Goal: Task Accomplishment & Management: Complete application form

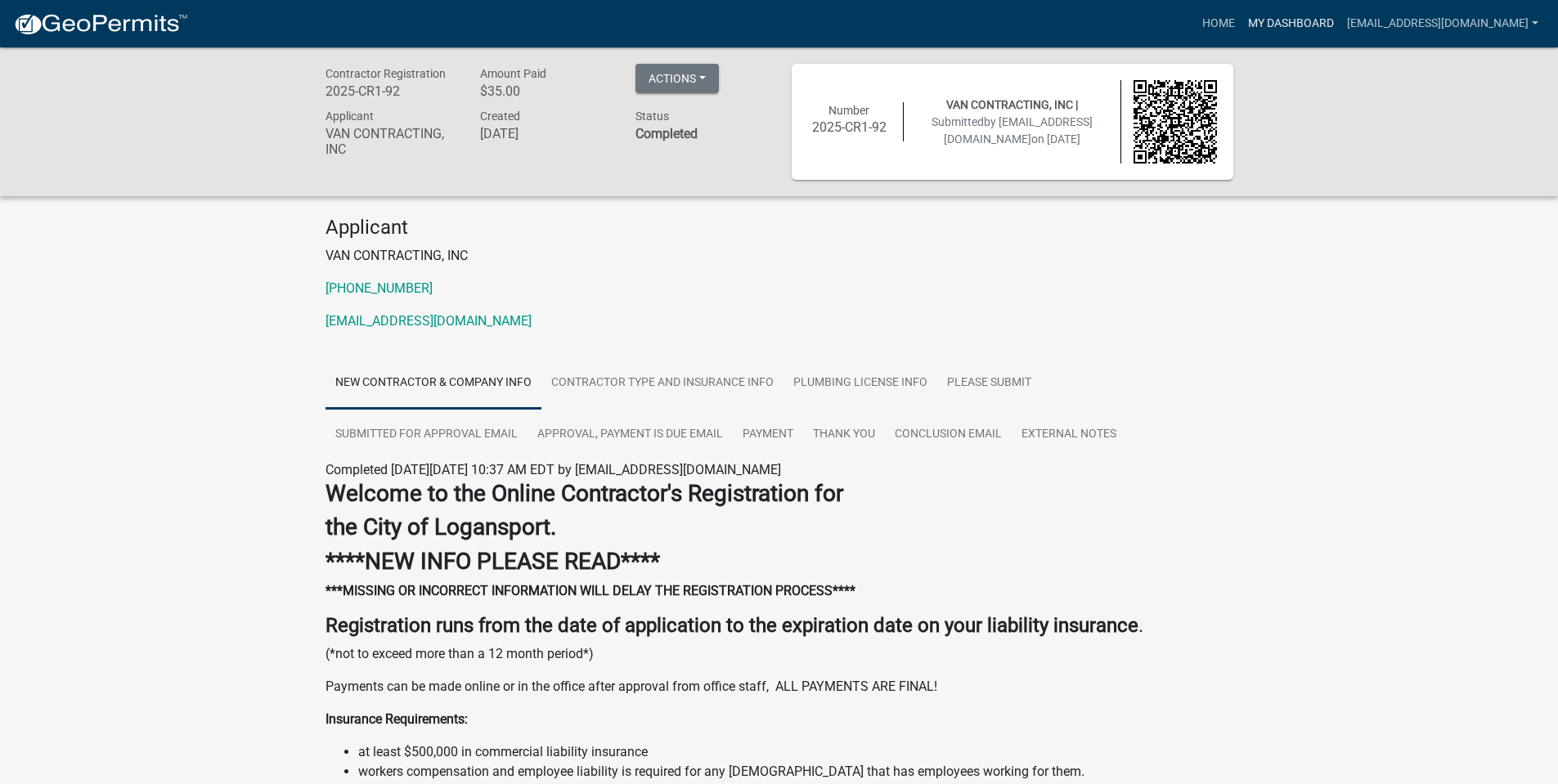
click at [1281, 30] on link "My Dashboard" at bounding box center [1291, 24] width 99 height 31
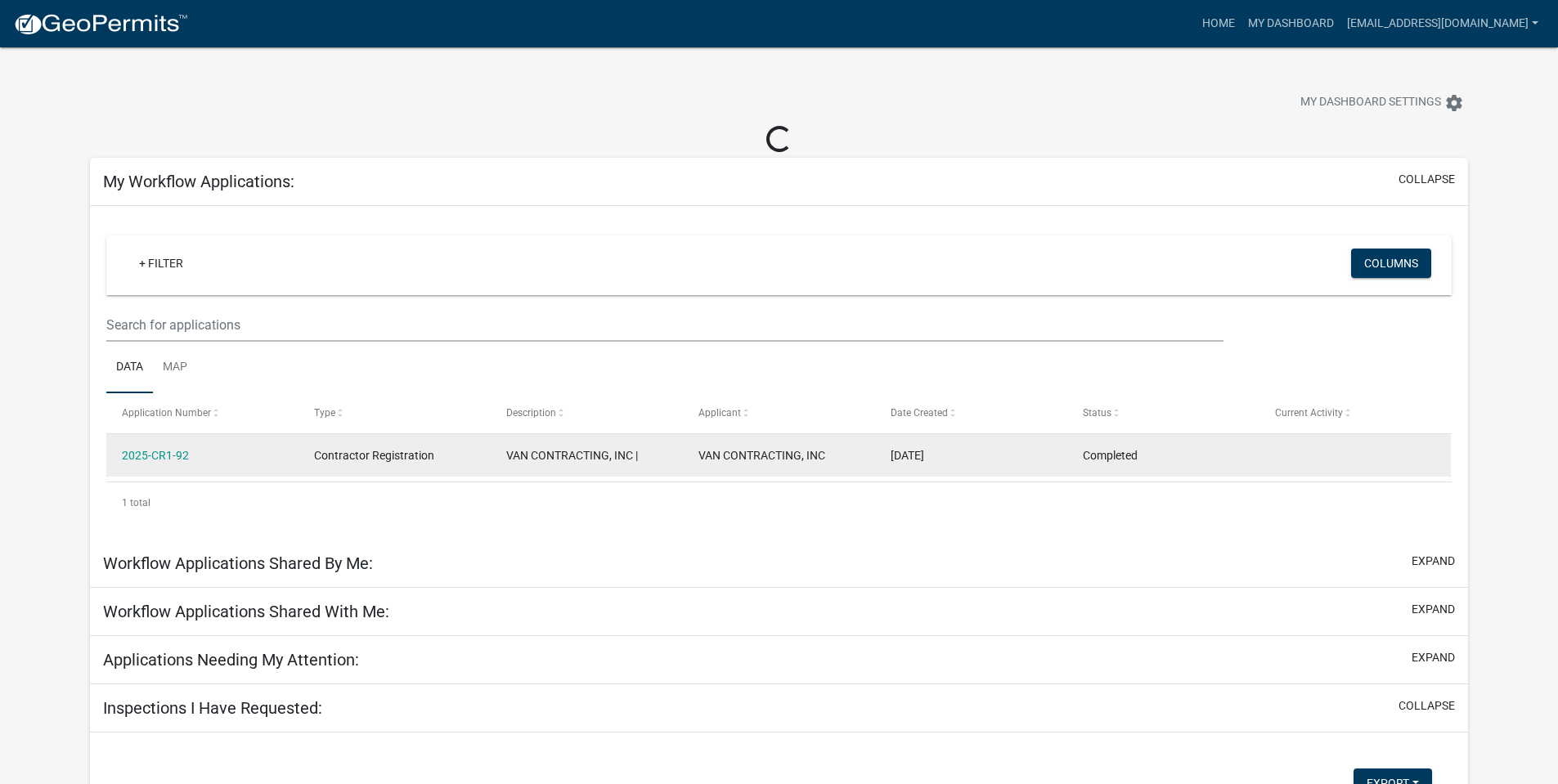
click at [261, 450] on div "2025-CR1-92" at bounding box center [202, 456] width 160 height 19
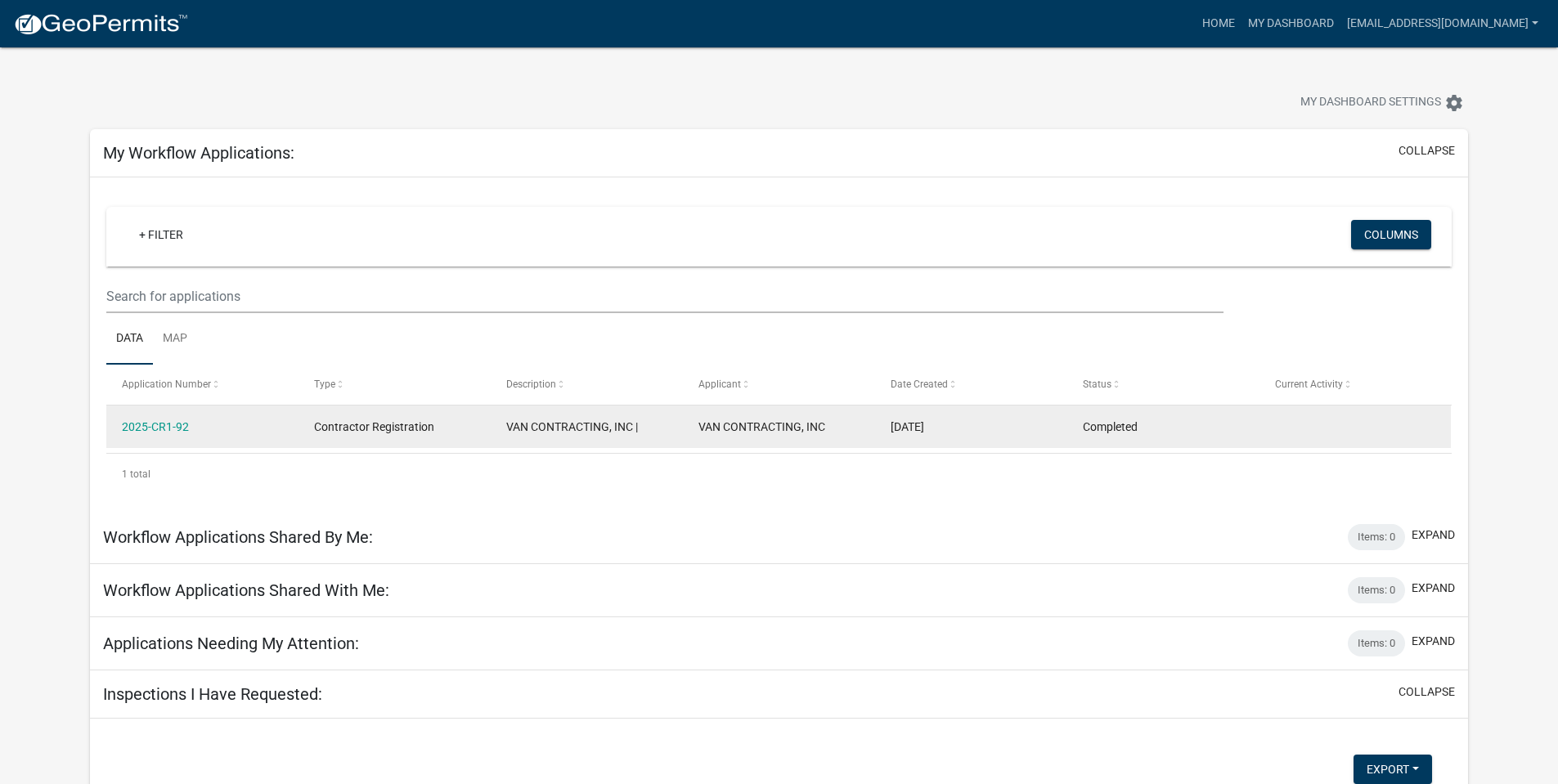
click at [252, 422] on div "2025-CR1-92" at bounding box center [202, 427] width 160 height 19
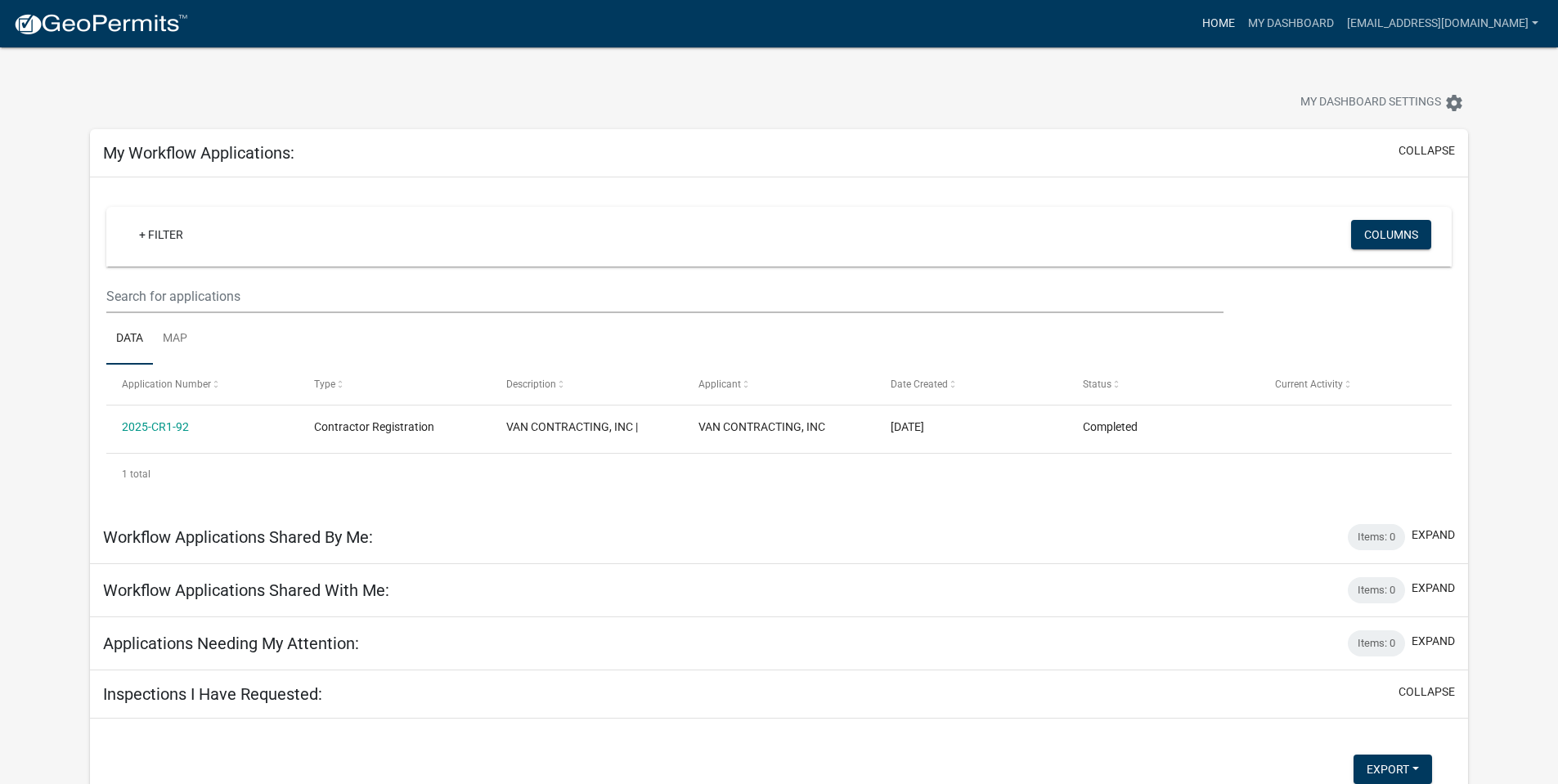
click at [1224, 27] on link "Home" at bounding box center [1219, 24] width 45 height 31
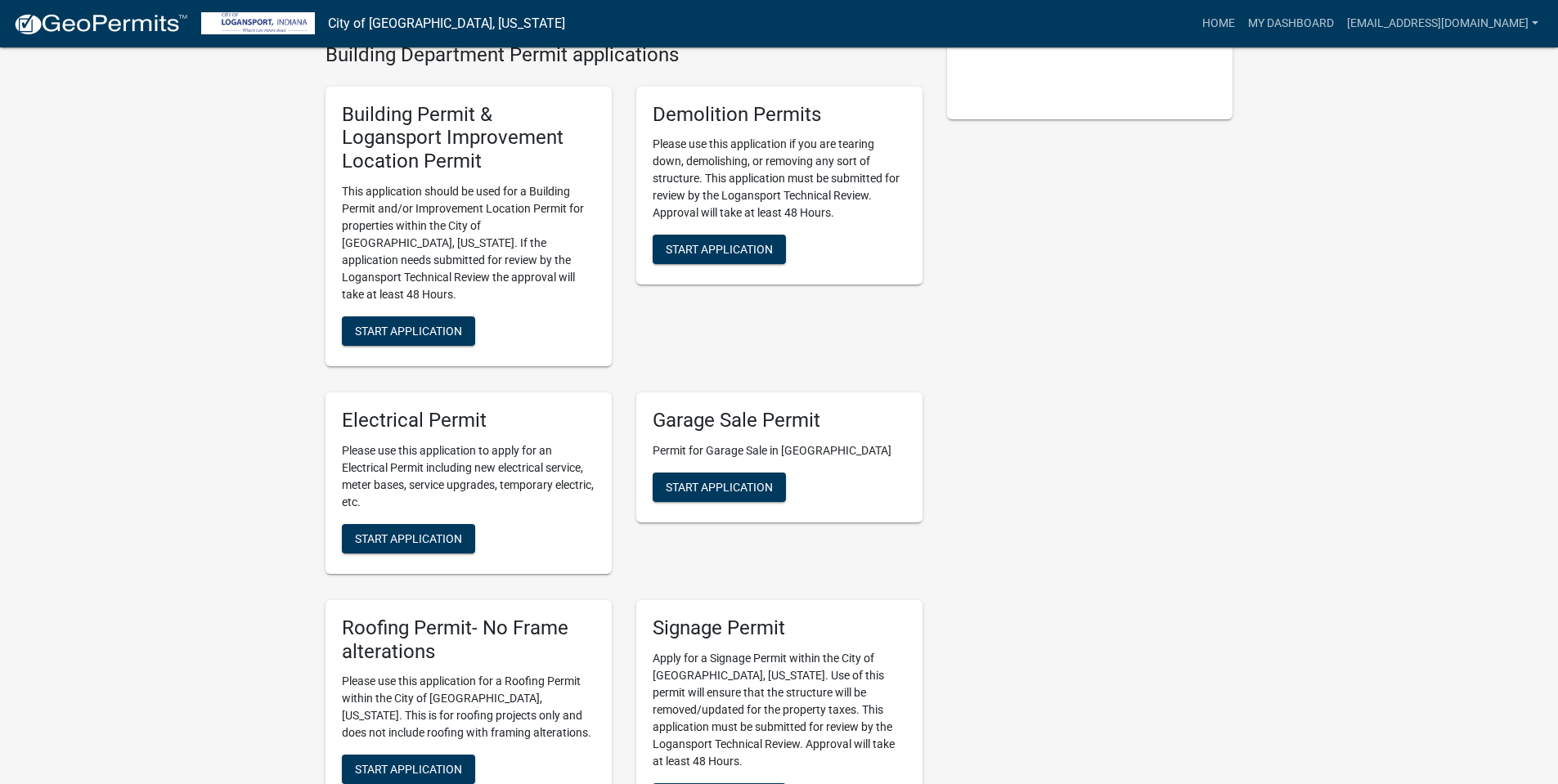
scroll to position [316, 0]
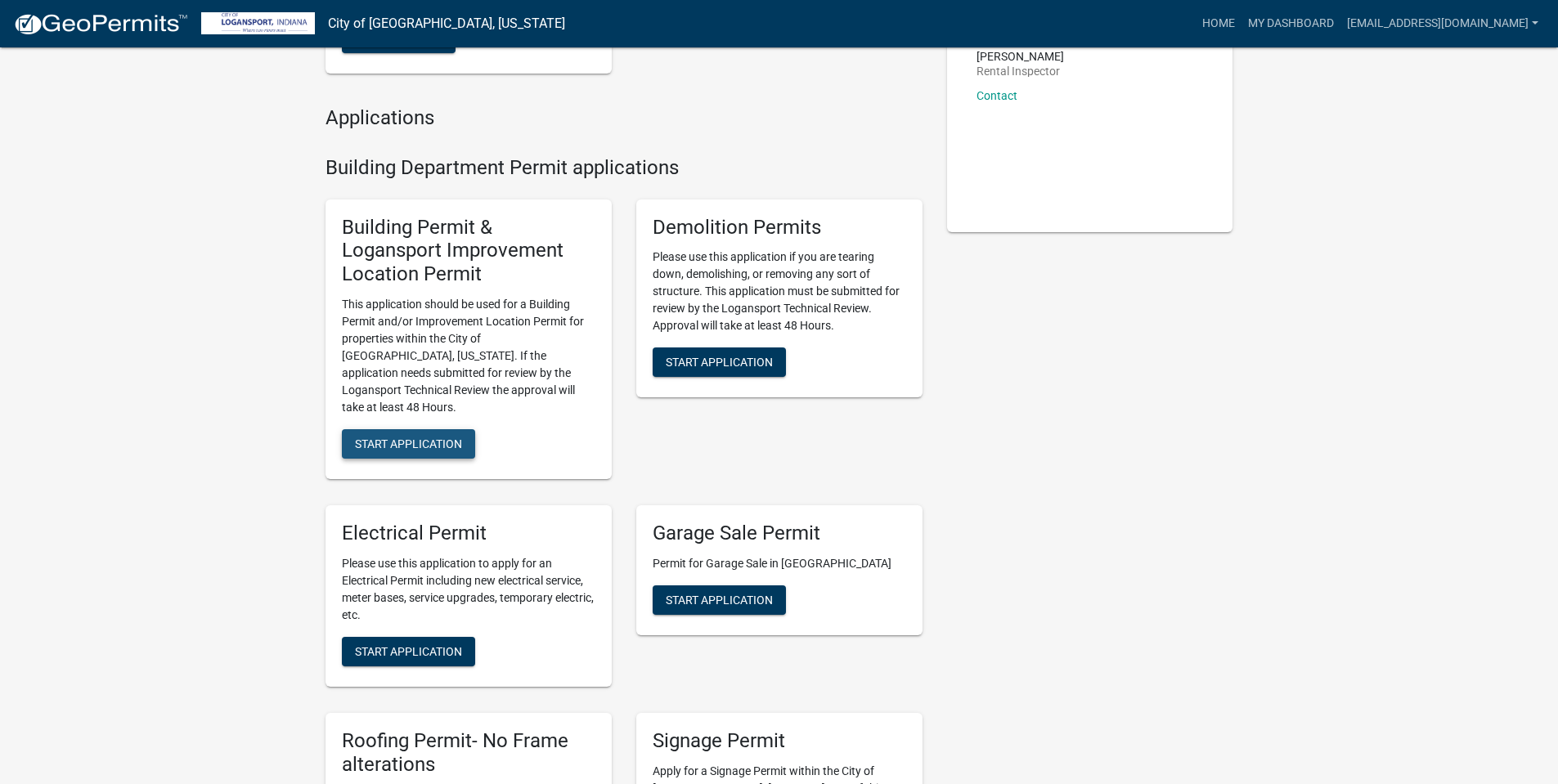
click at [404, 437] on span "Start Application" at bounding box center [409, 444] width 107 height 13
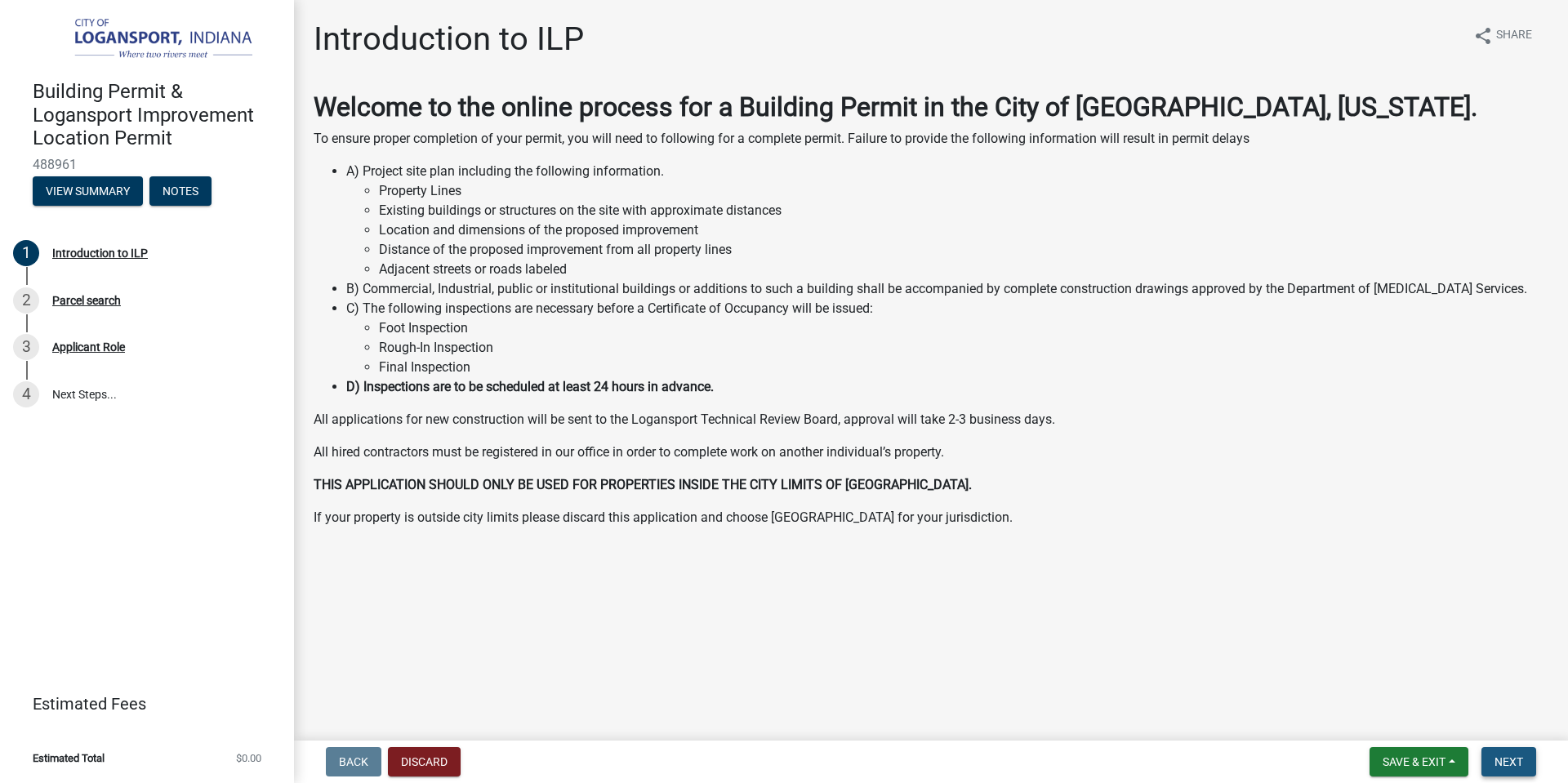
click at [1503, 762] on span "Next" at bounding box center [1509, 762] width 29 height 13
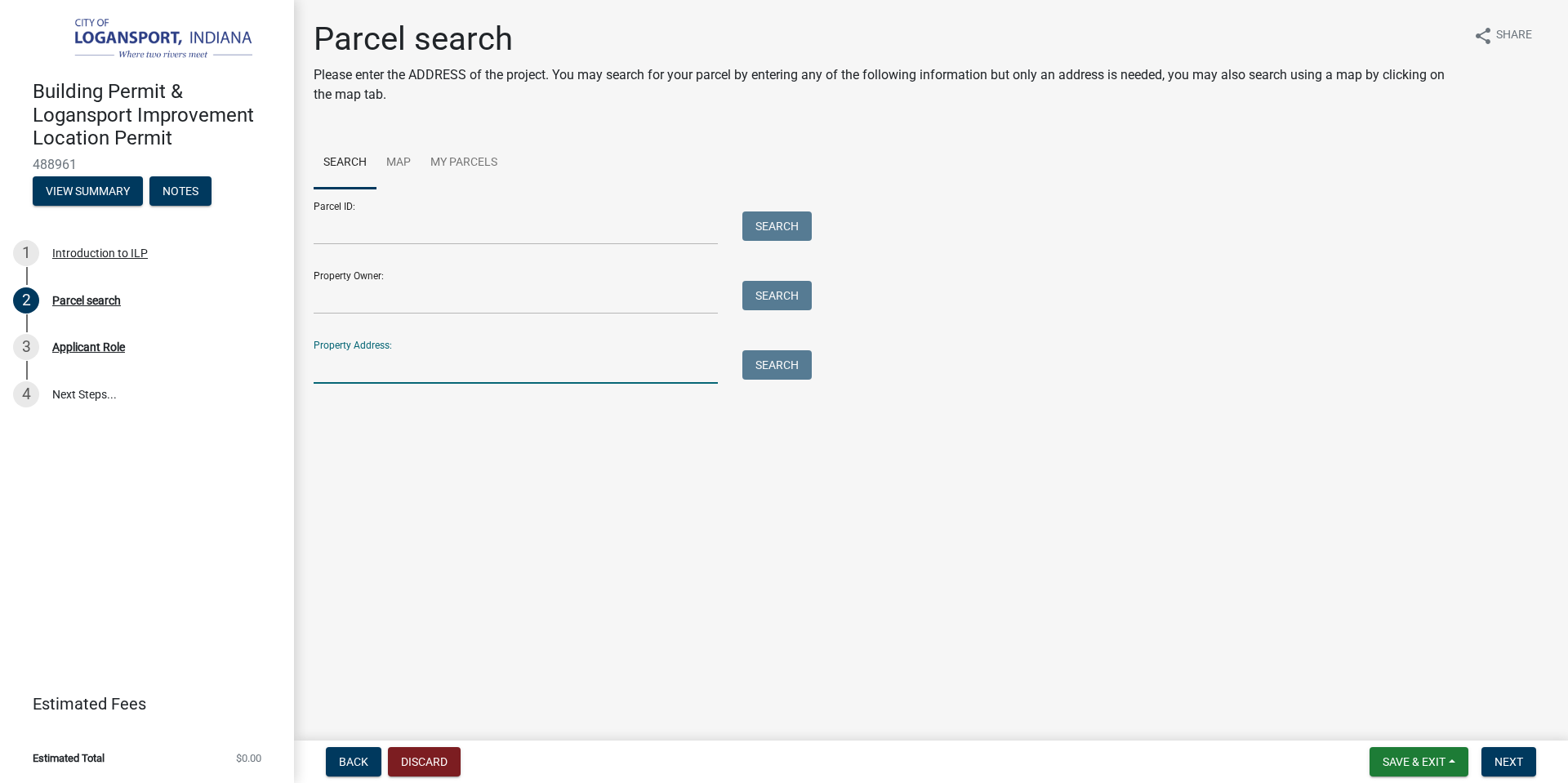
click at [376, 367] on input "Property Address:" at bounding box center [515, 367] width 404 height 34
click at [462, 382] on input "Property Address:" at bounding box center [515, 367] width 404 height 34
type input "[STREET_ADDRESS]"
click at [772, 368] on button "Search" at bounding box center [777, 365] width 69 height 30
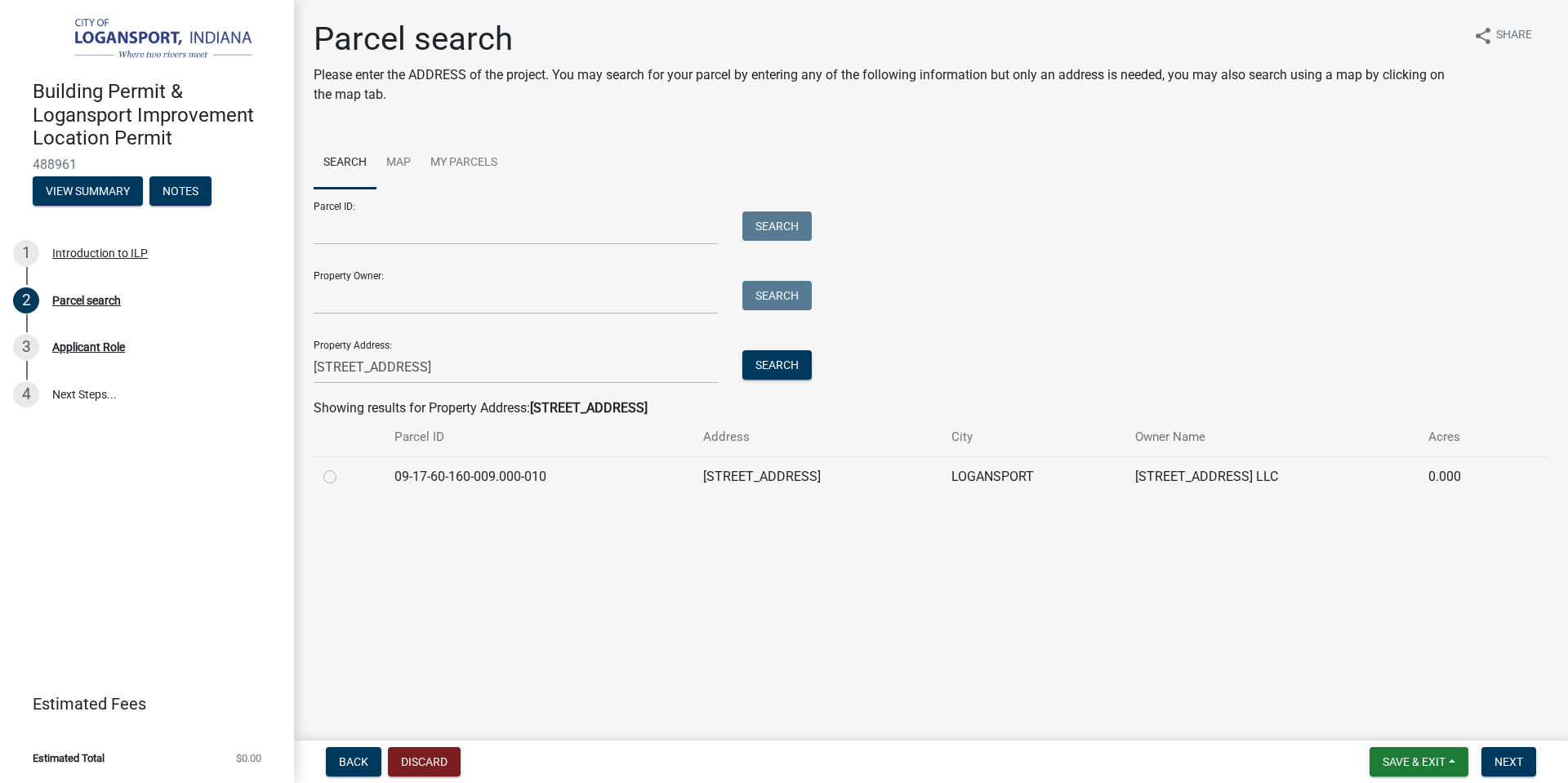
click at [343, 467] on label at bounding box center [343, 467] width 0 height 0
click at [343, 478] on input "radio" at bounding box center [348, 472] width 11 height 11
radio input "true"
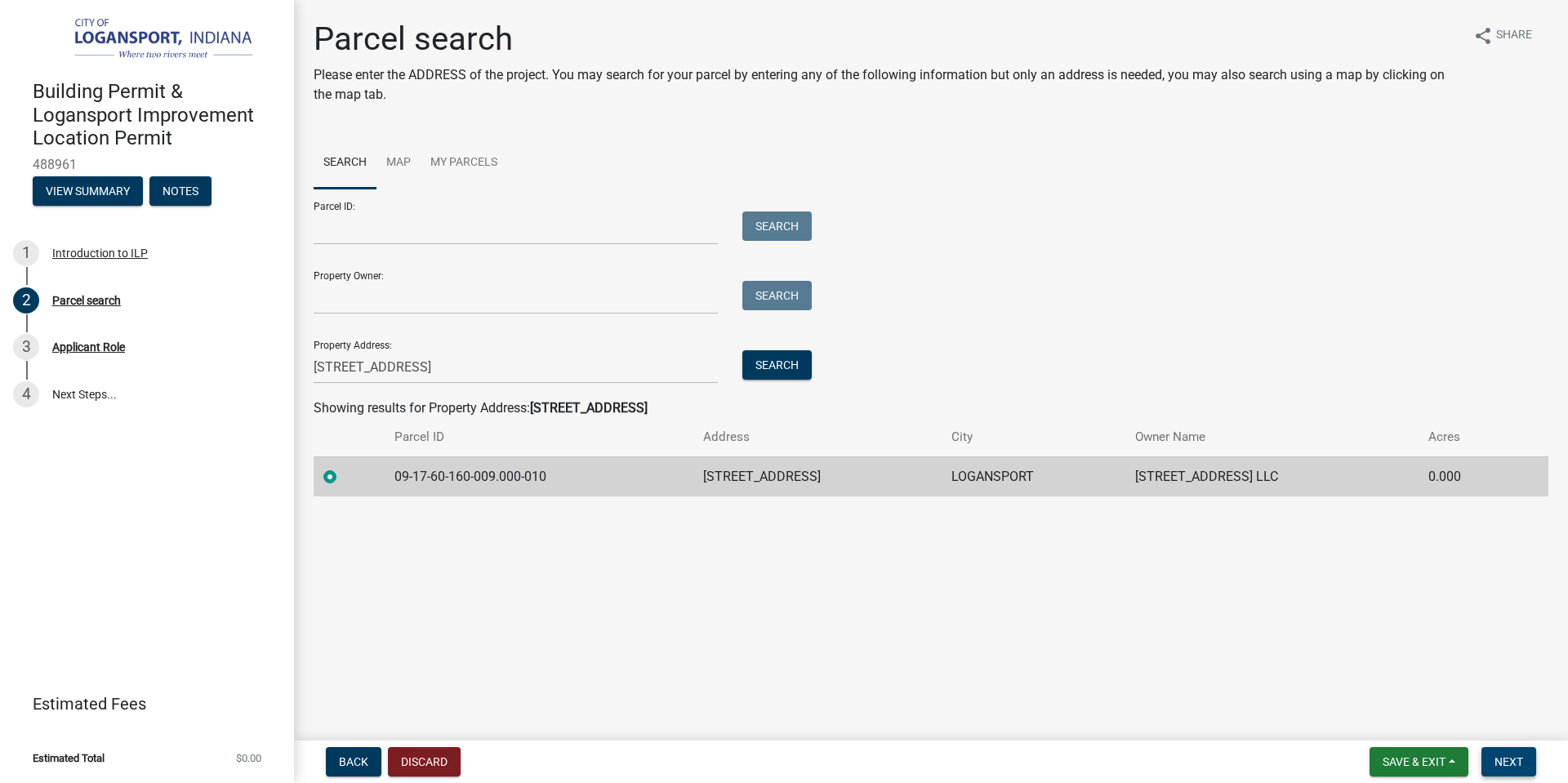
click at [1519, 763] on span "Next" at bounding box center [1509, 762] width 29 height 13
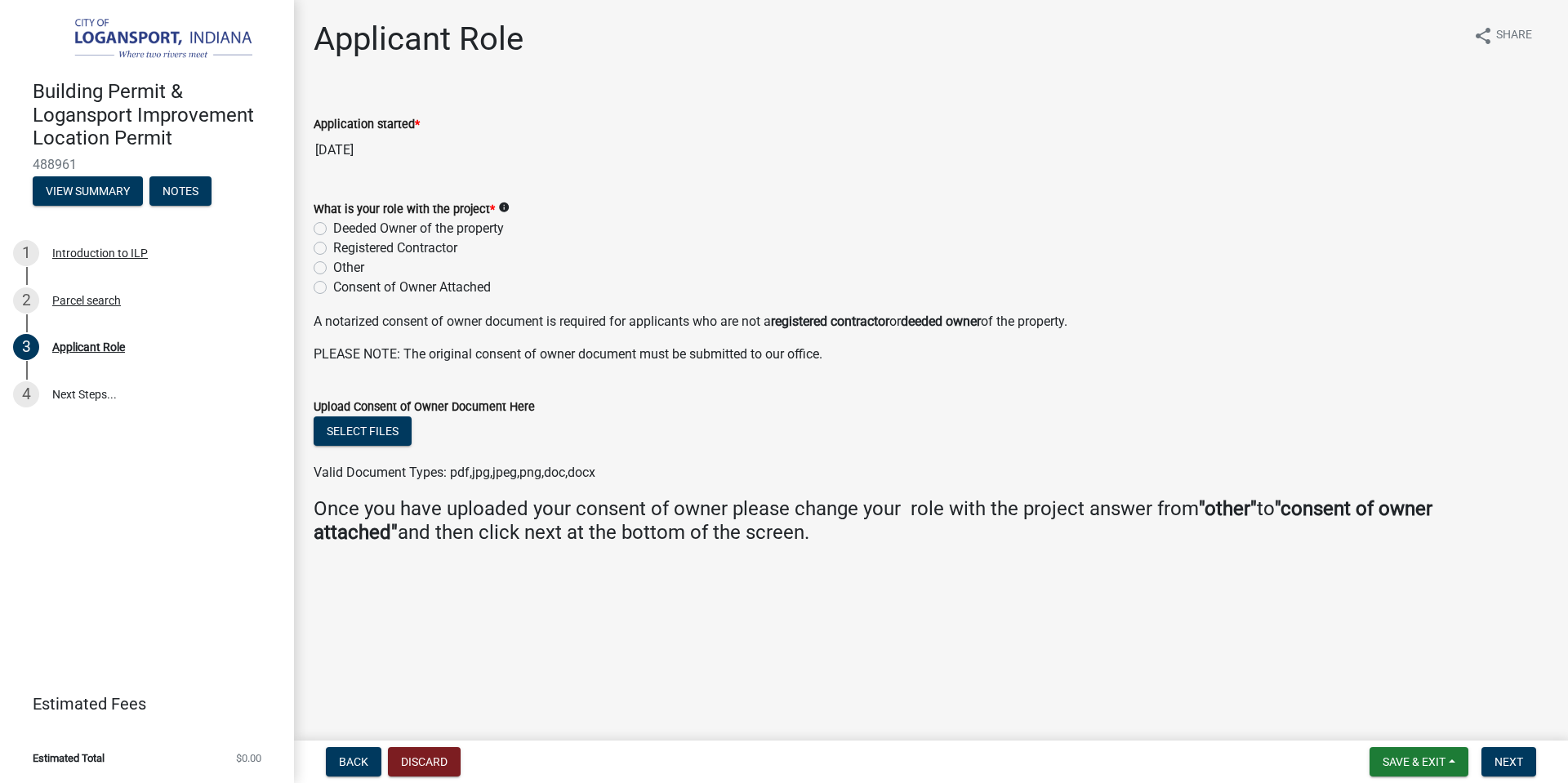
click at [333, 246] on label "Registered Contractor" at bounding box center [395, 248] width 124 height 20
click at [333, 246] on input "Registered Contractor" at bounding box center [338, 243] width 11 height 11
radio input "true"
click at [1514, 762] on span "Next" at bounding box center [1509, 762] width 29 height 13
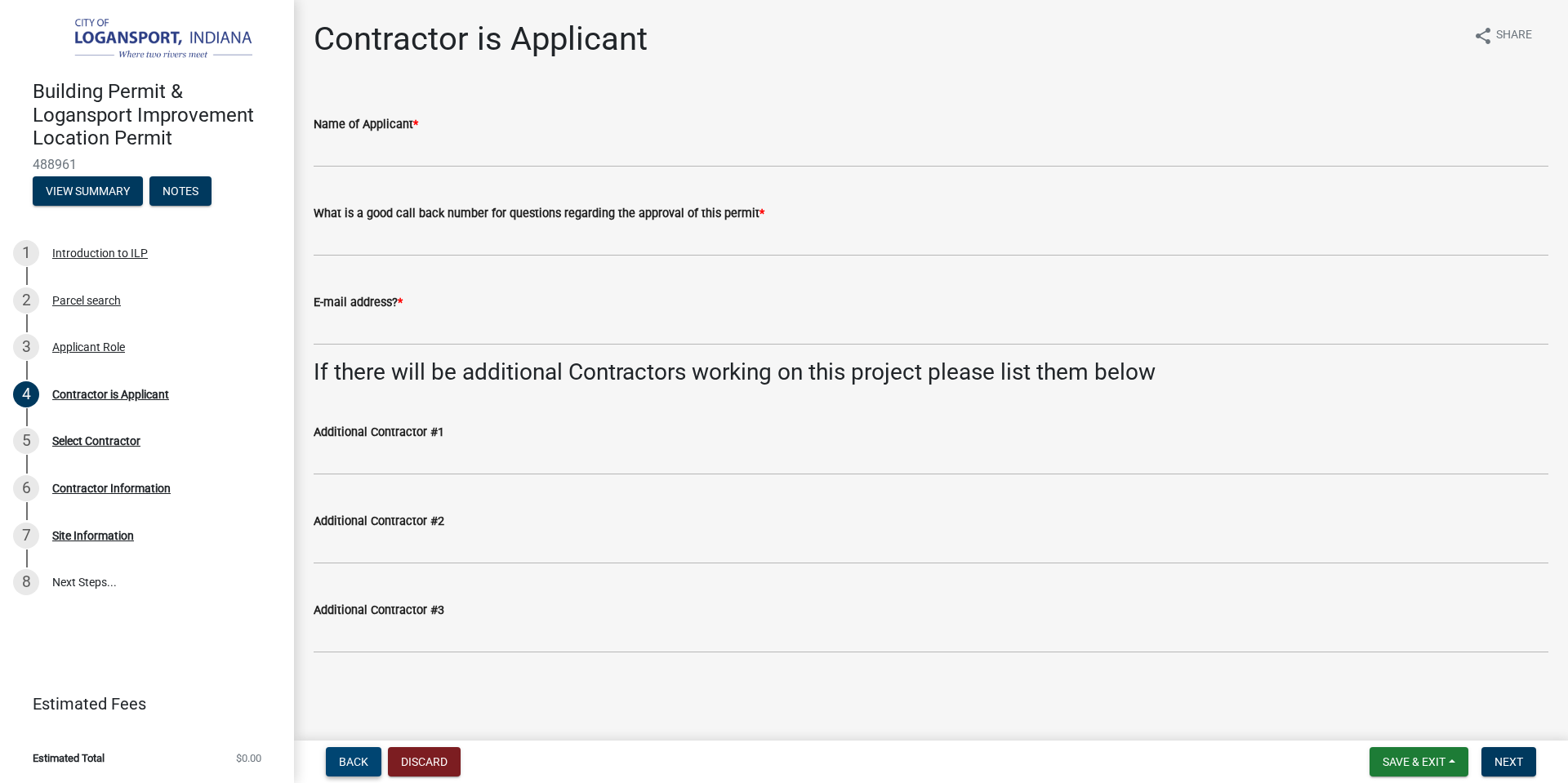
click at [345, 766] on span "Back" at bounding box center [354, 762] width 30 height 13
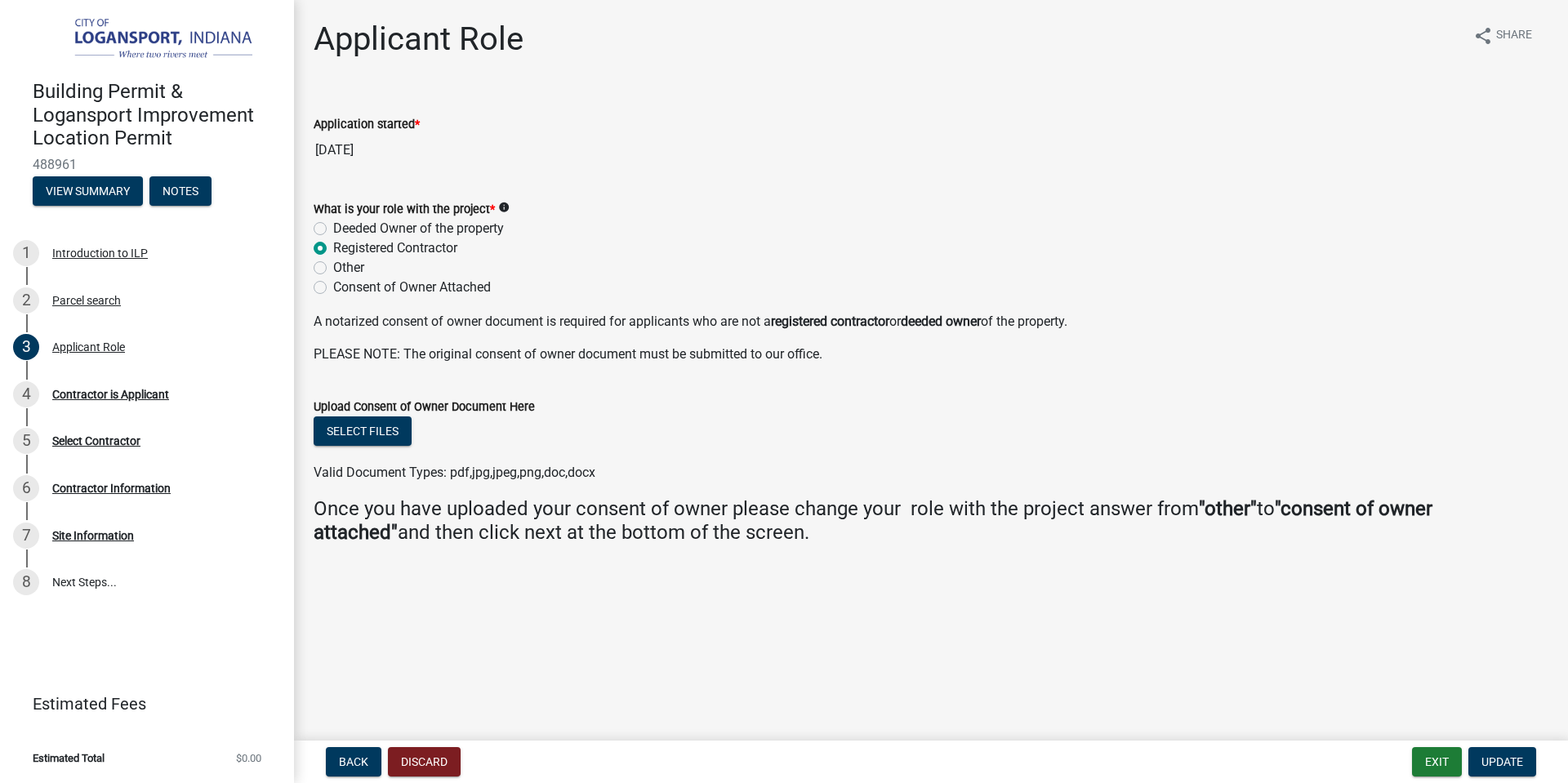
click at [501, 204] on icon "info" at bounding box center [504, 208] width 12 height 12
click at [1373, 654] on main "Applicant Role share Share Application started * [DATE] What is your role with …" at bounding box center [932, 367] width 1275 height 734
click at [1503, 763] on span "Update" at bounding box center [1502, 762] width 42 height 13
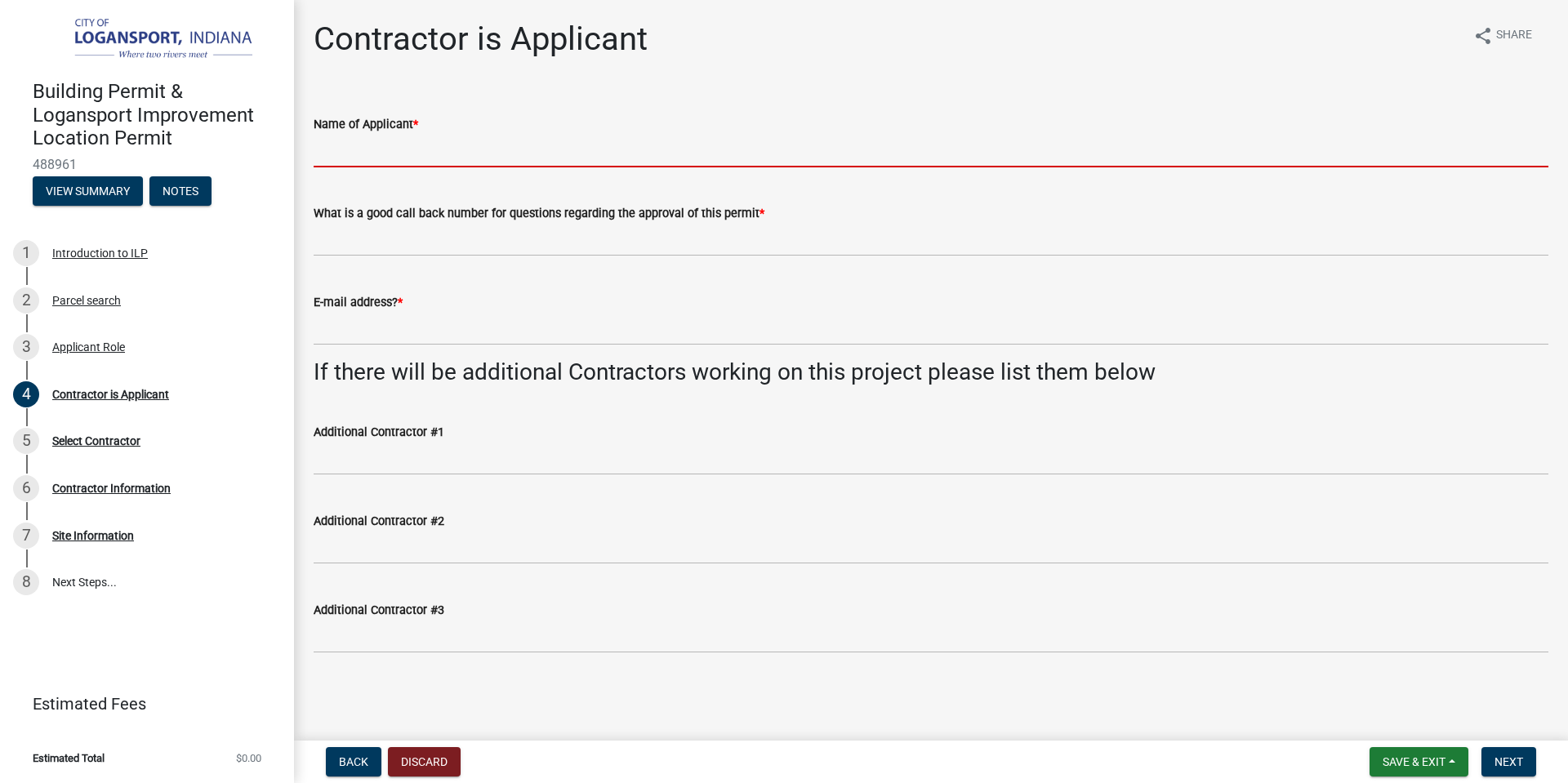
click at [411, 149] on input "Name of Applicant *" at bounding box center [931, 150] width 1235 height 34
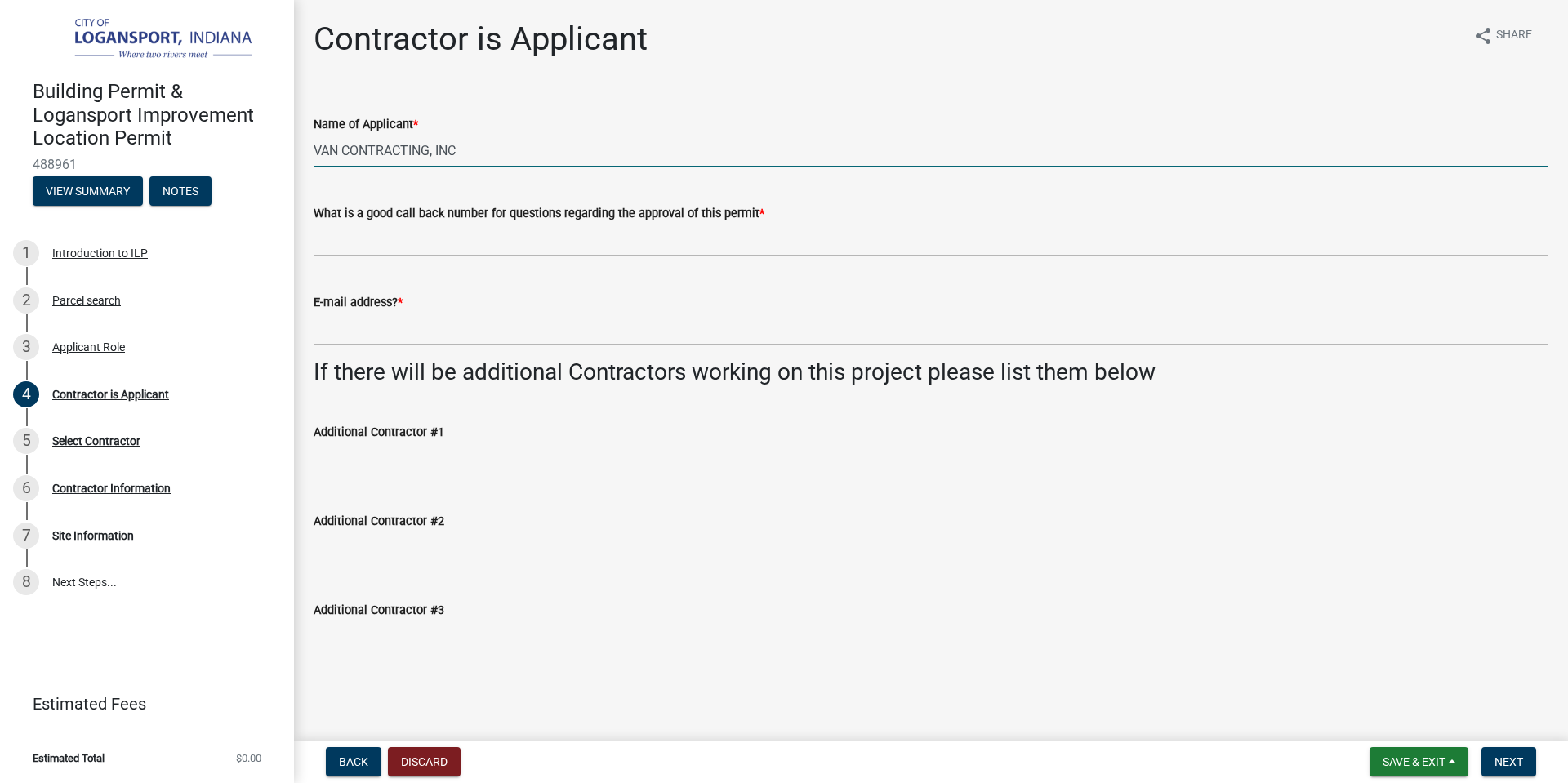
type input "VAN CONTRACTING, INC"
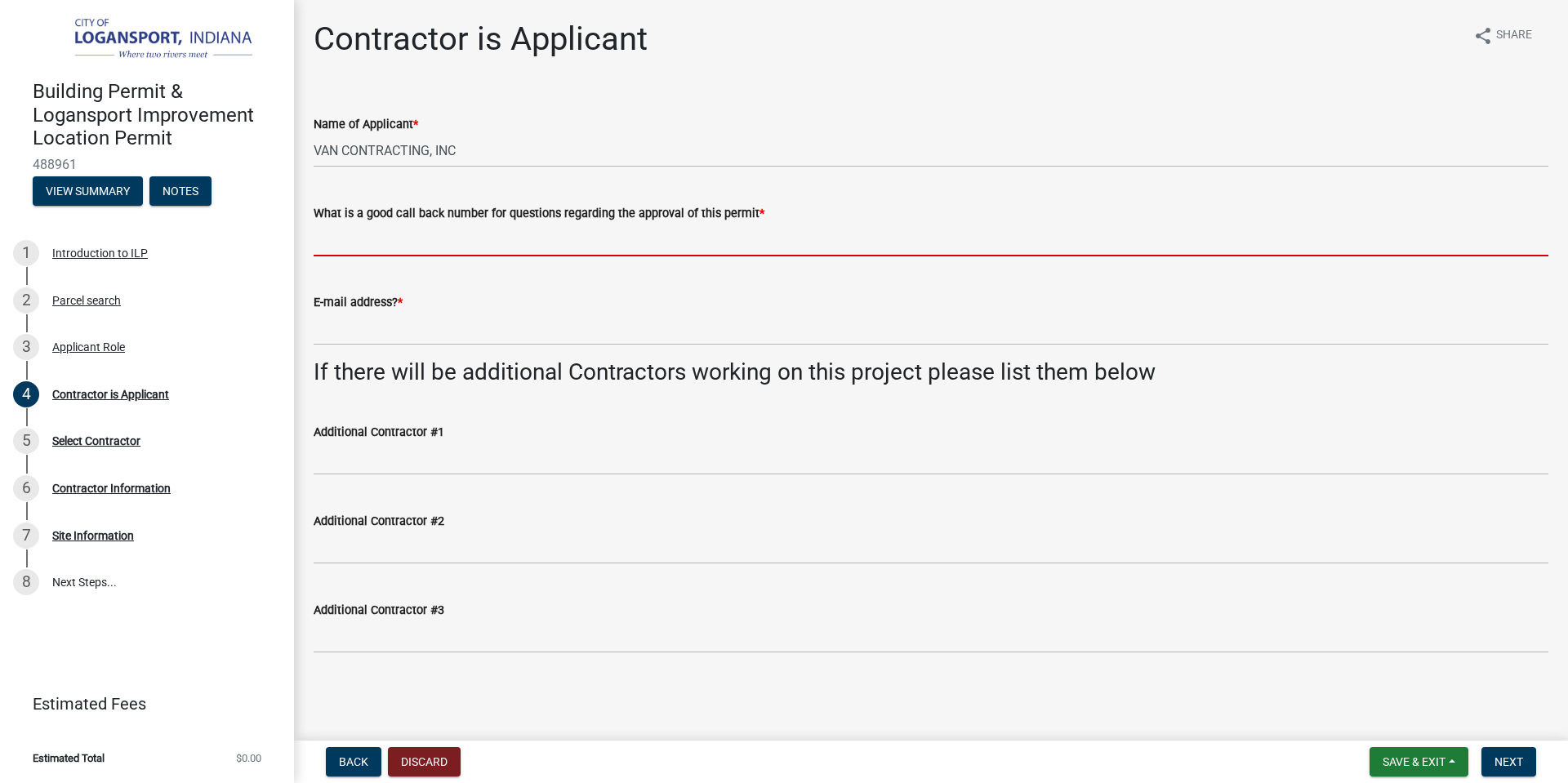
click at [369, 243] on input "What is a good call back number for questions regarding the approval of this pe…" at bounding box center [931, 239] width 1235 height 34
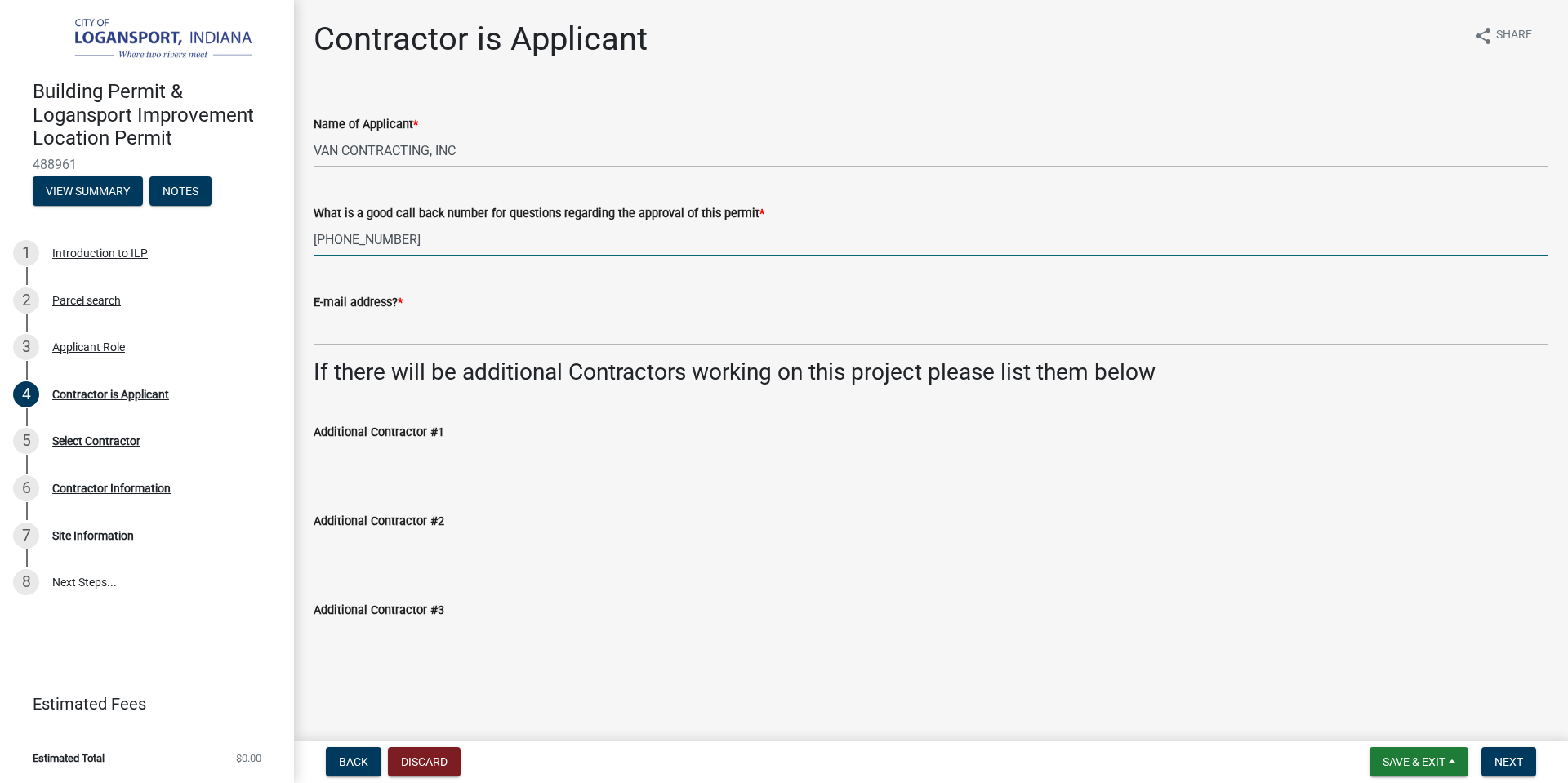
type input "[PHONE_NUMBER]"
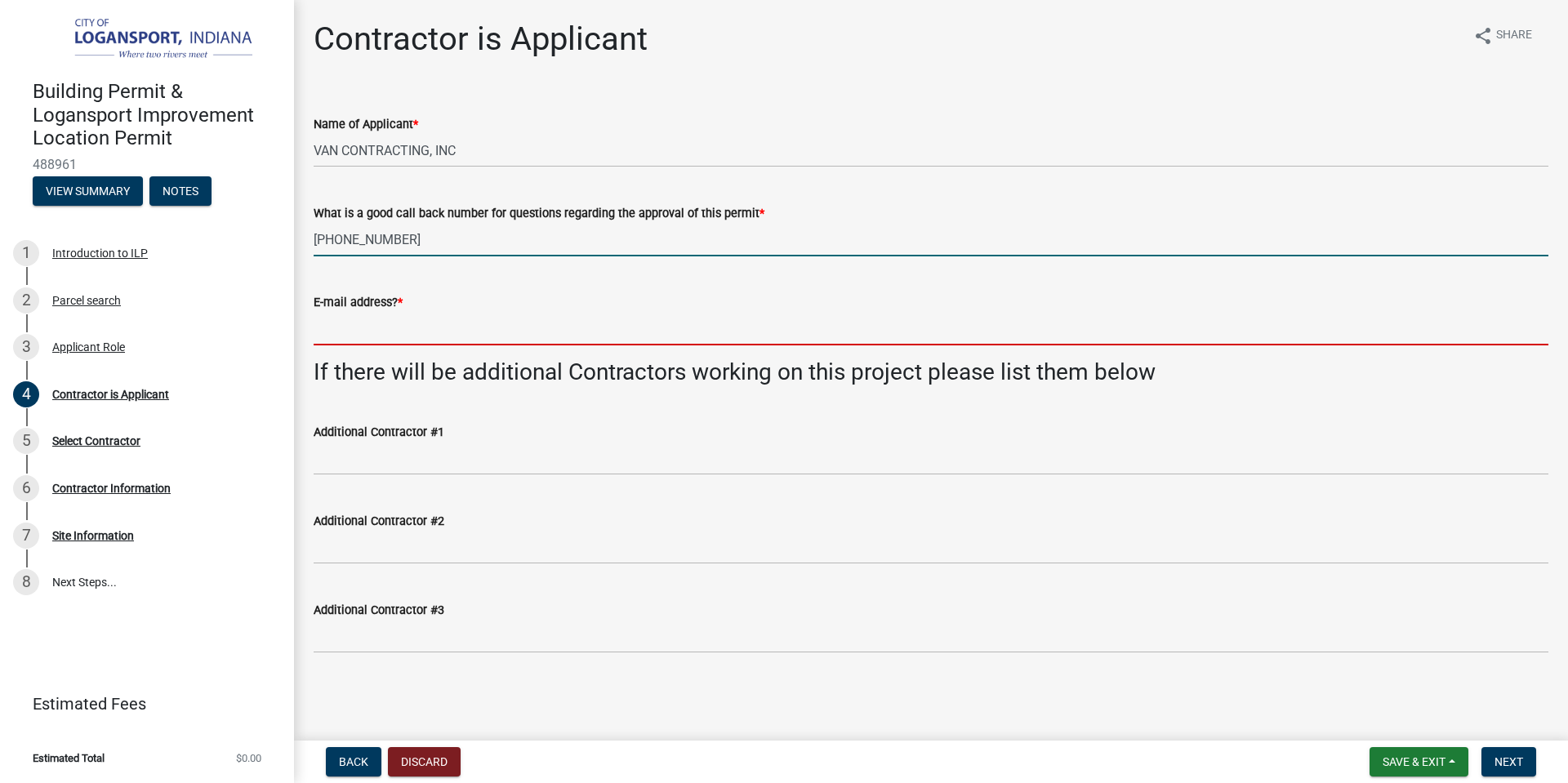
click at [374, 340] on input "E-mail address? *" at bounding box center [931, 328] width 1235 height 34
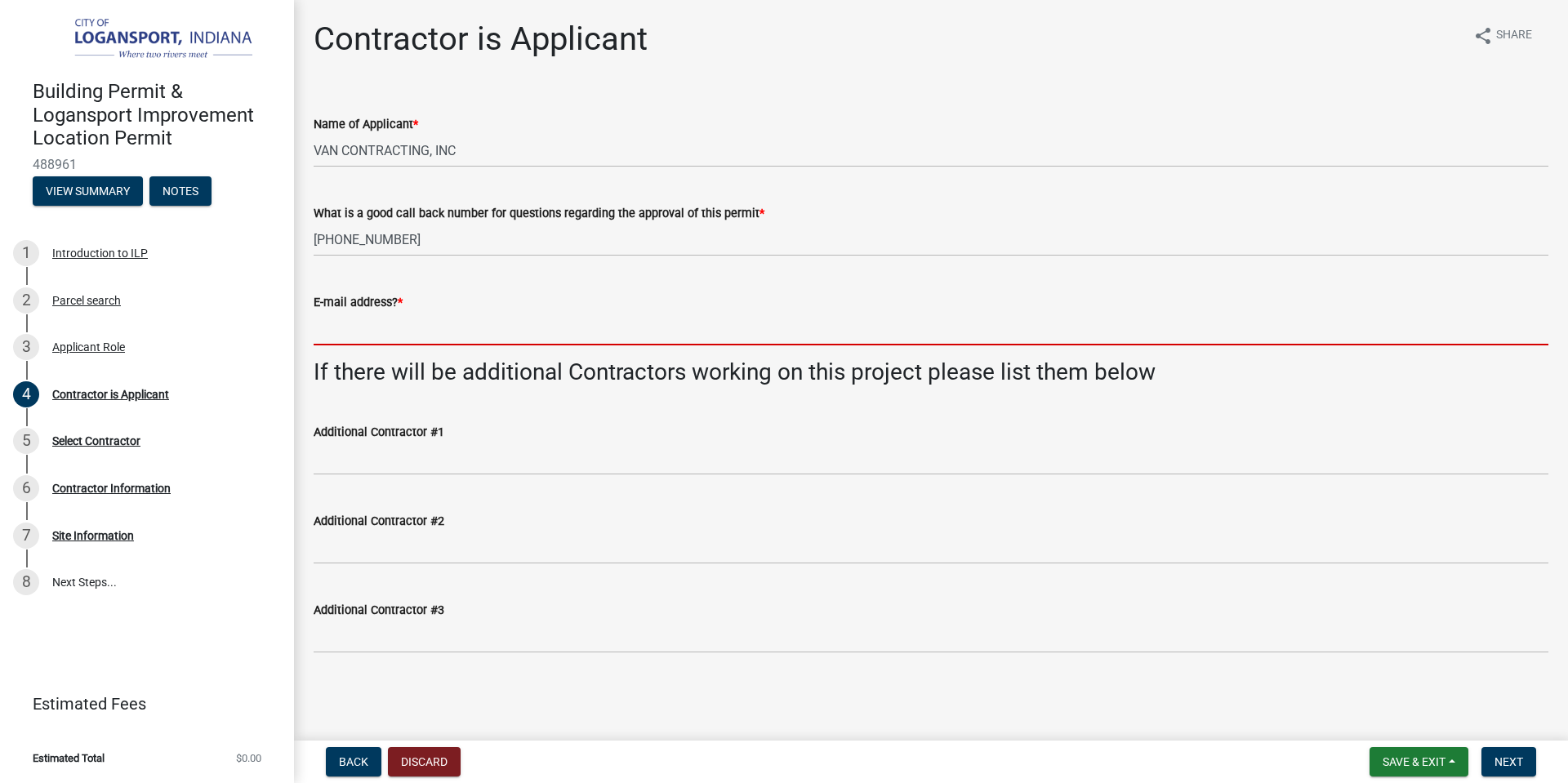
type input "[EMAIL_ADDRESS][DOMAIN_NAME]"
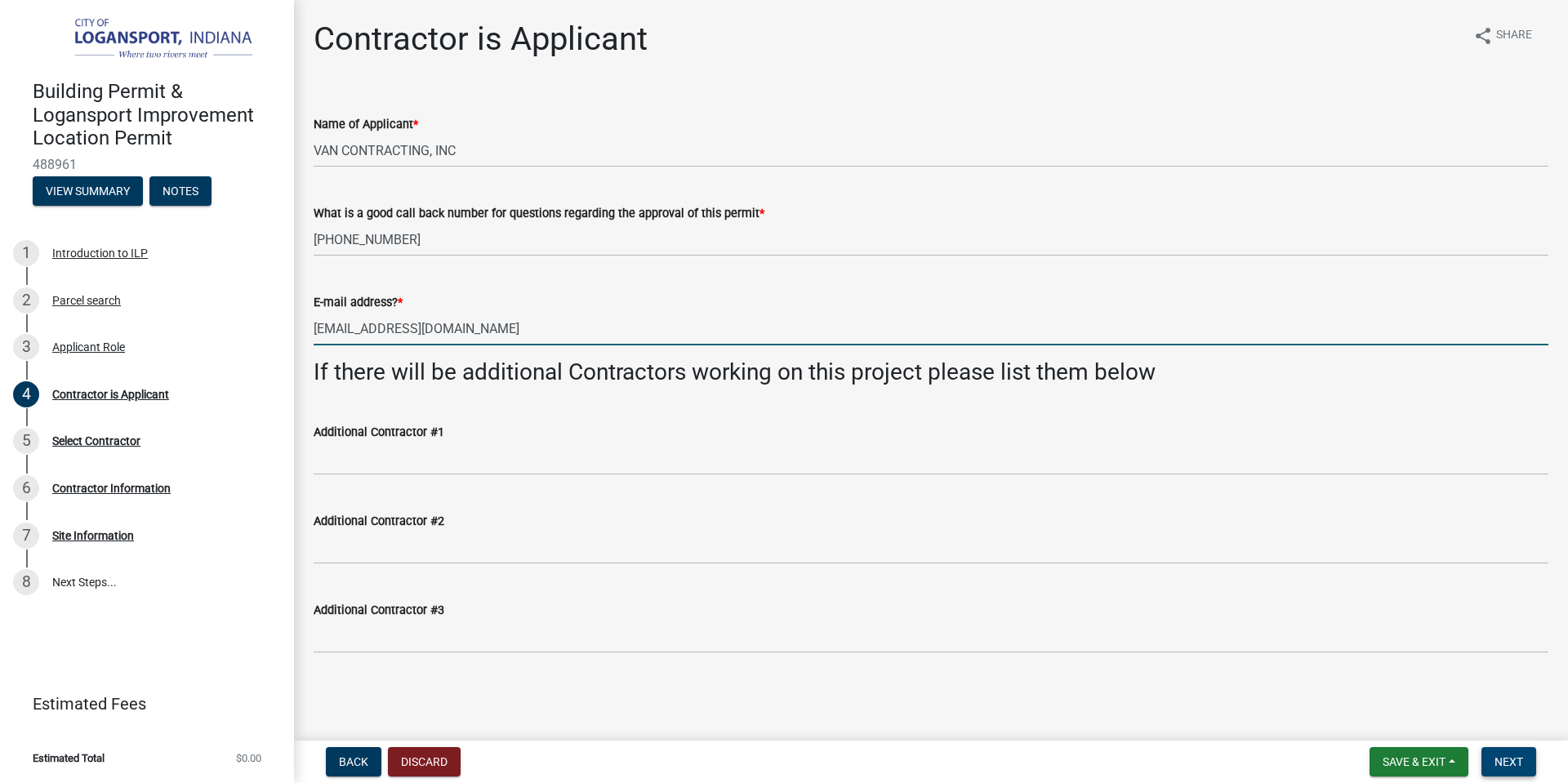
click at [1524, 763] on button "Next" at bounding box center [1509, 762] width 54 height 30
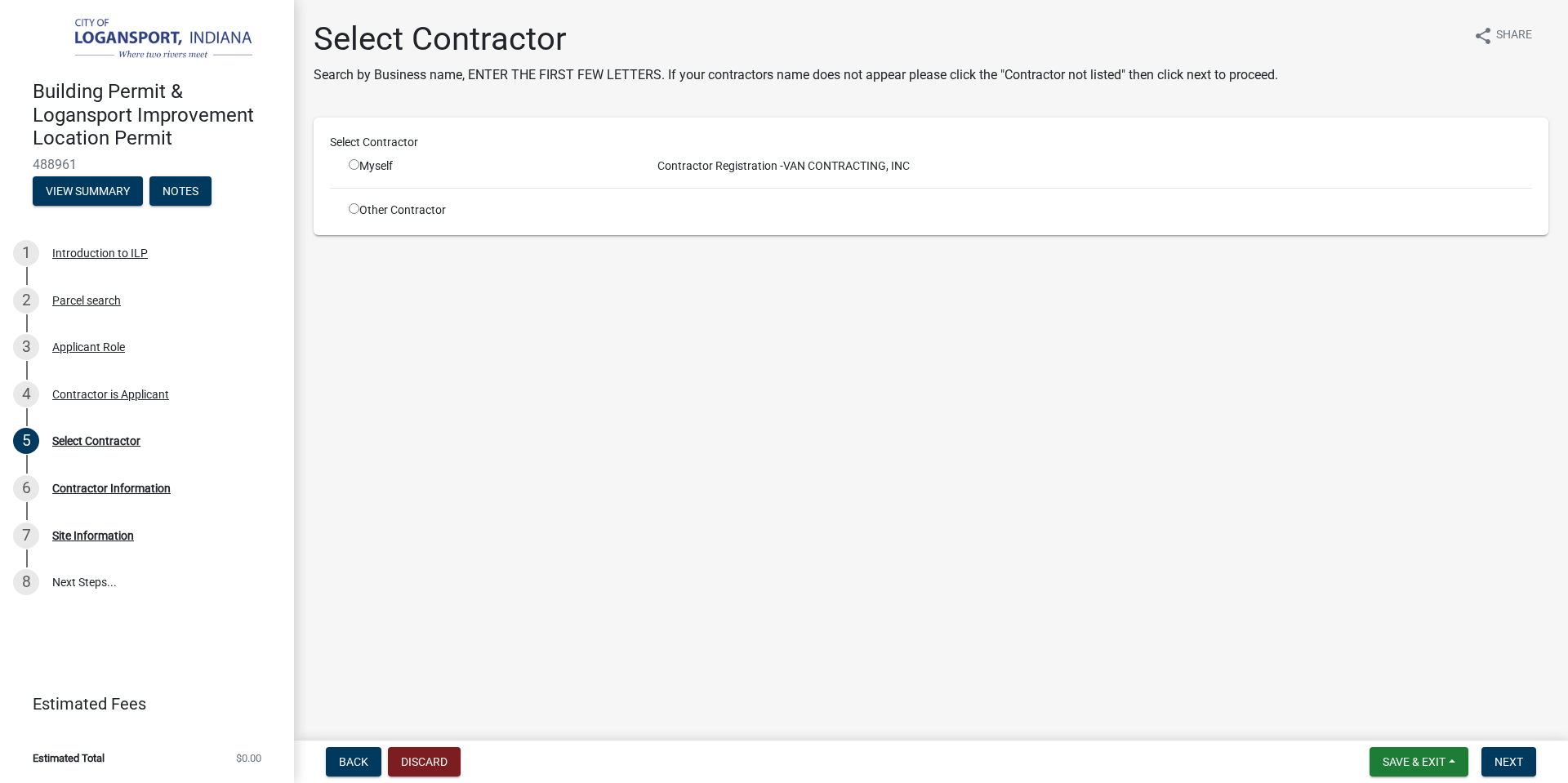
click at [352, 162] on input "radio" at bounding box center [354, 164] width 11 height 11
radio input "true"
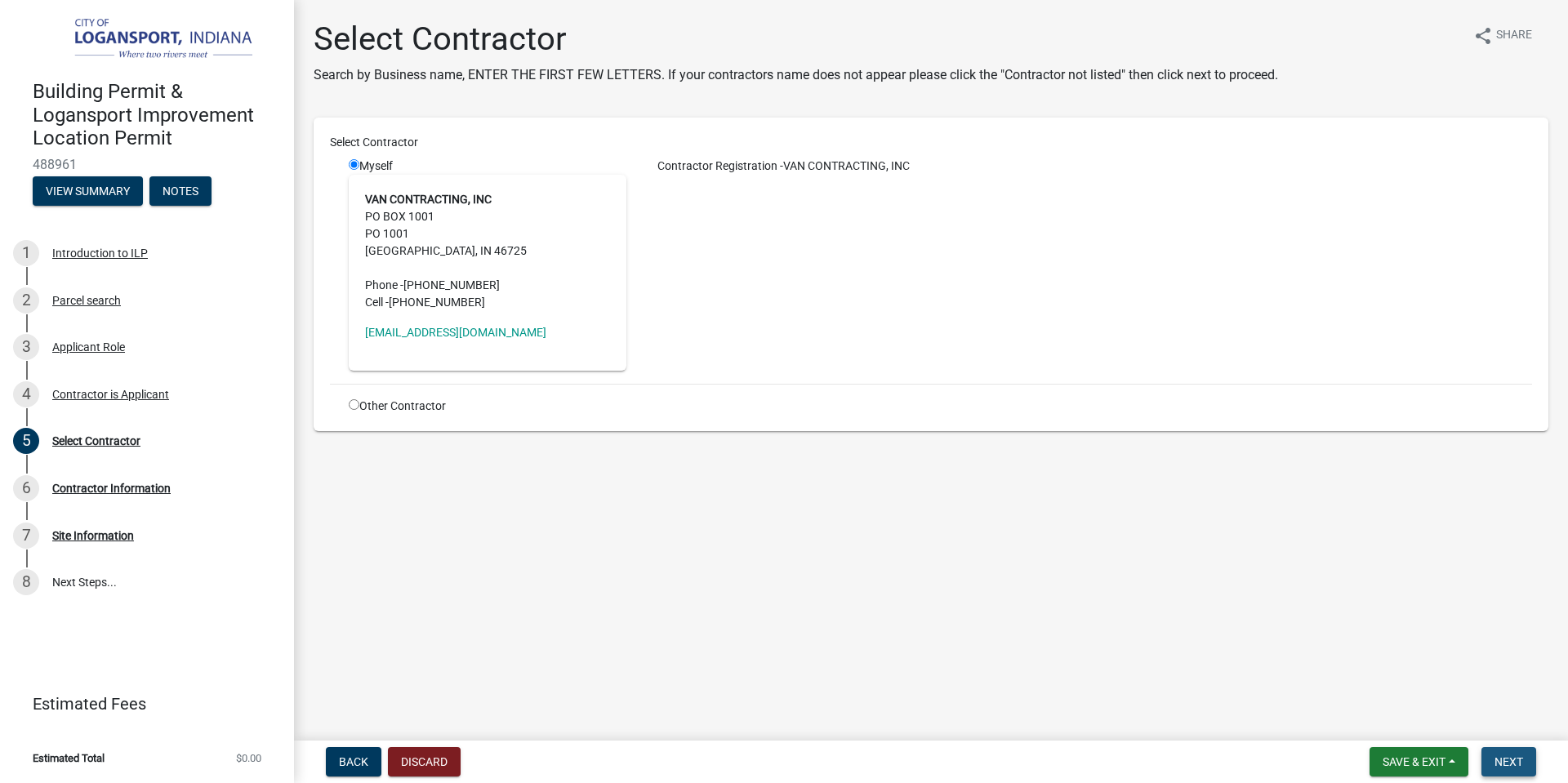
click at [1504, 762] on span "Next" at bounding box center [1509, 762] width 29 height 13
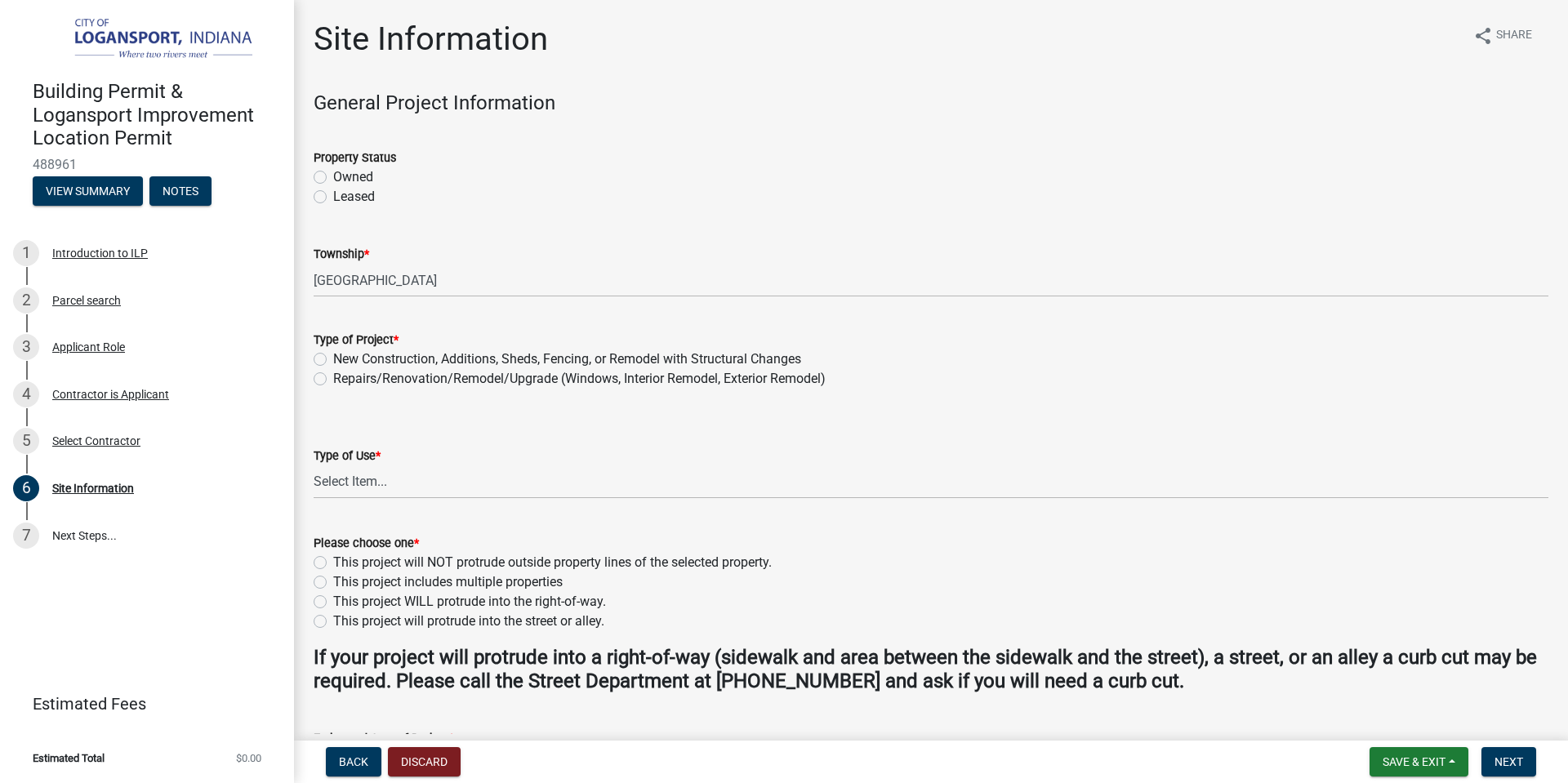
click at [333, 176] on label "Owned" at bounding box center [353, 177] width 40 height 20
click at [333, 176] on input "Owned" at bounding box center [338, 172] width 11 height 11
radio input "true"
click at [333, 359] on label "New Construction, Additions, Sheds, Fencing, or Remodel with Structural Changes" at bounding box center [567, 359] width 468 height 20
click at [333, 359] on input "New Construction, Additions, Sheds, Fencing, or Remodel with Structural Changes" at bounding box center [338, 354] width 11 height 11
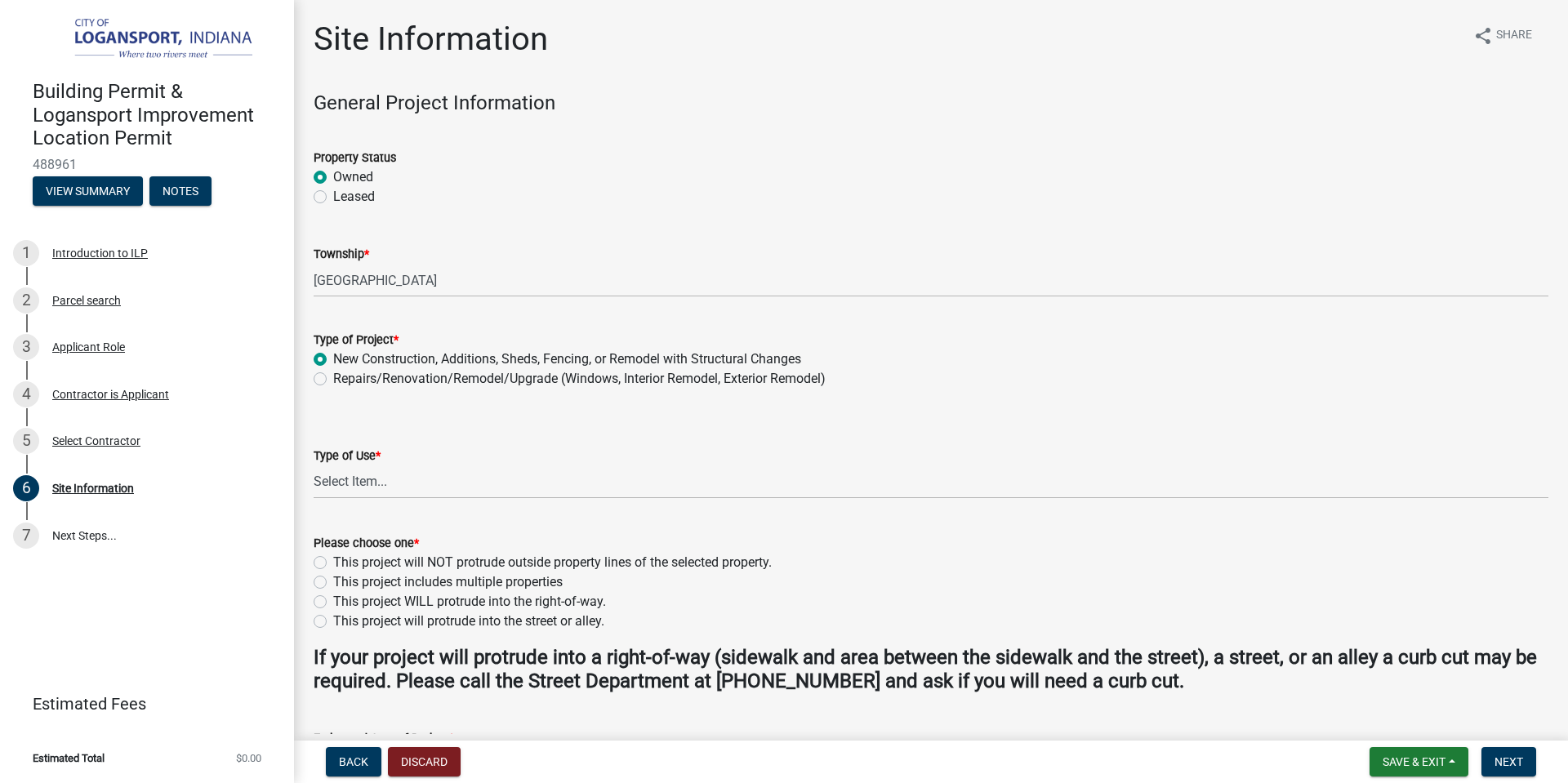
radio input "true"
click at [356, 490] on select "Select Item... Residential Commercial/Industrial Agricultural Public/Semi Public" at bounding box center [931, 482] width 1235 height 34
click at [313, 466] on select "Select Item... Residential Commercial/Industrial Agricultural Public/Semi Public" at bounding box center [931, 482] width 1235 height 34
select select "418b8848-4d60-4951-8e78-d19a514e3fa7"
click at [333, 562] on label "This project will NOT protrude outside property lines of the selected property." at bounding box center [552, 563] width 439 height 20
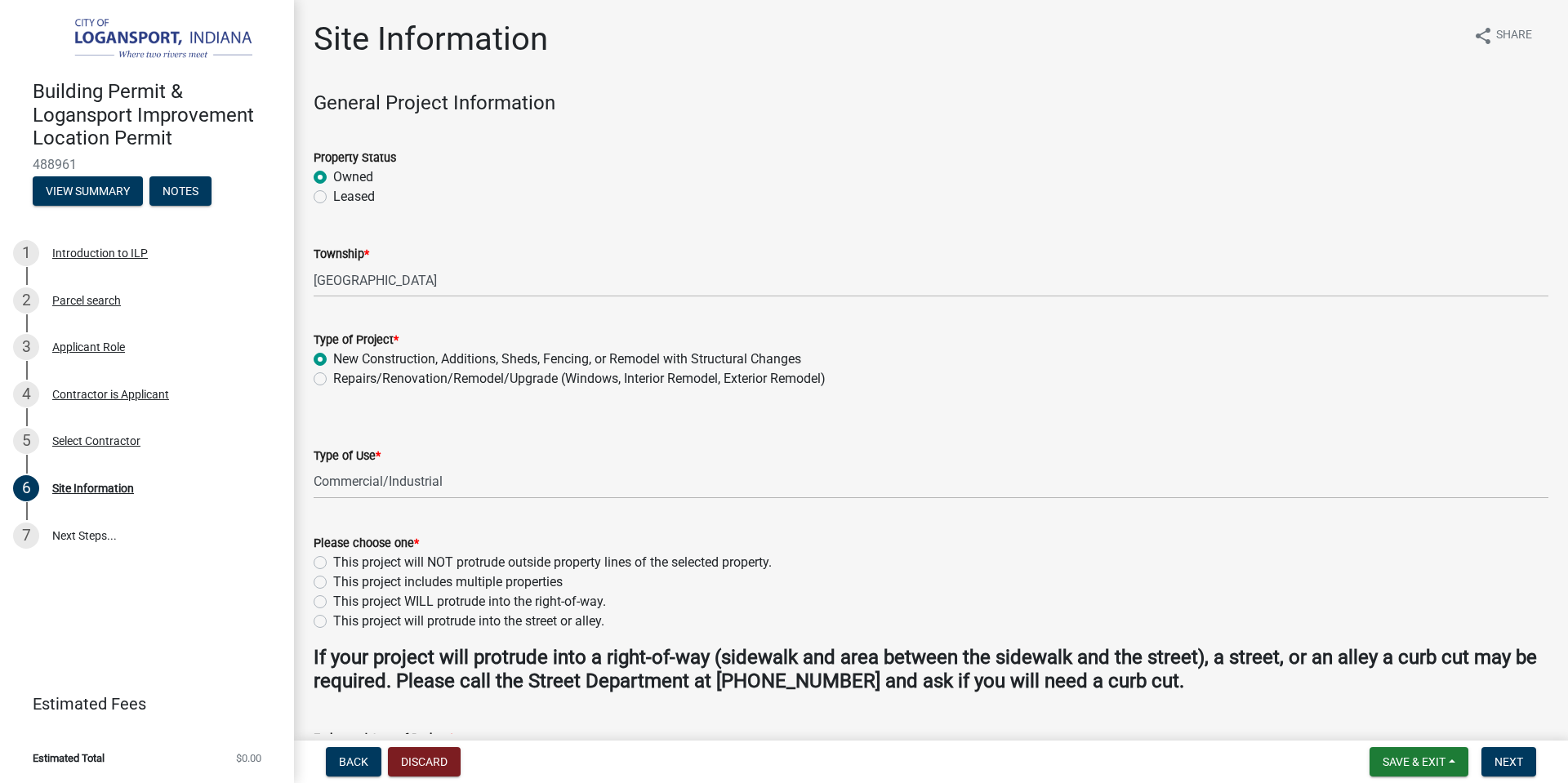
click at [333, 562] on input "This project will NOT protrude outside property lines of the selected property." at bounding box center [338, 558] width 11 height 11
radio input "true"
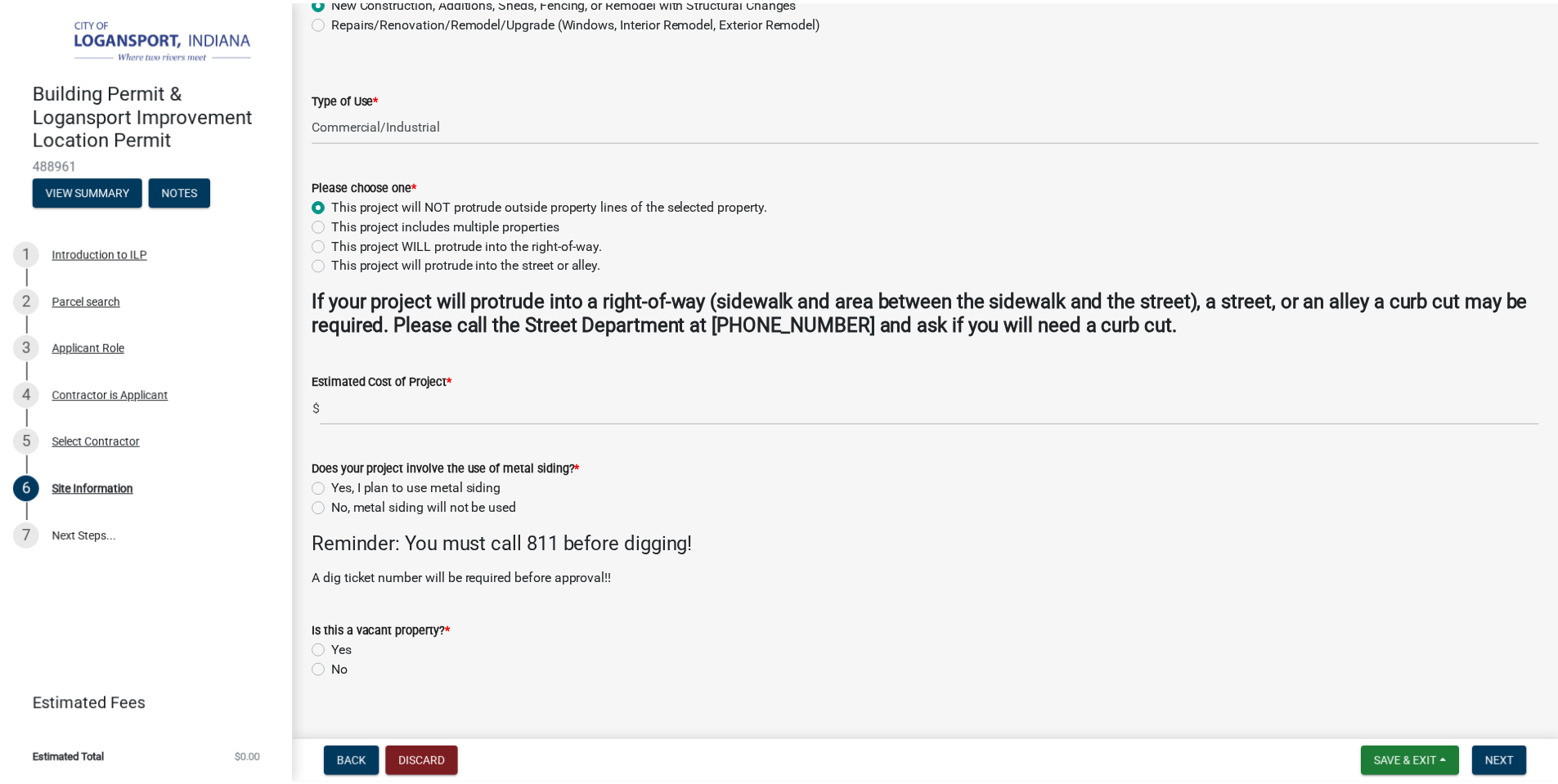
scroll to position [382, 0]
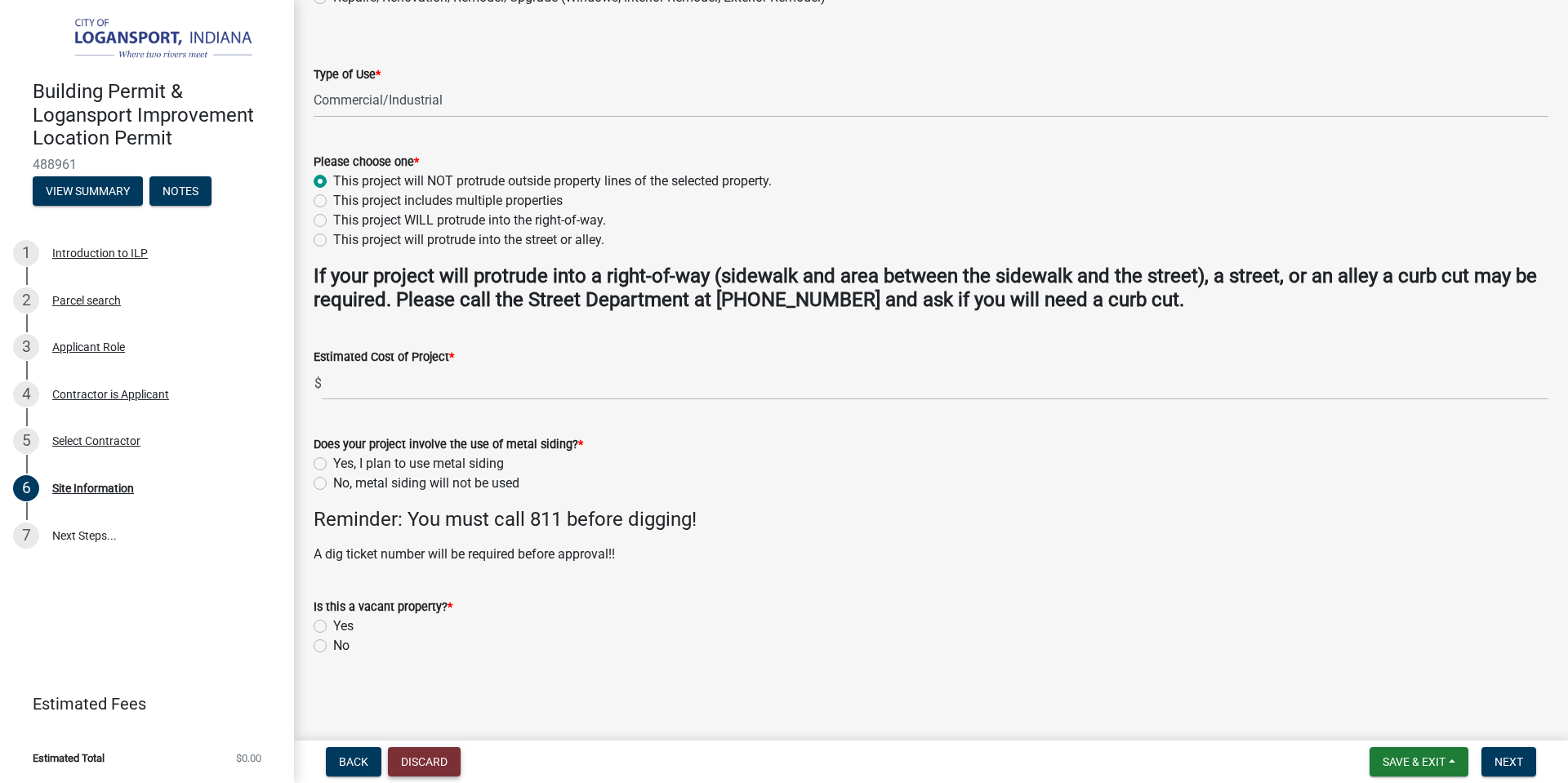
click at [428, 766] on button "Discard" at bounding box center [425, 762] width 73 height 30
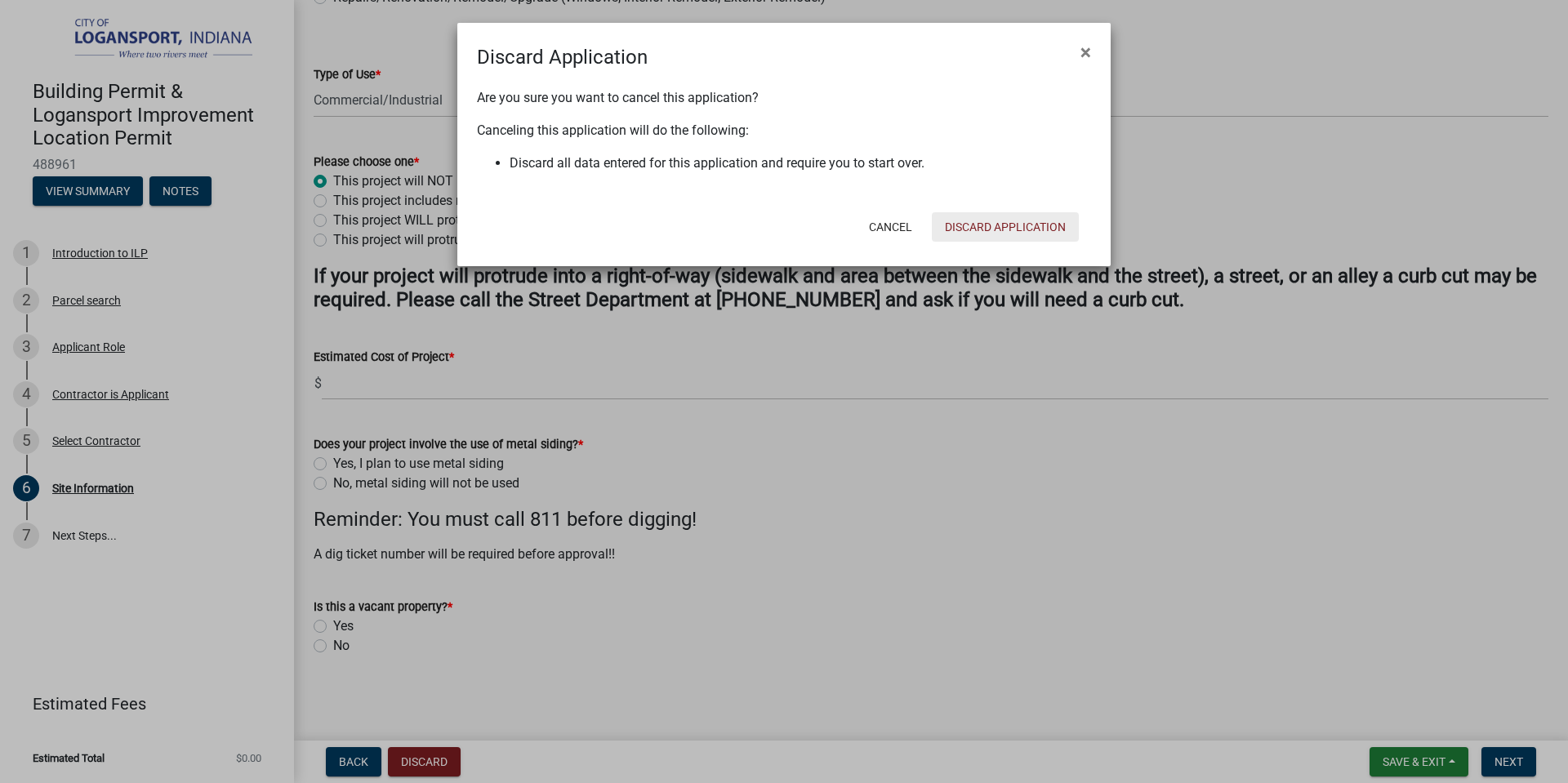
click at [988, 227] on button "Discard Application" at bounding box center [1006, 227] width 147 height 30
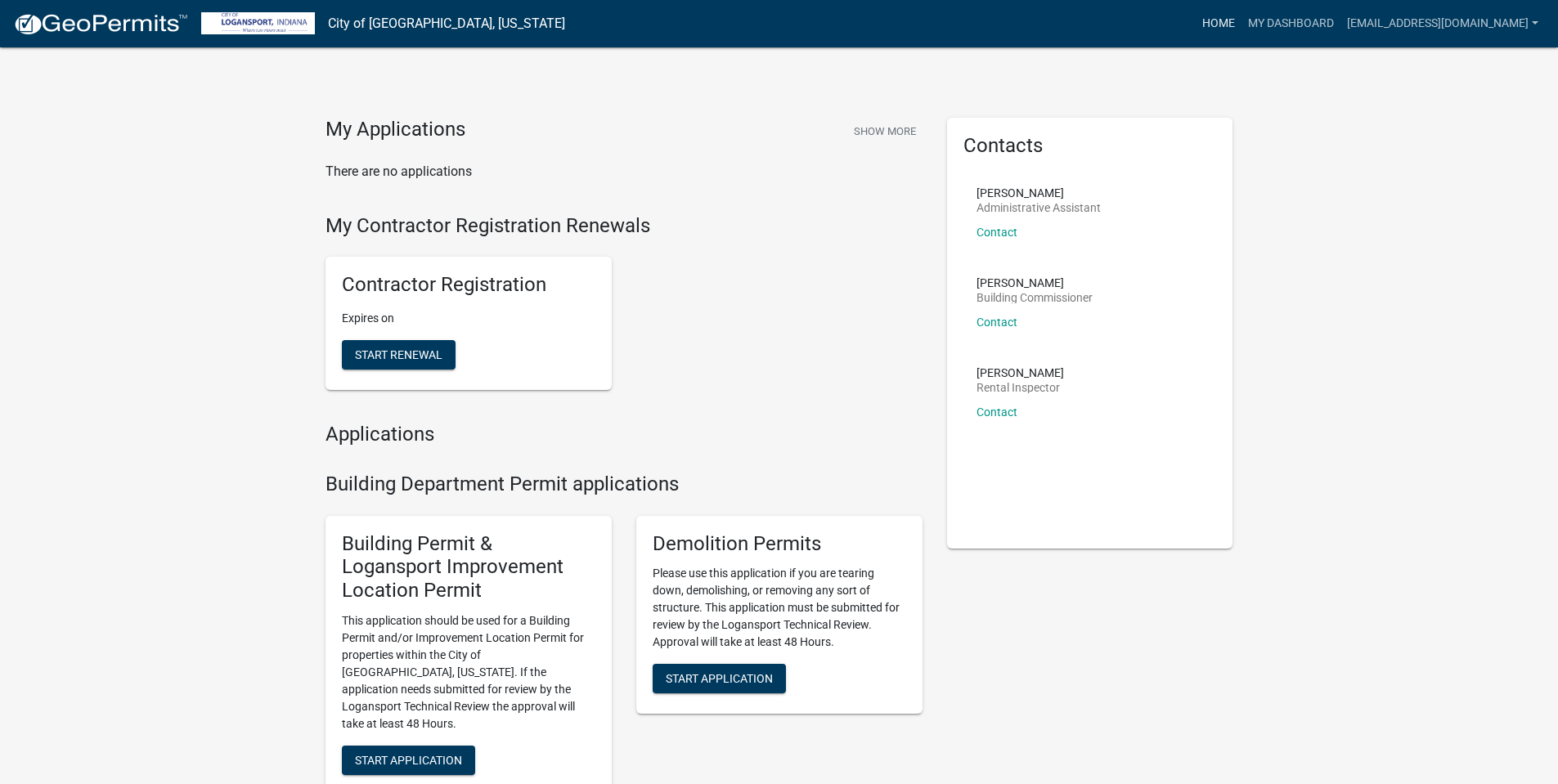
click at [1214, 29] on link "Home" at bounding box center [1219, 24] width 45 height 31
click at [1213, 18] on link "Home" at bounding box center [1219, 24] width 45 height 31
click at [1211, 22] on link "Home" at bounding box center [1219, 24] width 45 height 31
click at [1295, 22] on link "My Dashboard" at bounding box center [1291, 24] width 99 height 31
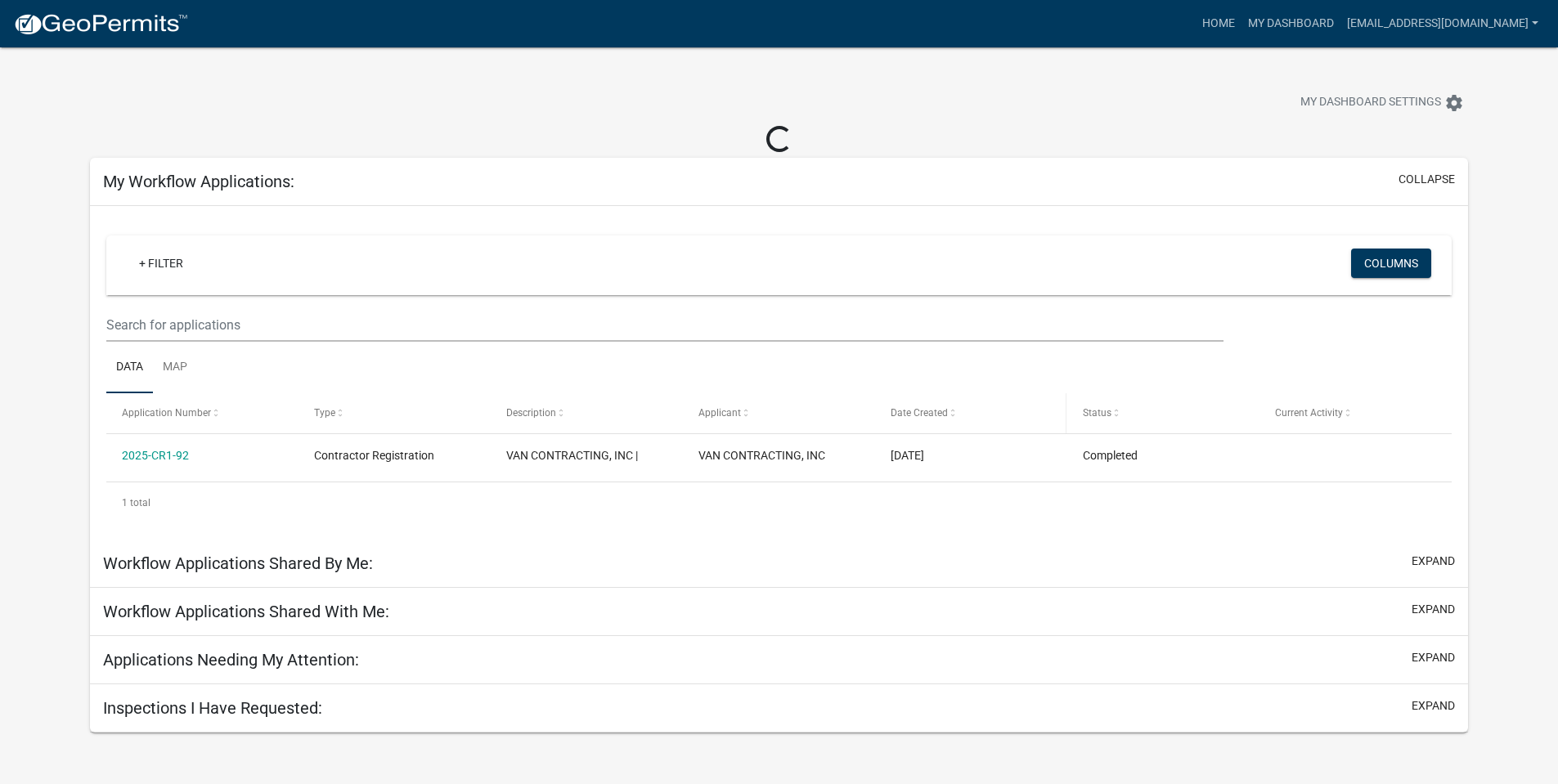
scroll to position [47, 0]
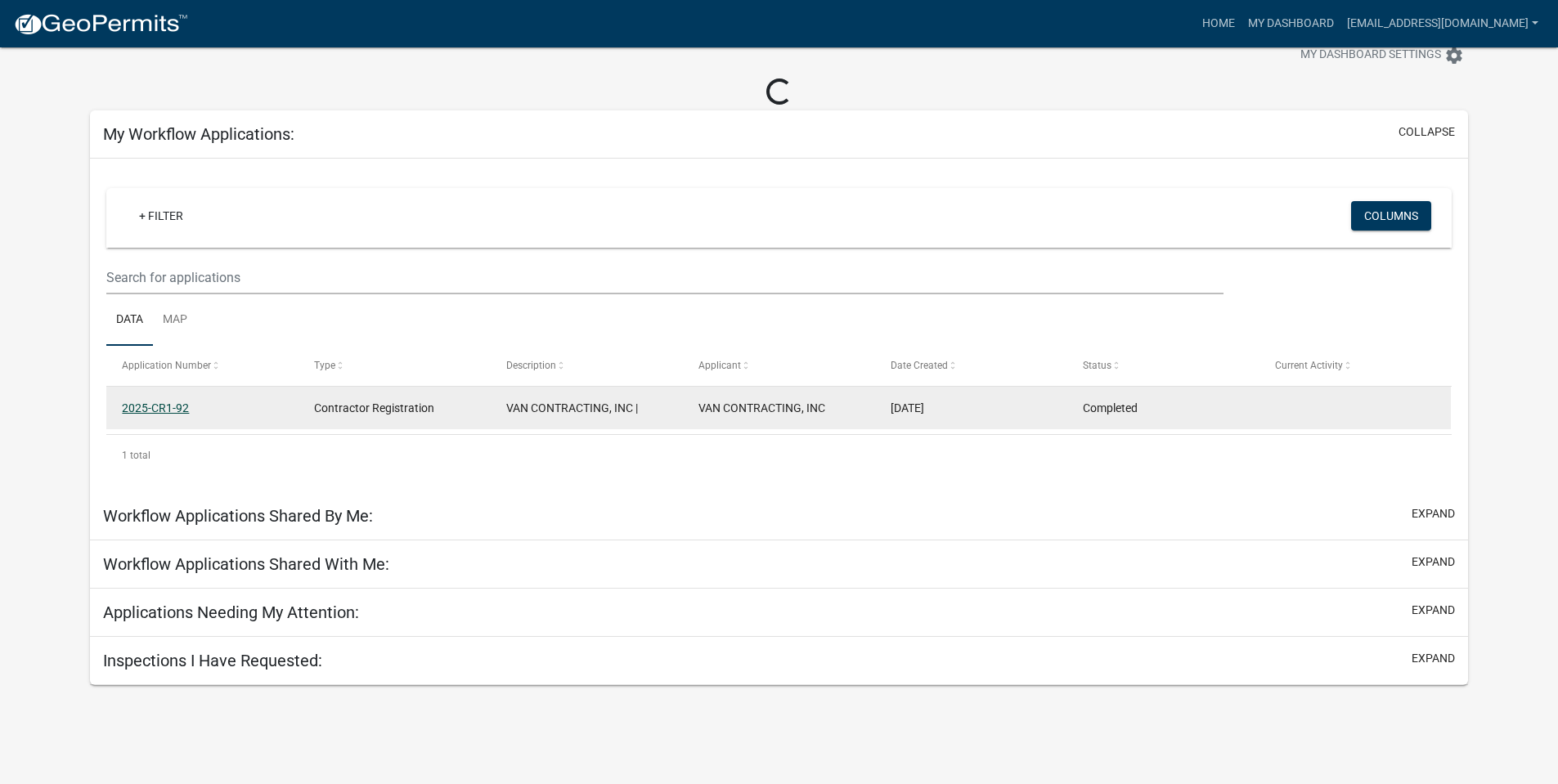
click at [133, 406] on link "2025-CR1-92" at bounding box center [155, 408] width 67 height 13
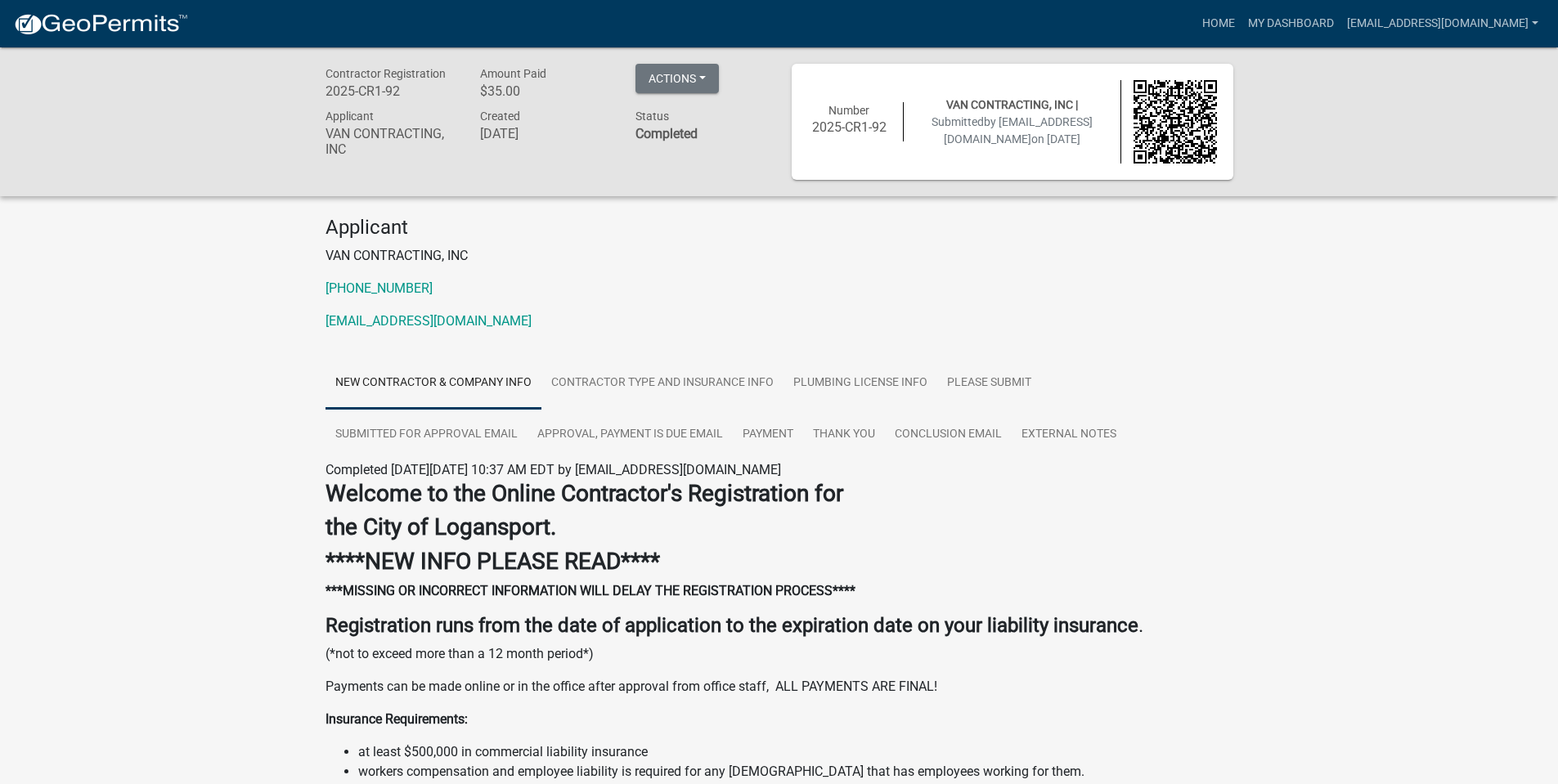
click at [1169, 128] on img at bounding box center [1175, 121] width 83 height 83
click at [1213, 22] on link "Home" at bounding box center [1219, 24] width 45 height 31
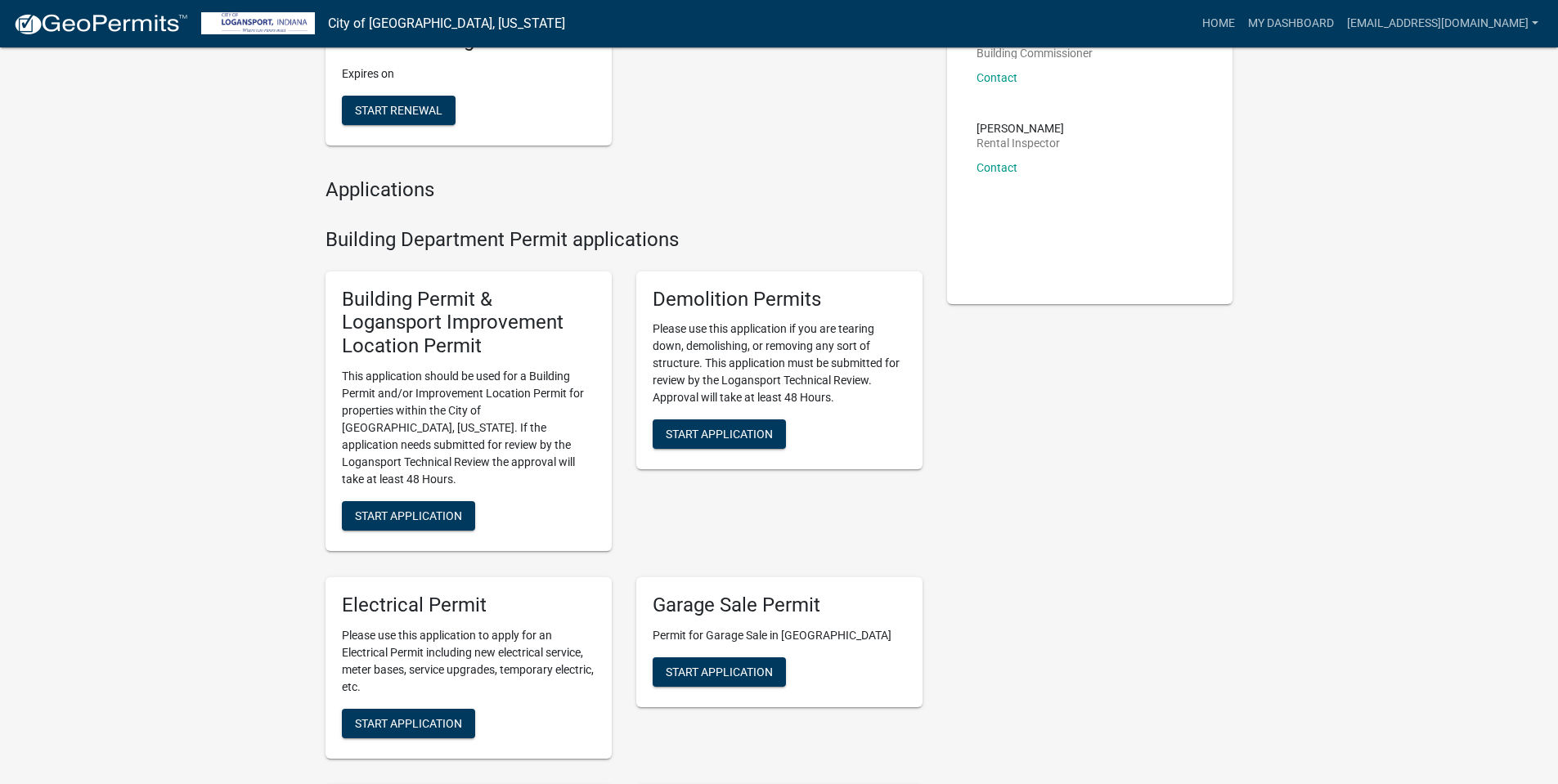
scroll to position [245, 0]
click at [388, 508] on span "Start Application" at bounding box center [409, 515] width 107 height 13
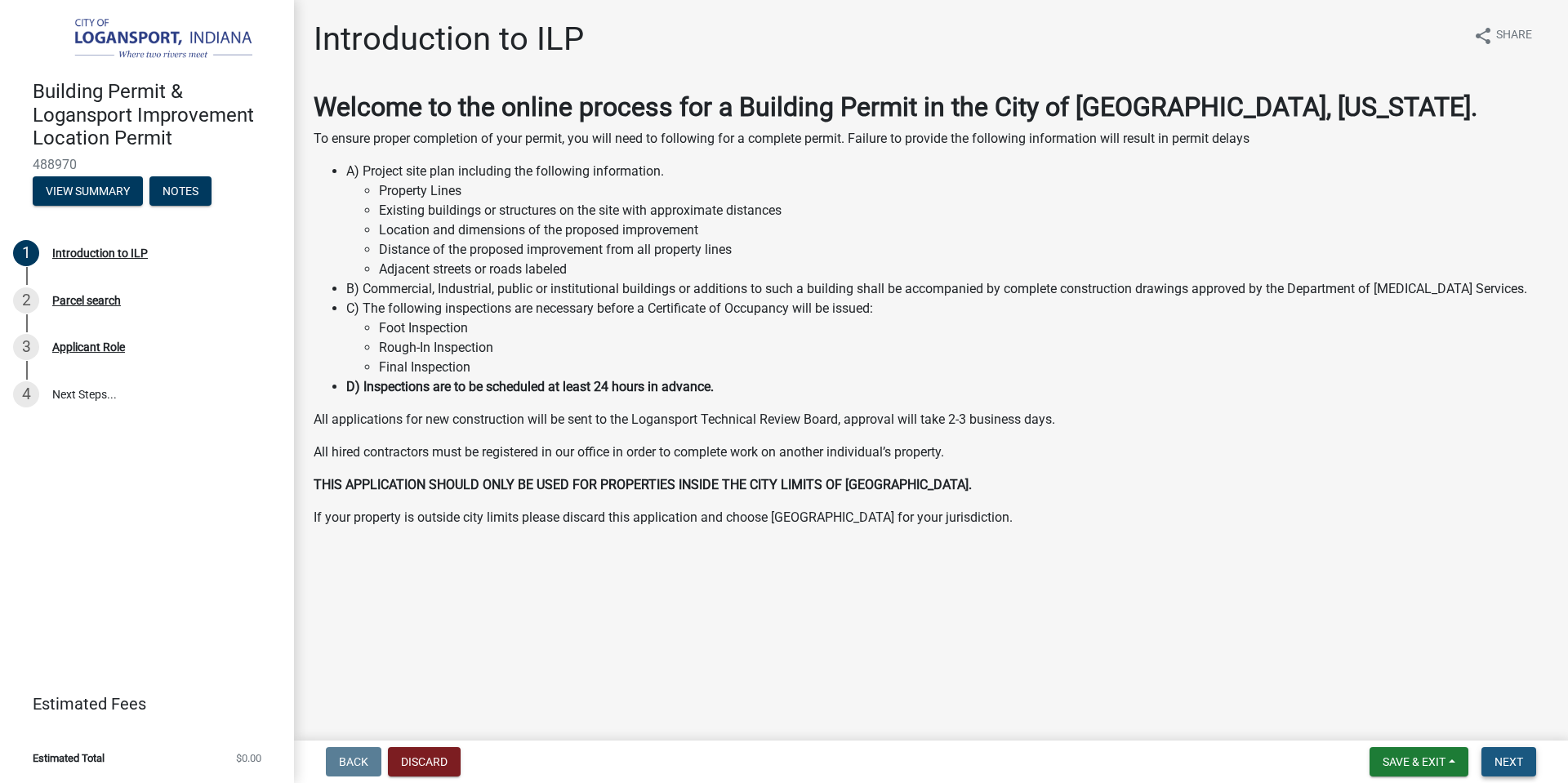
click at [1525, 760] on button "Next" at bounding box center [1509, 762] width 54 height 30
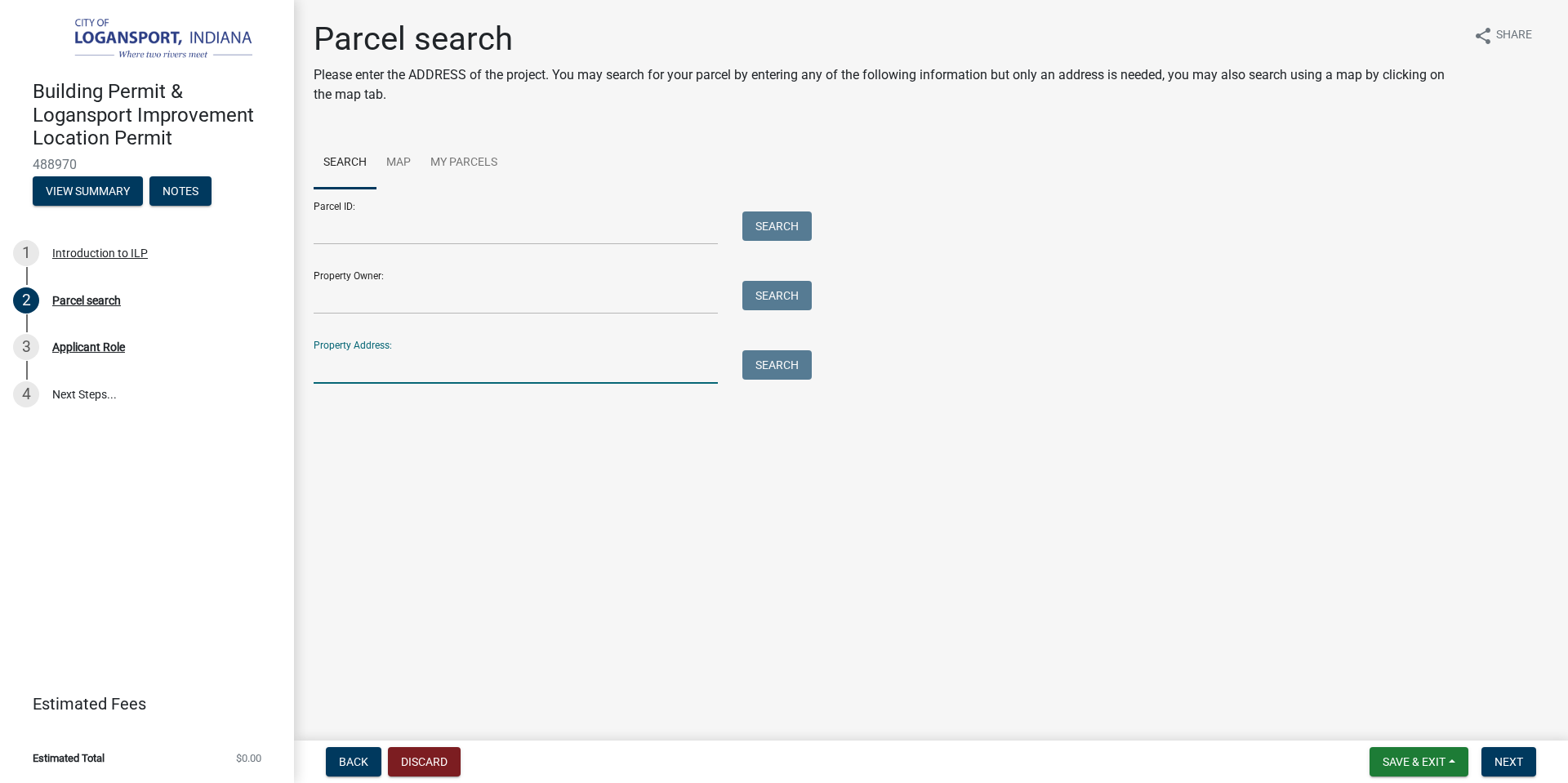
click at [381, 363] on input "Property Address:" at bounding box center [515, 367] width 404 height 34
type input "[STREET_ADDRESS]"
click at [773, 374] on button "Search" at bounding box center [777, 365] width 69 height 30
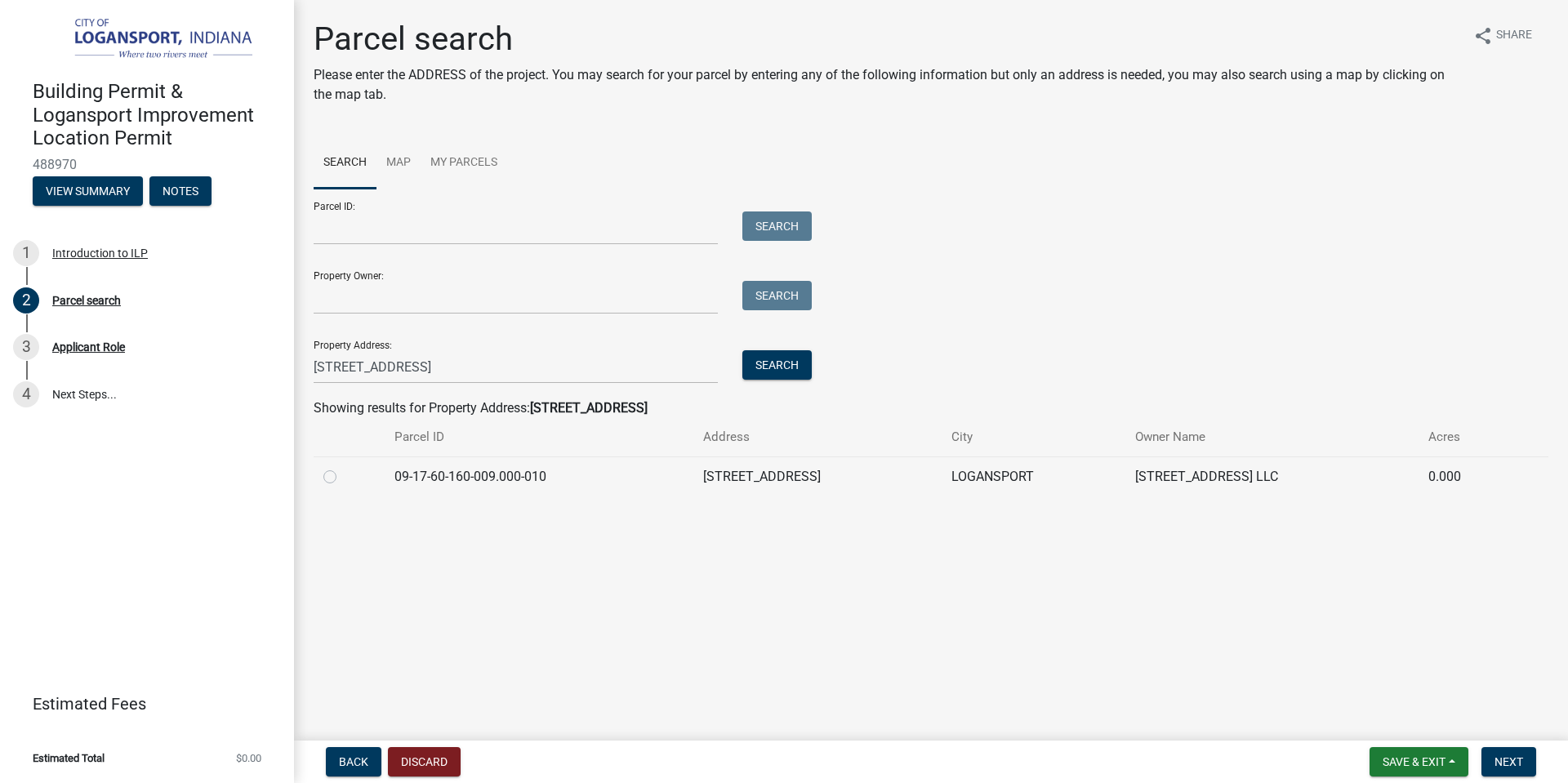
click at [343, 467] on label at bounding box center [343, 467] width 0 height 0
click at [343, 478] on input "radio" at bounding box center [348, 472] width 11 height 11
radio input "true"
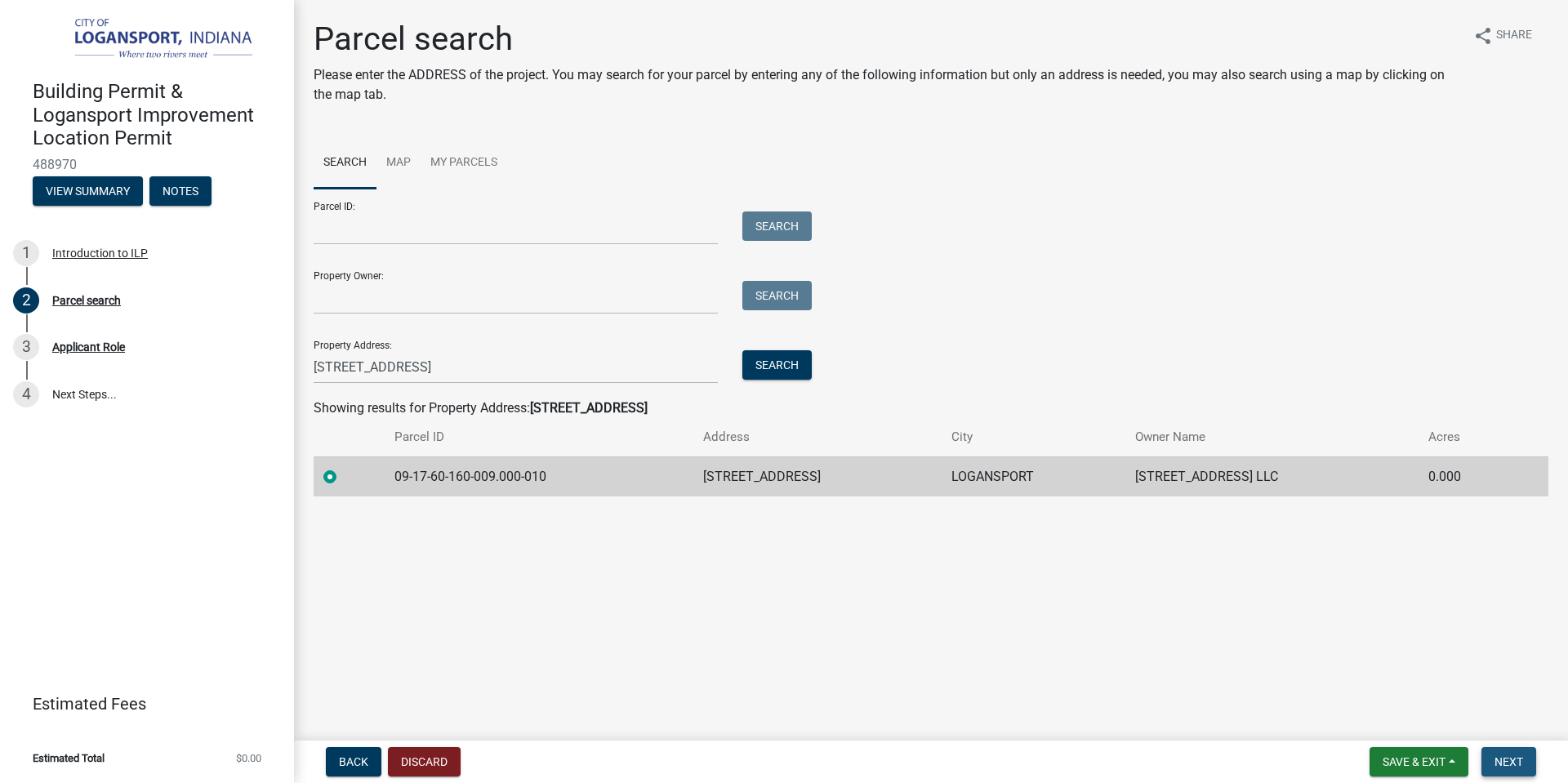
click at [1525, 756] on button "Next" at bounding box center [1509, 762] width 54 height 30
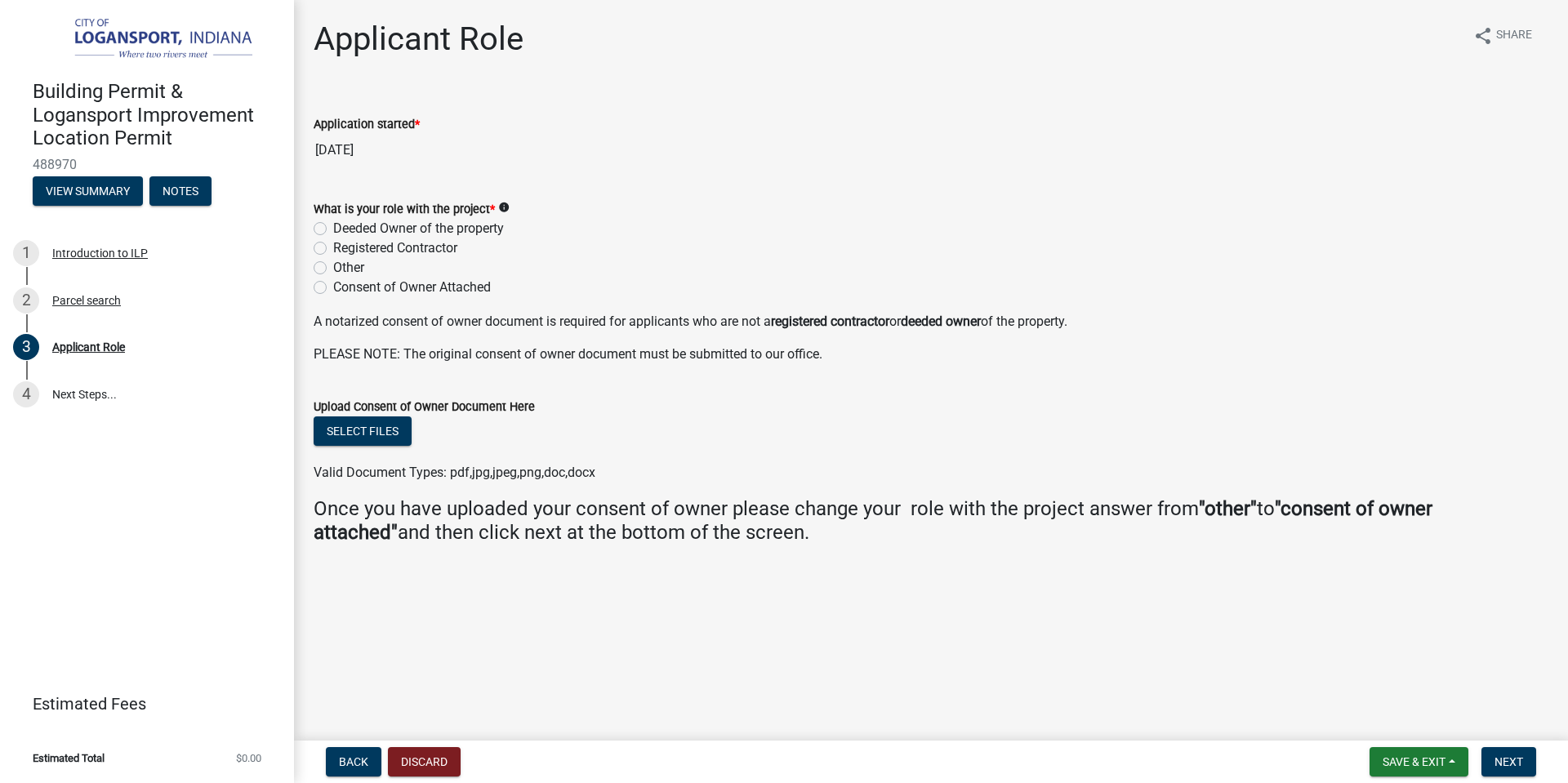
click at [333, 246] on label "Registered Contractor" at bounding box center [395, 248] width 124 height 20
click at [333, 246] on input "Registered Contractor" at bounding box center [338, 243] width 11 height 11
radio input "true"
click at [1533, 761] on button "Next" at bounding box center [1509, 762] width 54 height 30
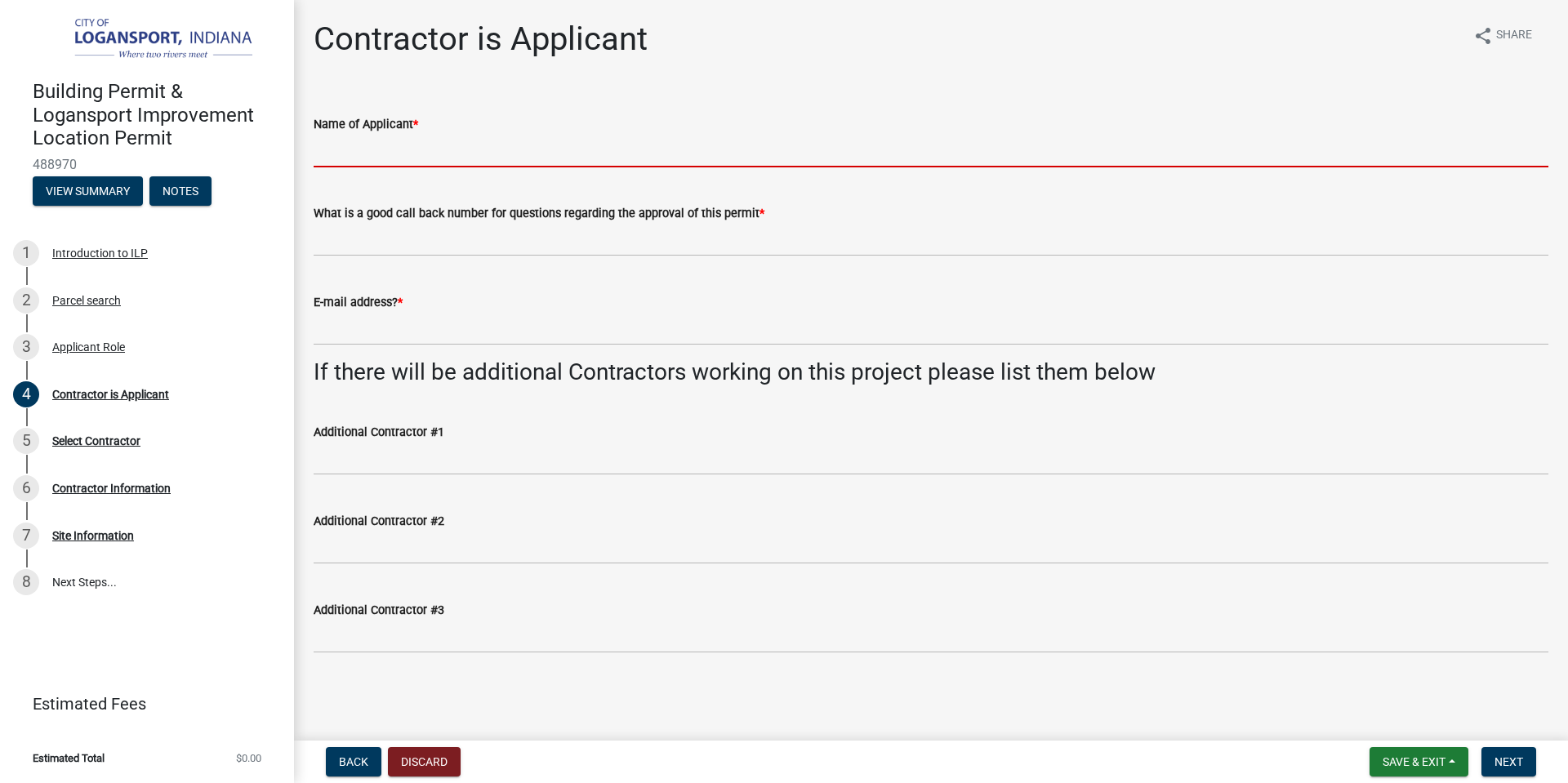
click at [336, 155] on input "Name of Applicant *" at bounding box center [931, 150] width 1235 height 34
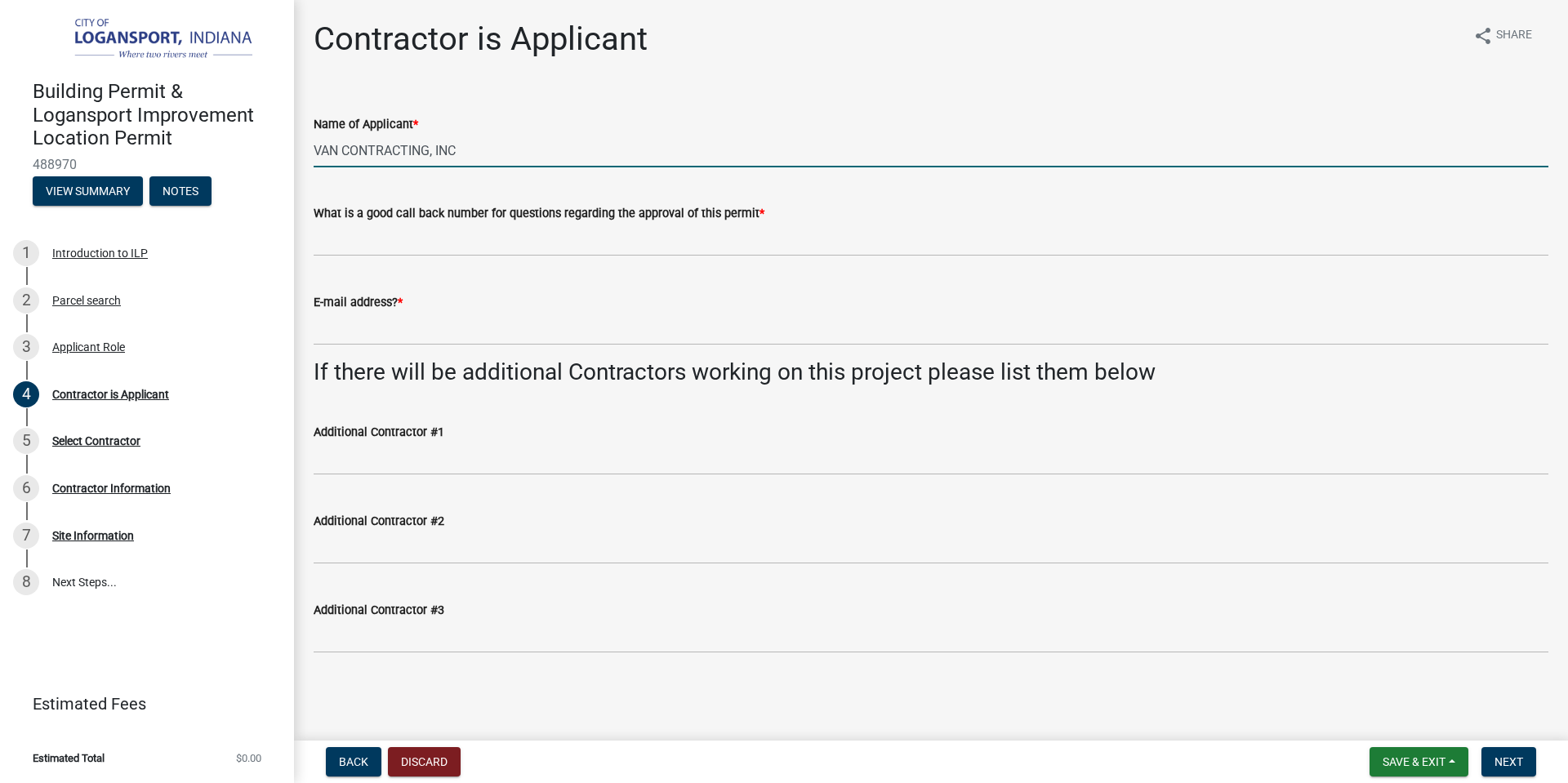
type input "VAN CONTRACTING, INC"
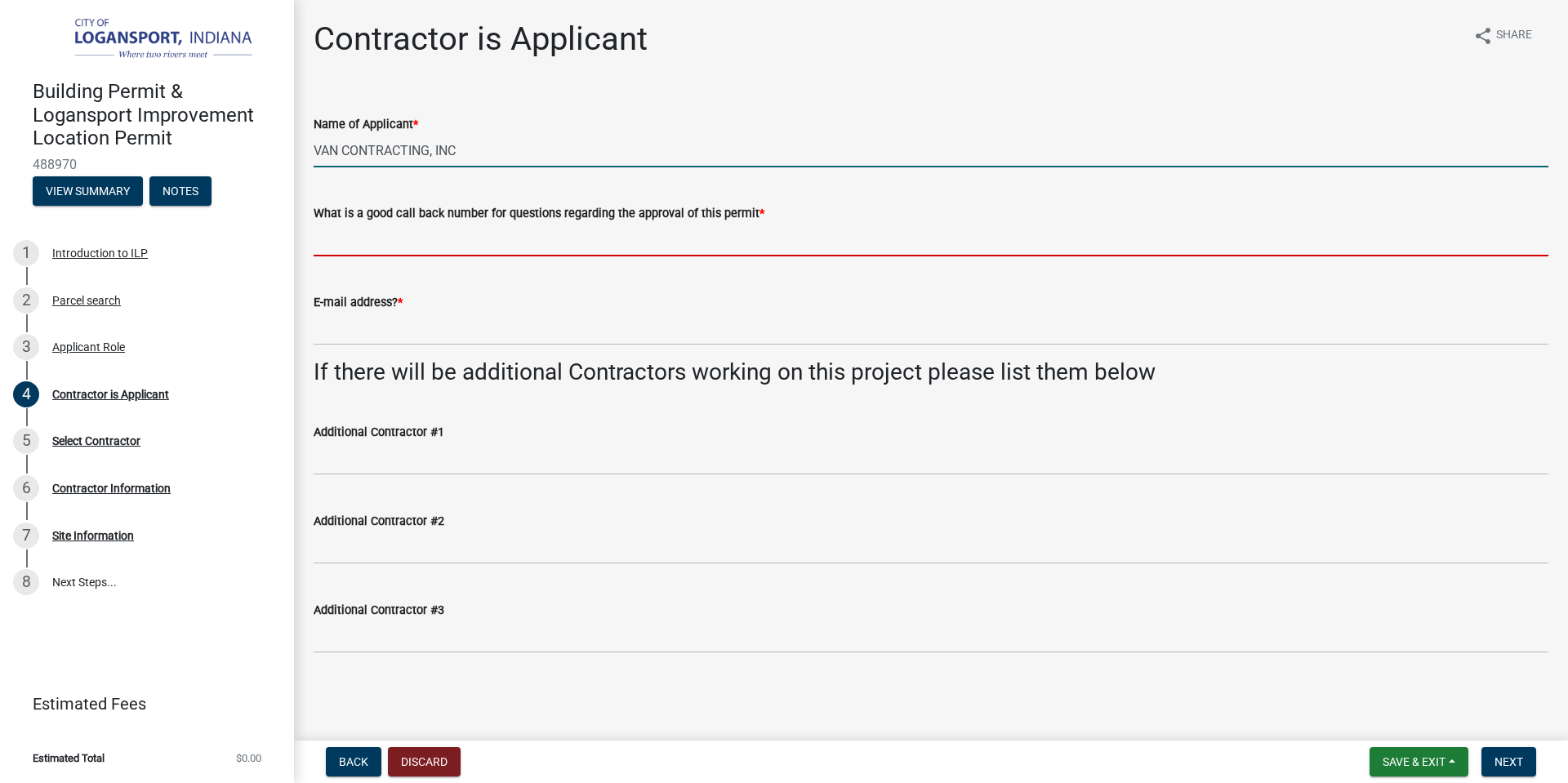
click at [322, 237] on input "What is a good call back number for questions regarding the approval of this pe…" at bounding box center [931, 239] width 1235 height 34
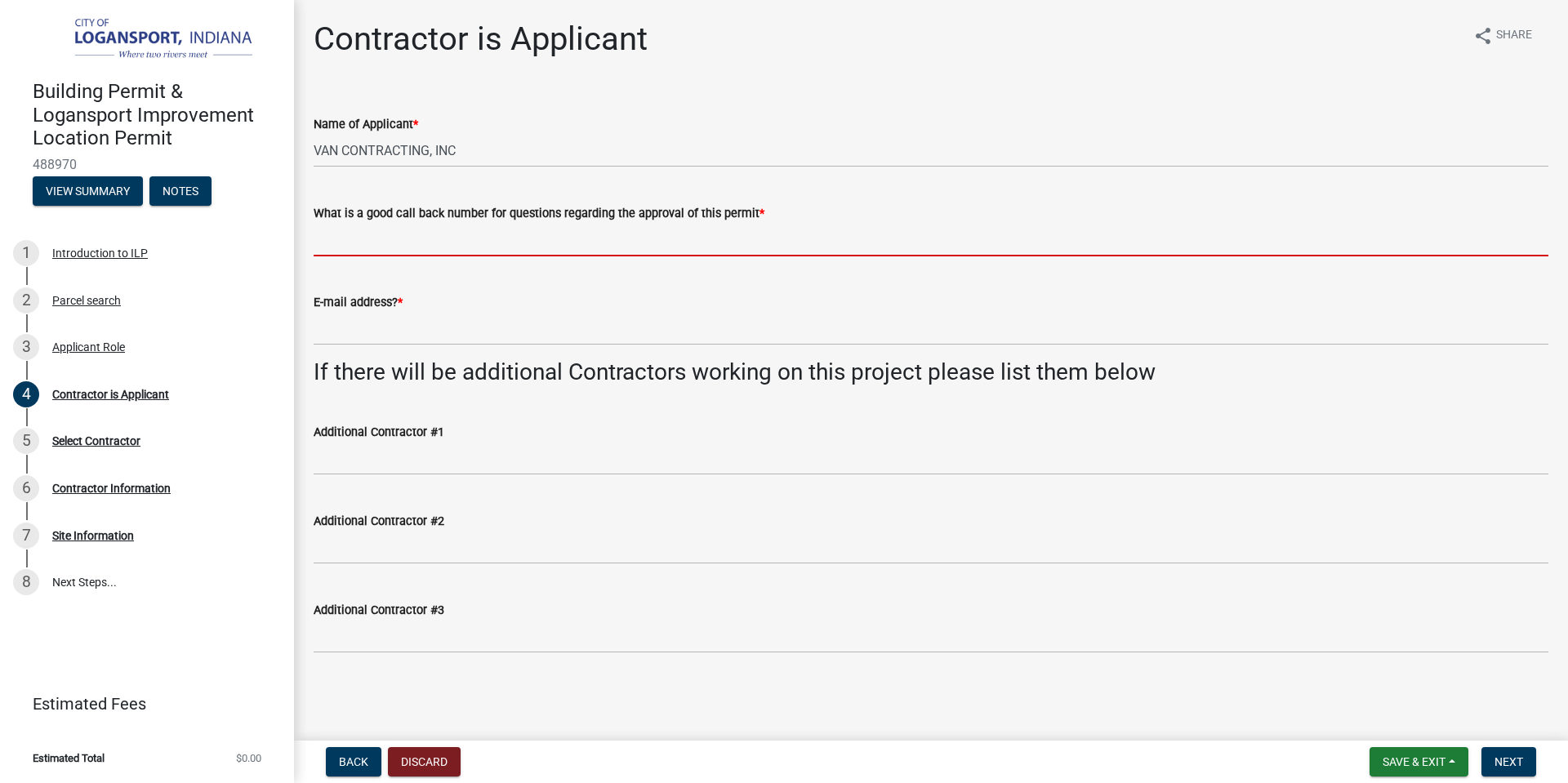
type input "2602445501"
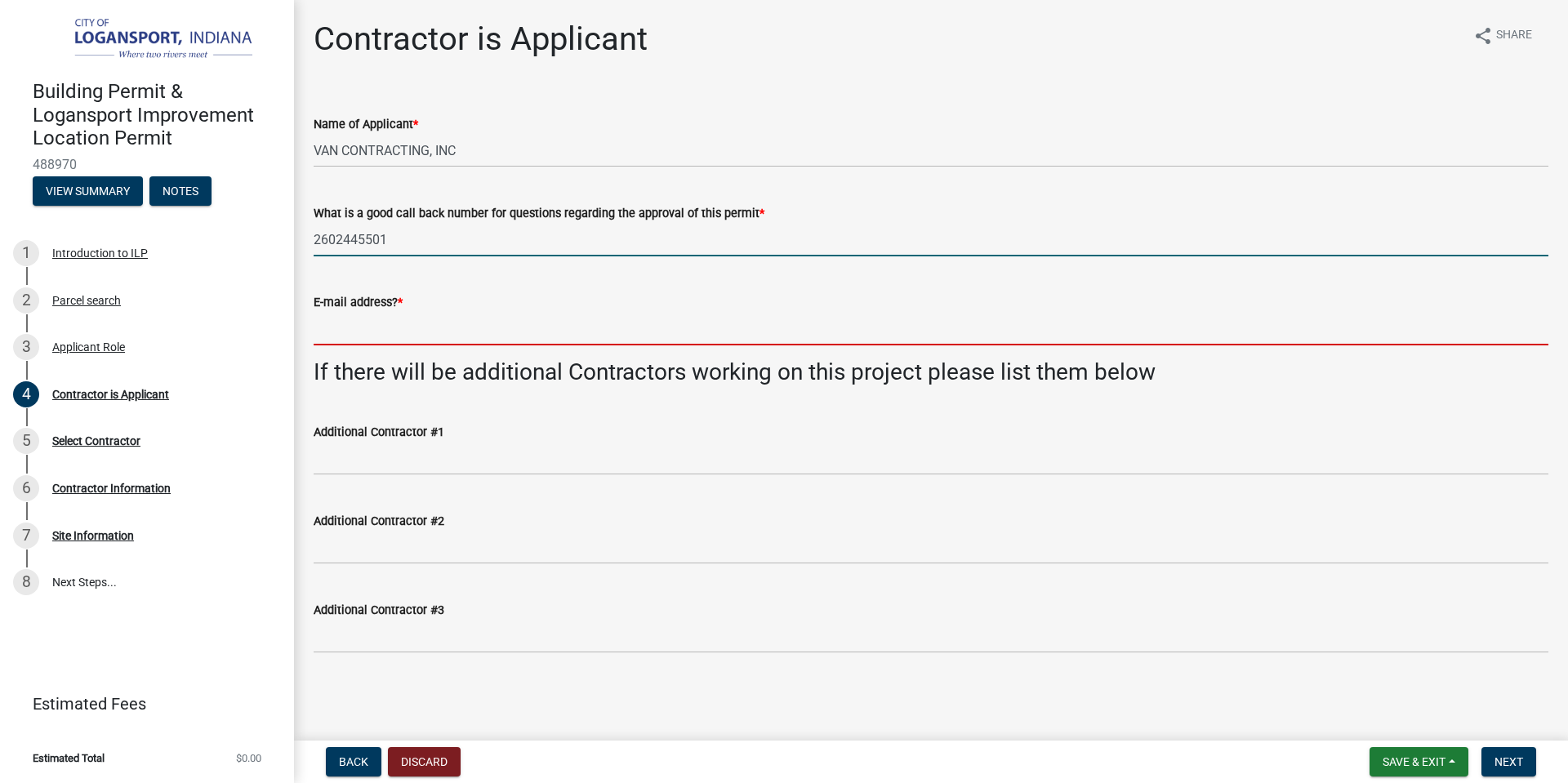
type input "[EMAIL_ADDRESS][DOMAIN_NAME]"
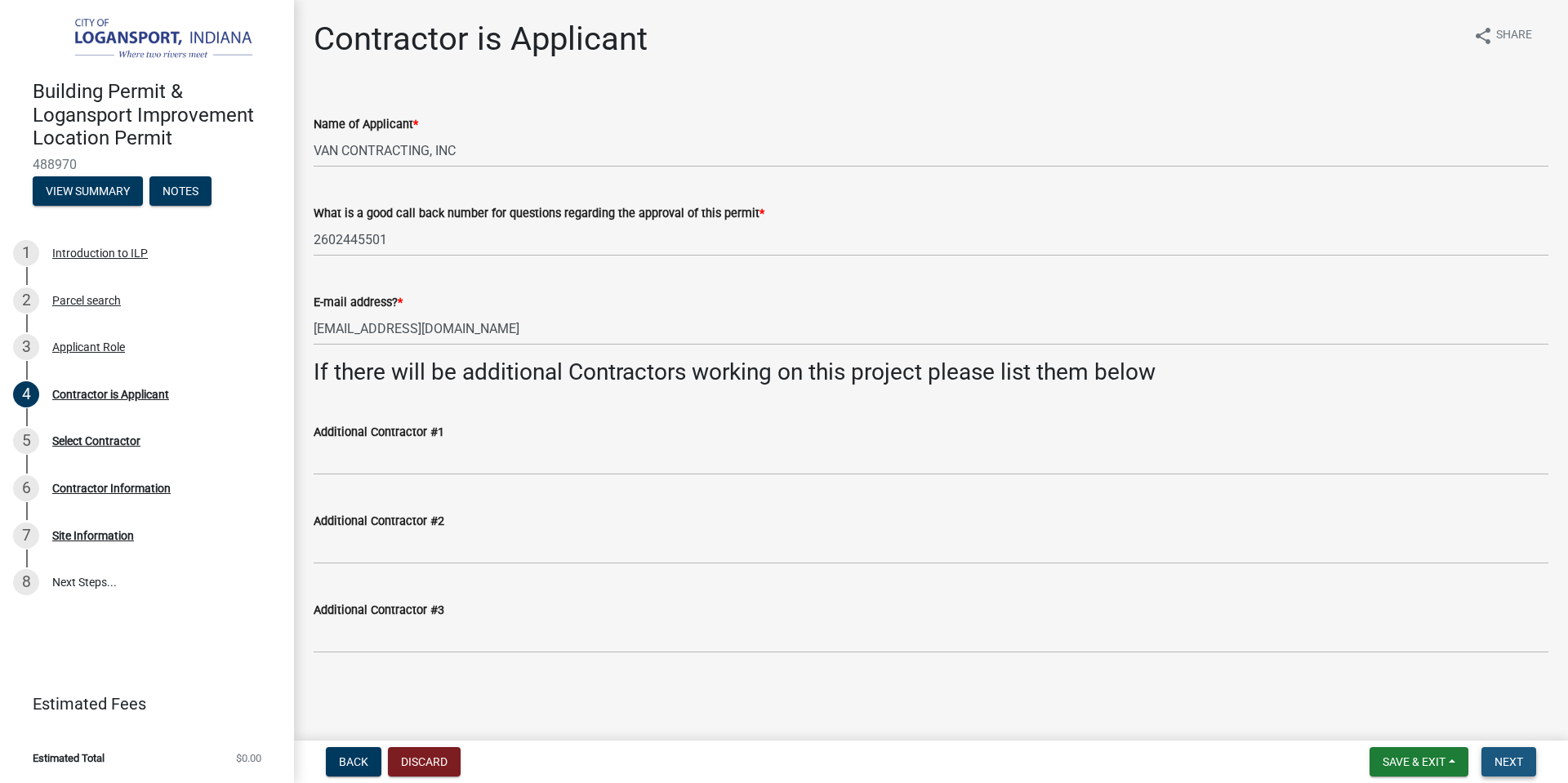
click at [1519, 762] on span "Next" at bounding box center [1509, 762] width 29 height 13
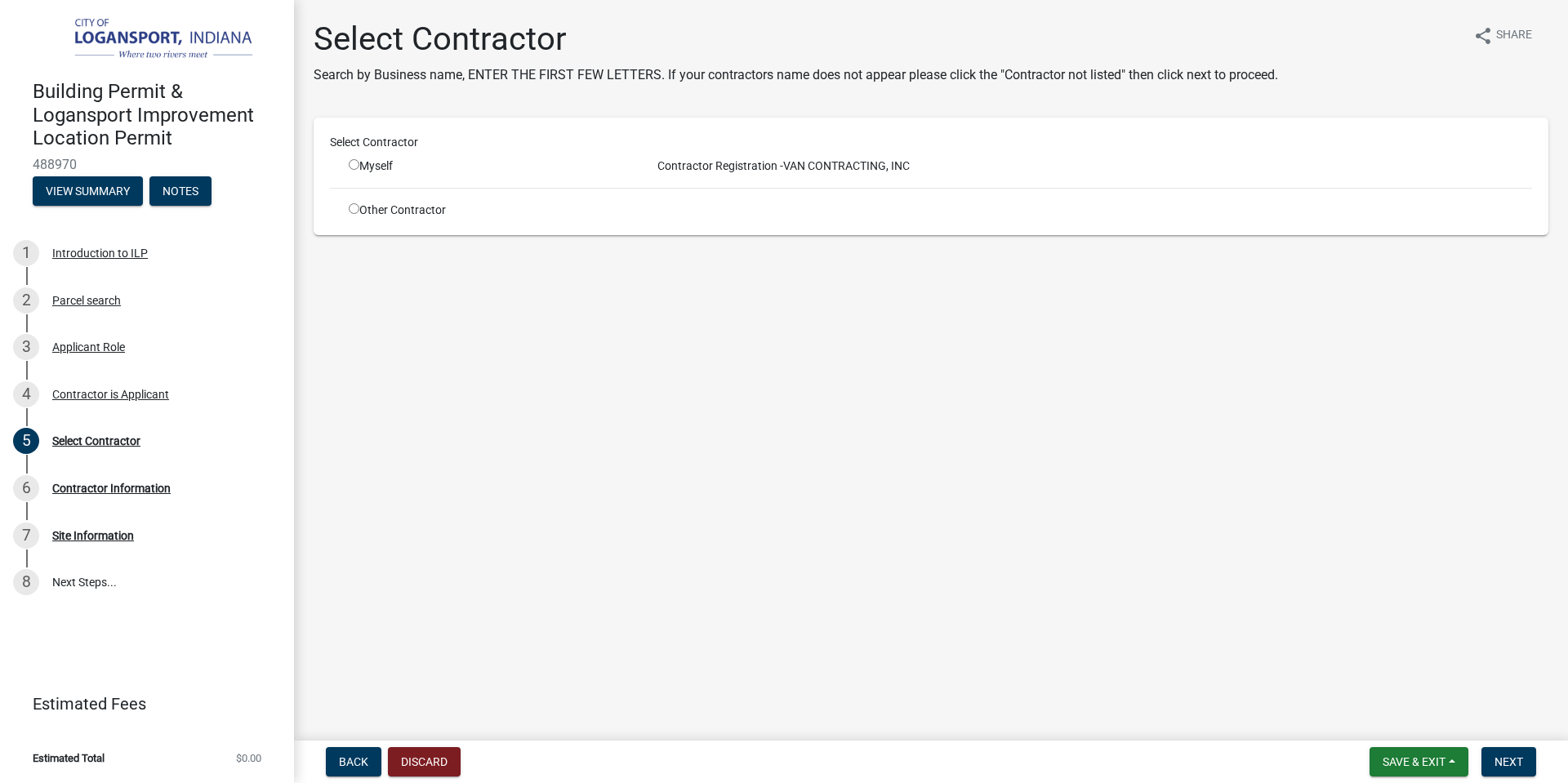
click at [350, 164] on input "radio" at bounding box center [354, 164] width 11 height 11
radio input "true"
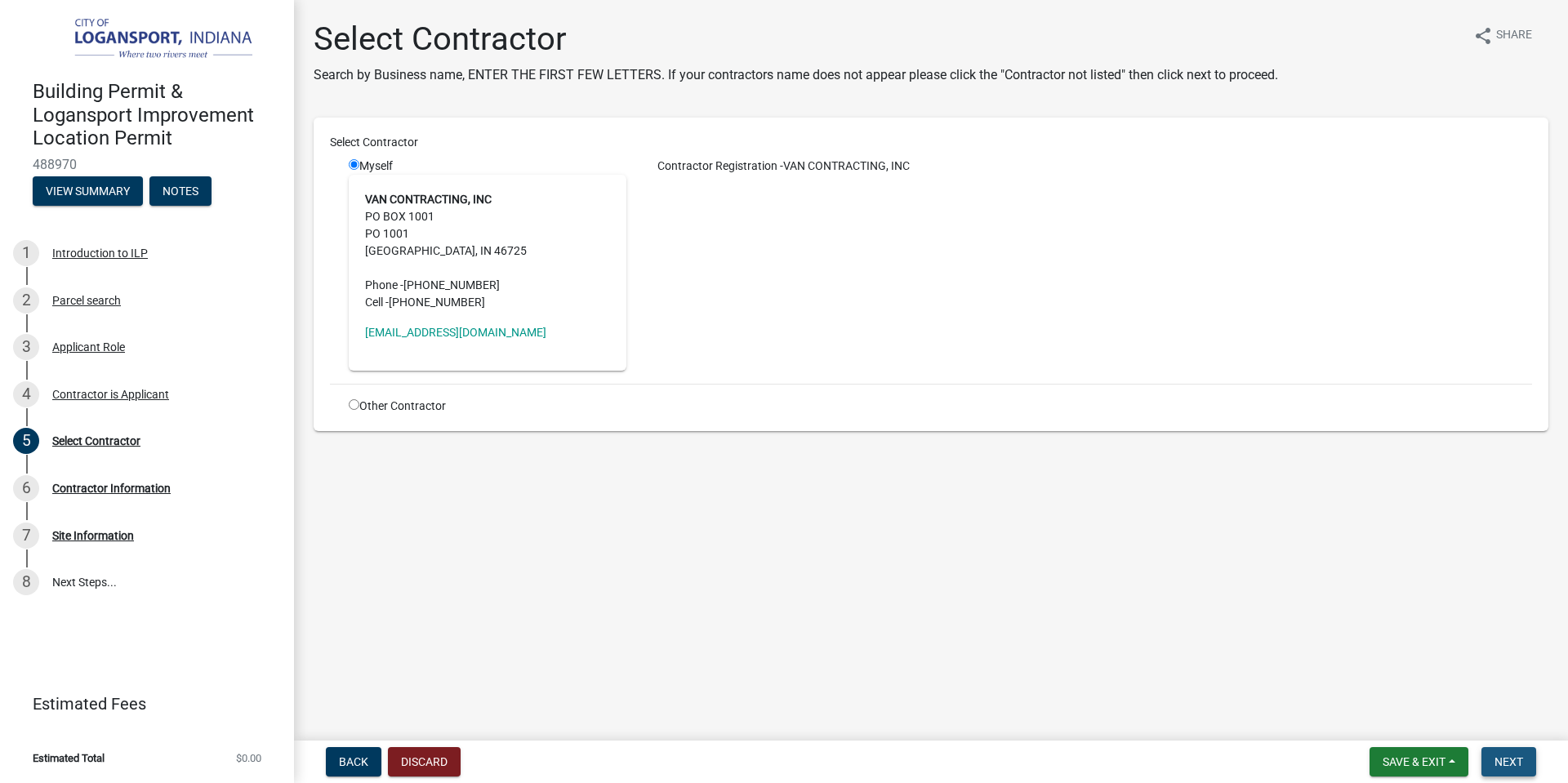
click at [1496, 761] on span "Next" at bounding box center [1509, 762] width 29 height 13
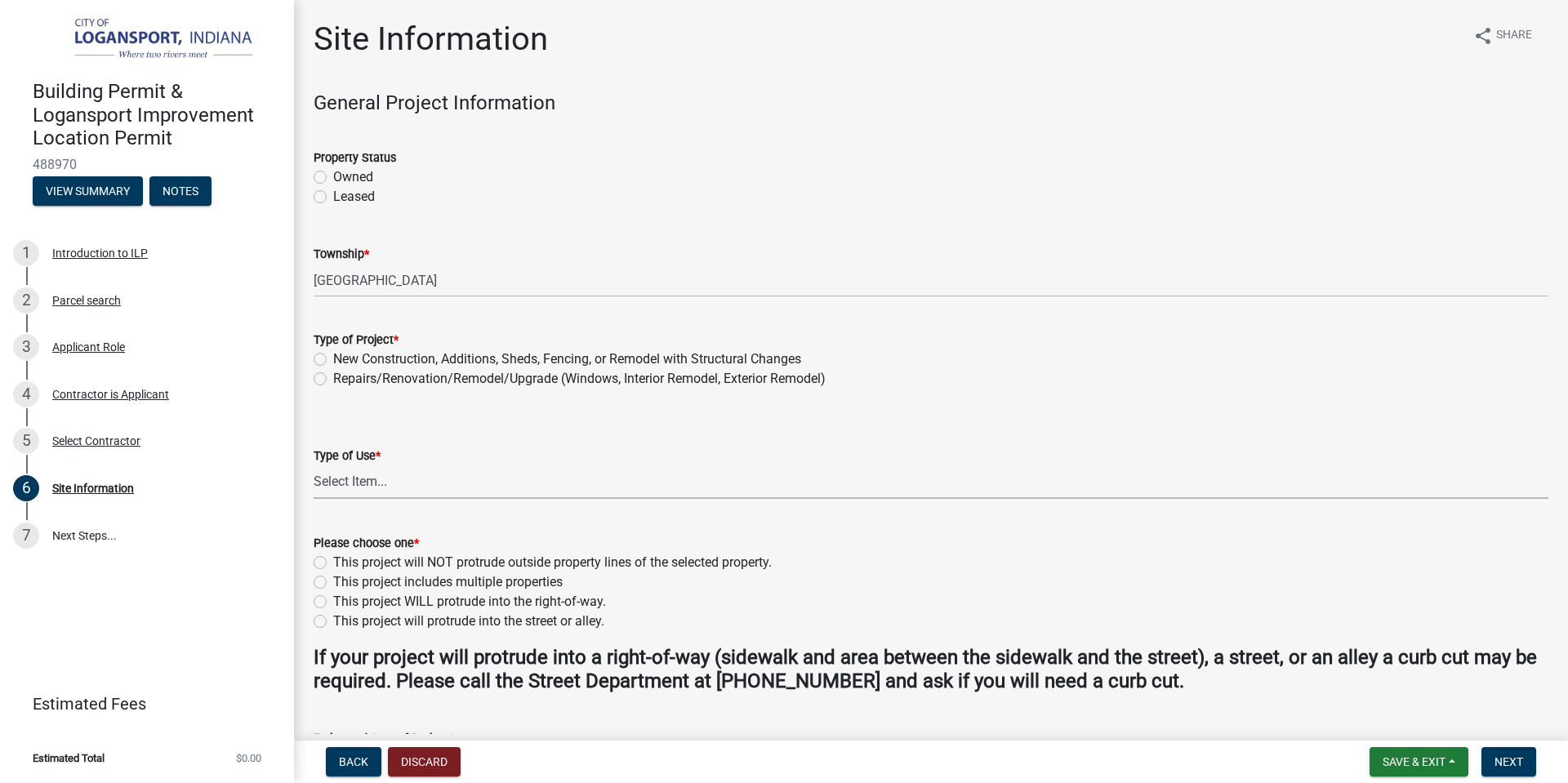
click at [375, 480] on select "Select Item... Residential Commercial/Industrial Agricultural Public/Semi Public" at bounding box center [931, 482] width 1235 height 34
click at [313, 466] on select "Select Item... Residential Commercial/Industrial Agricultural Public/Semi Public" at bounding box center [931, 482] width 1235 height 34
select select "418b8848-4d60-4951-8e78-d19a514e3fa7"
click at [333, 376] on label "Repairs/Renovation/Remodel/Upgrade (Windows, Interior Remodel, Exterior Remodel)" at bounding box center [579, 379] width 492 height 20
click at [333, 376] on input "Repairs/Renovation/Remodel/Upgrade (Windows, Interior Remodel, Exterior Remodel)" at bounding box center [338, 374] width 11 height 11
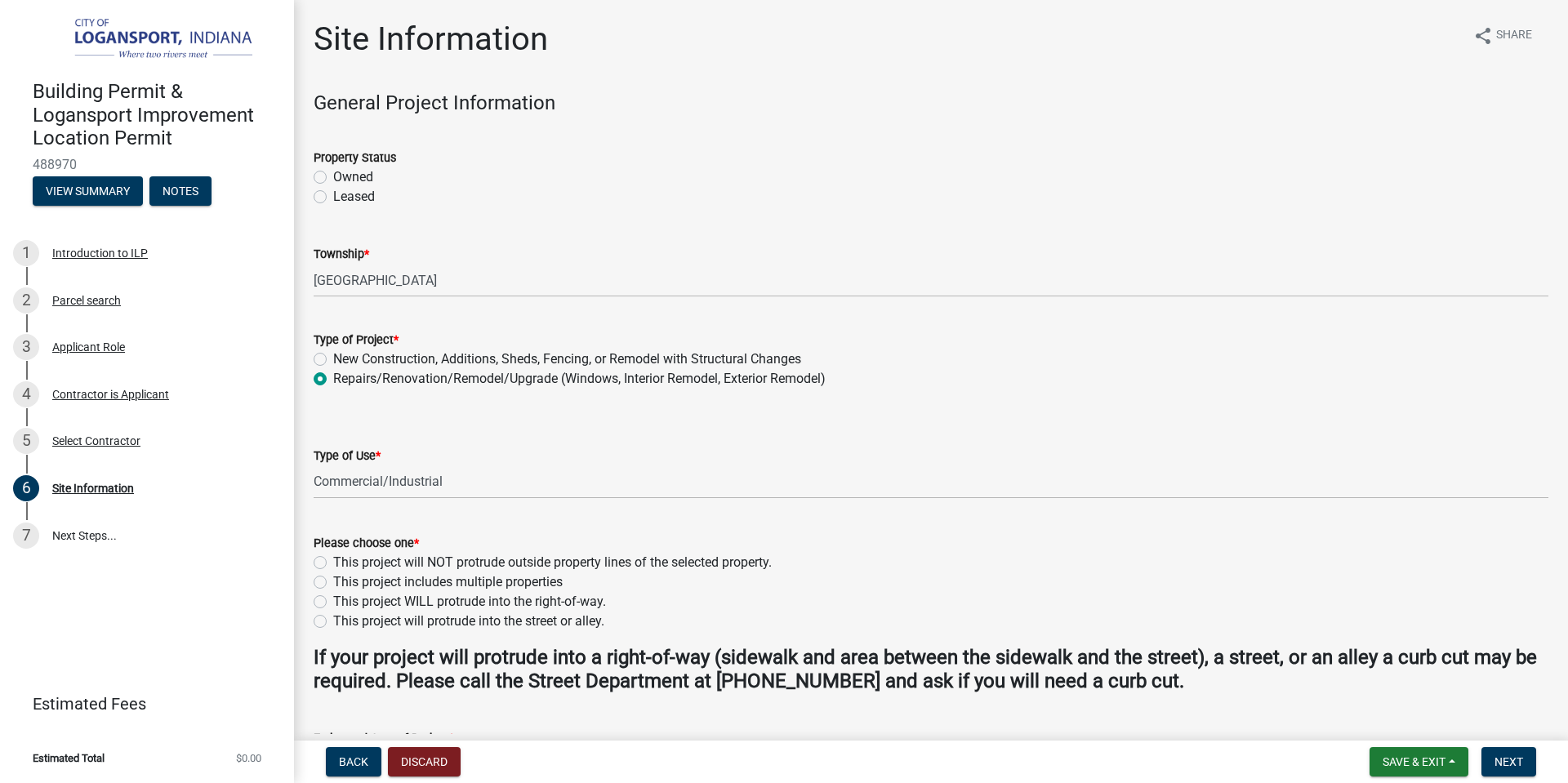
radio input "true"
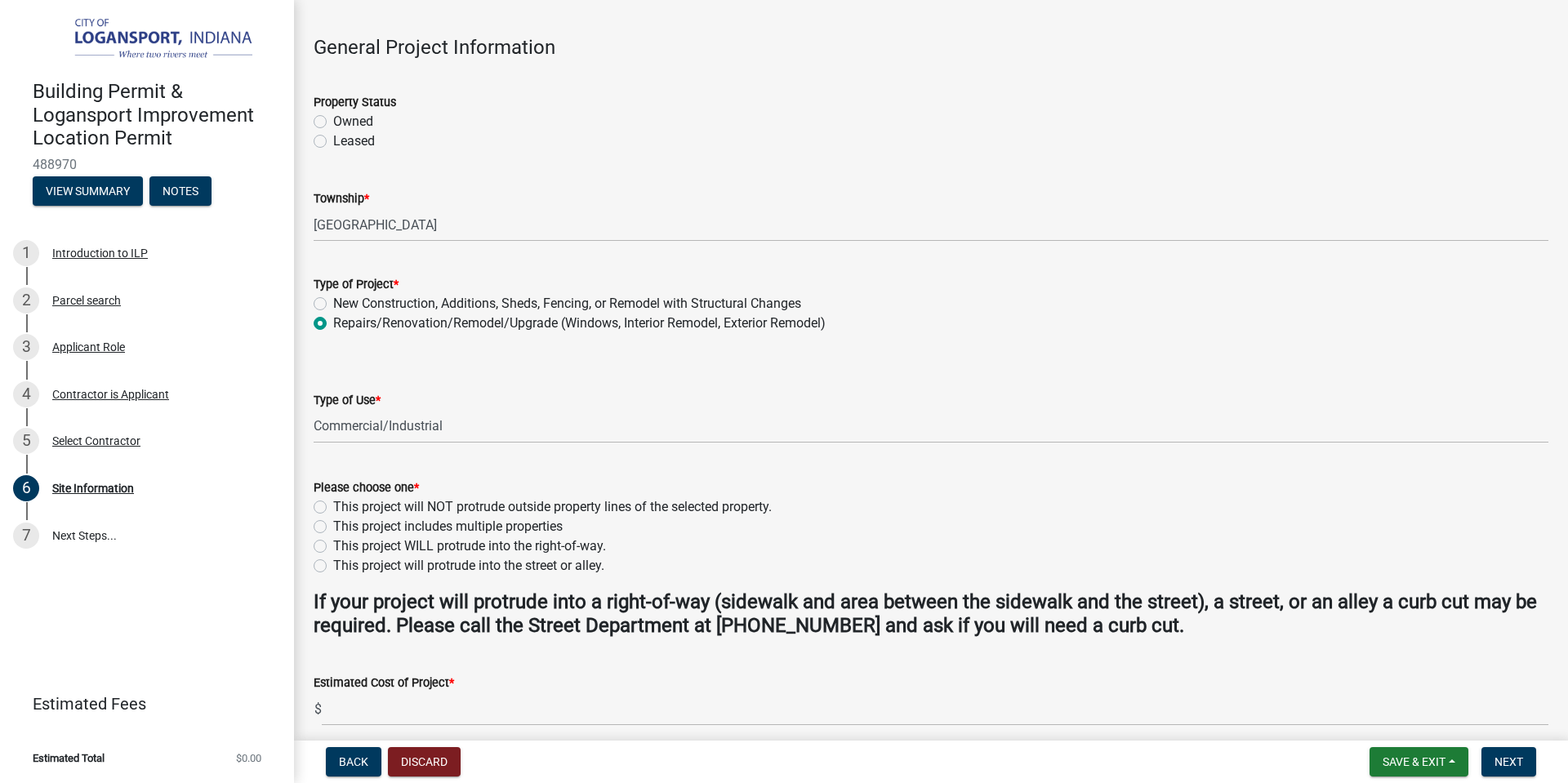
scroll to position [82, 0]
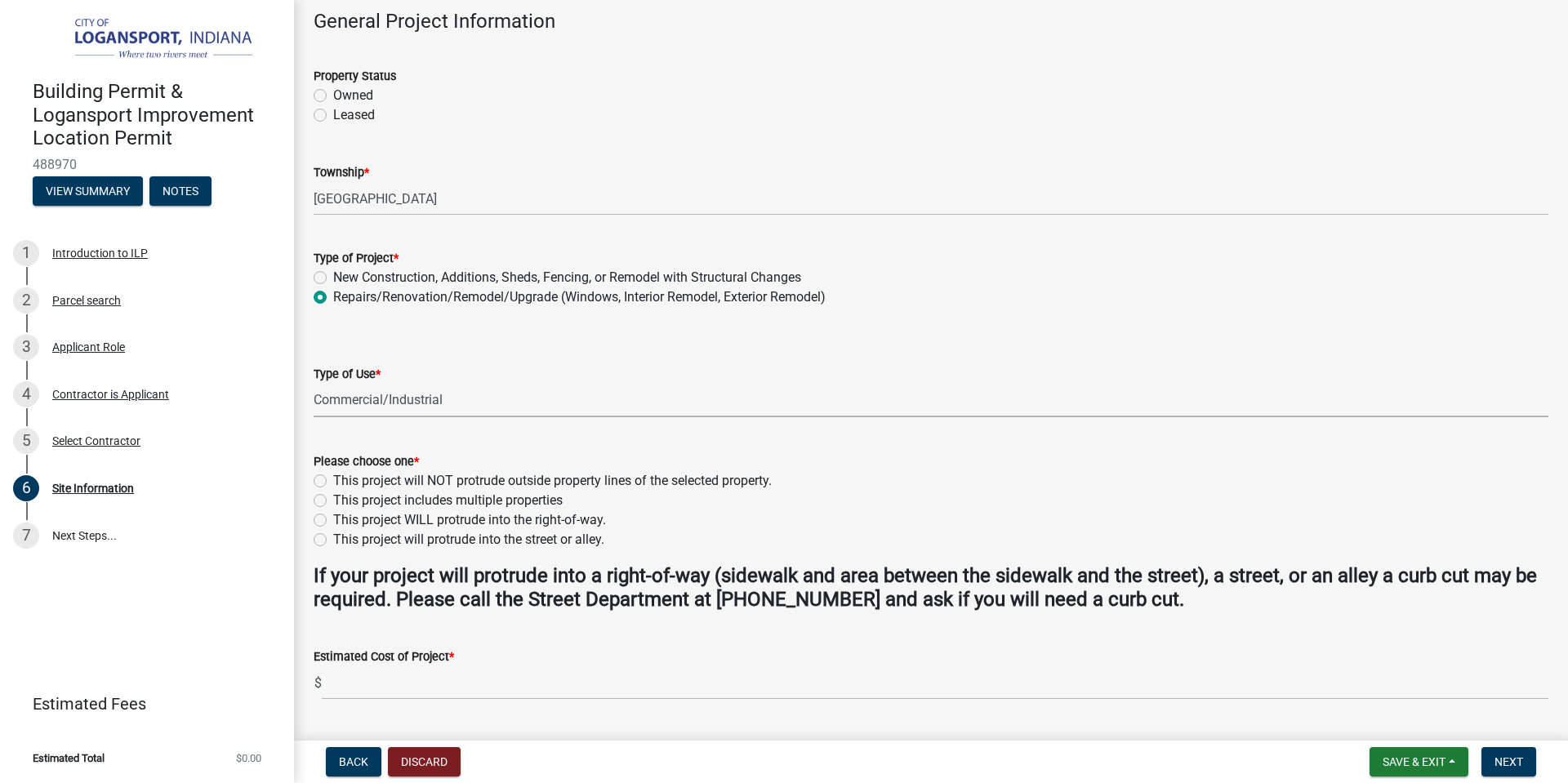
click at [473, 408] on select "Select Item... Residential Commercial/Industrial Agricultural Public/Semi Public" at bounding box center [931, 401] width 1235 height 34
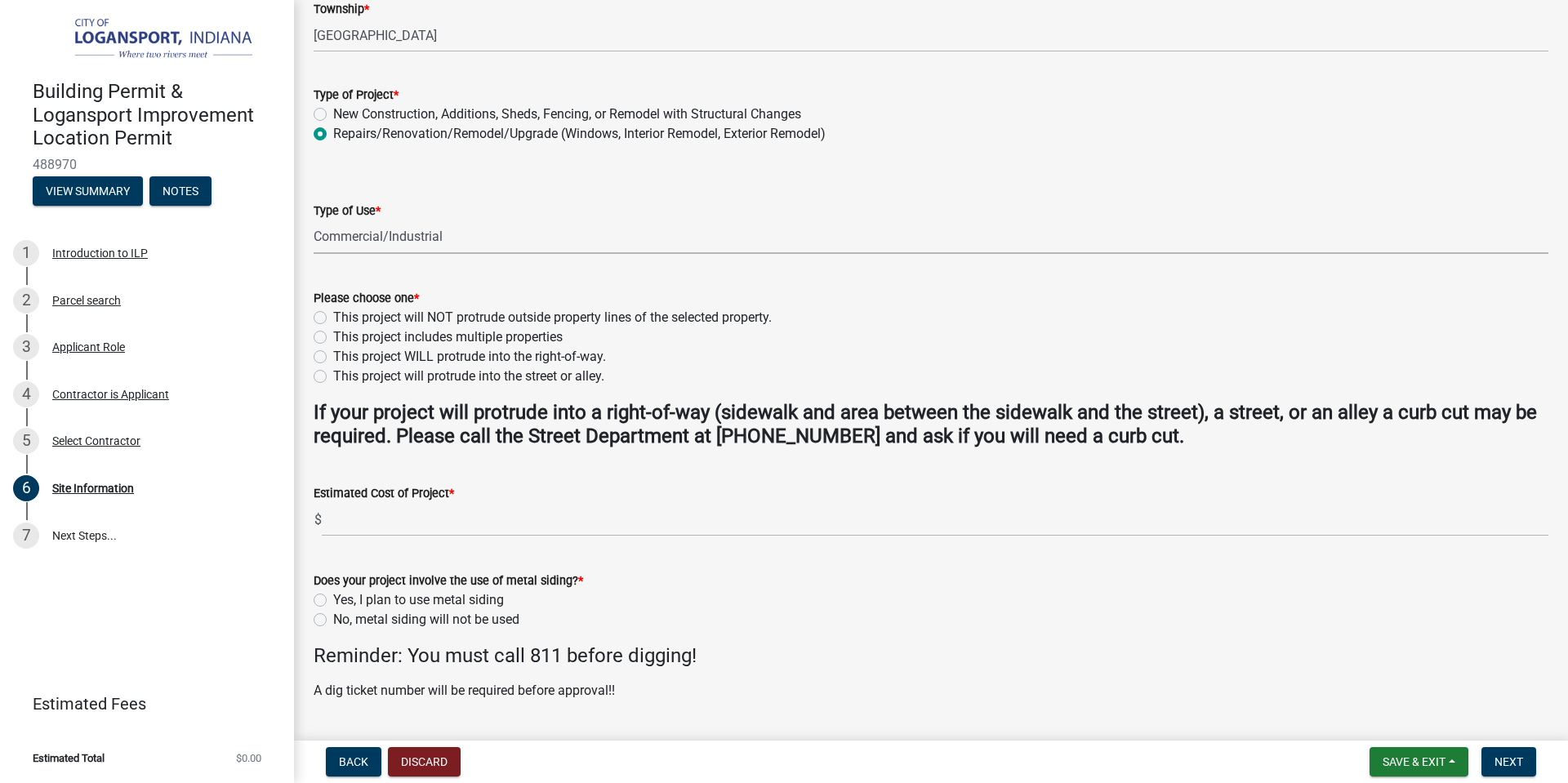
scroll to position [326, 0]
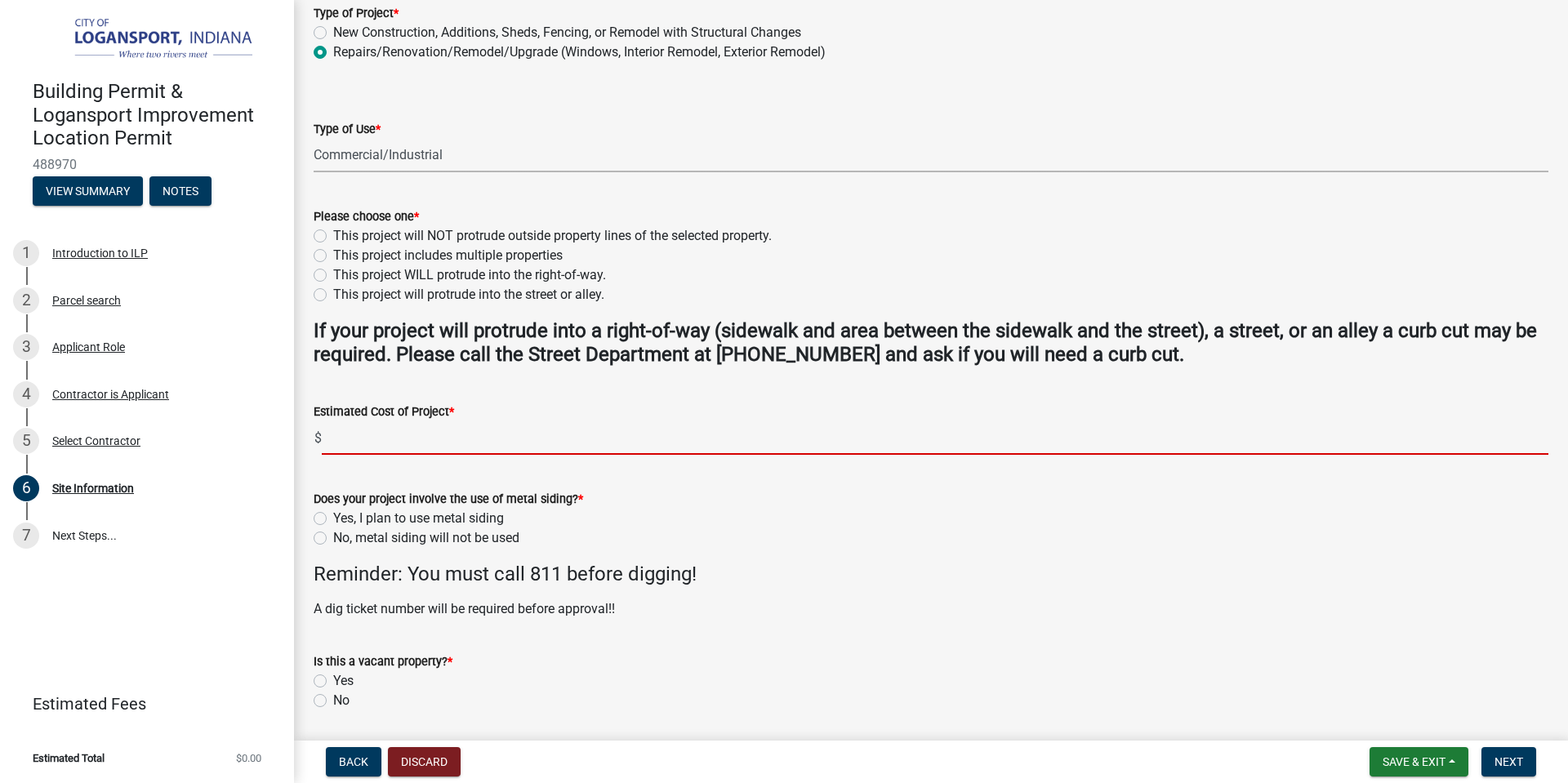
click at [345, 443] on input "text" at bounding box center [935, 438] width 1227 height 34
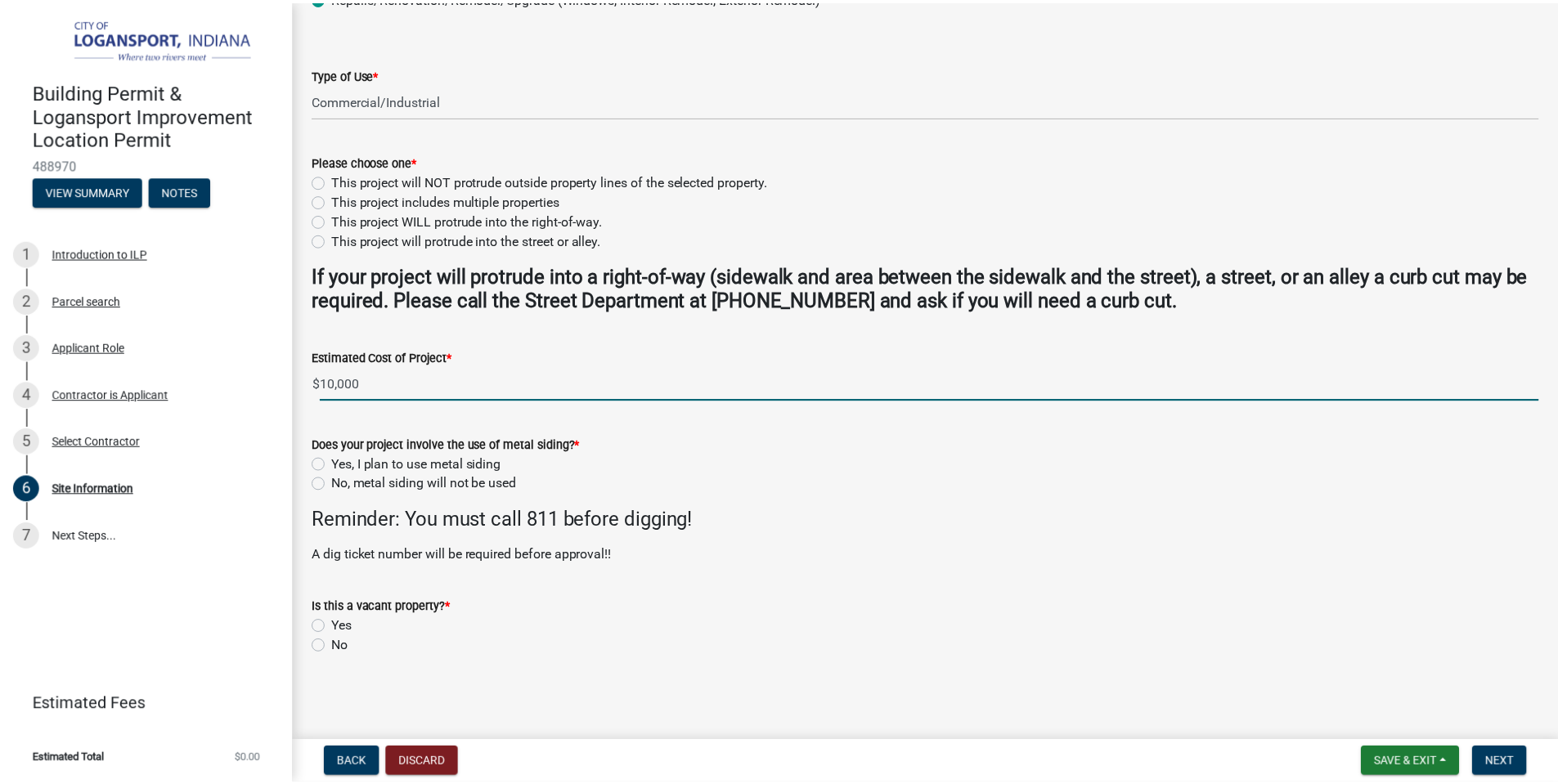
scroll to position [0, 0]
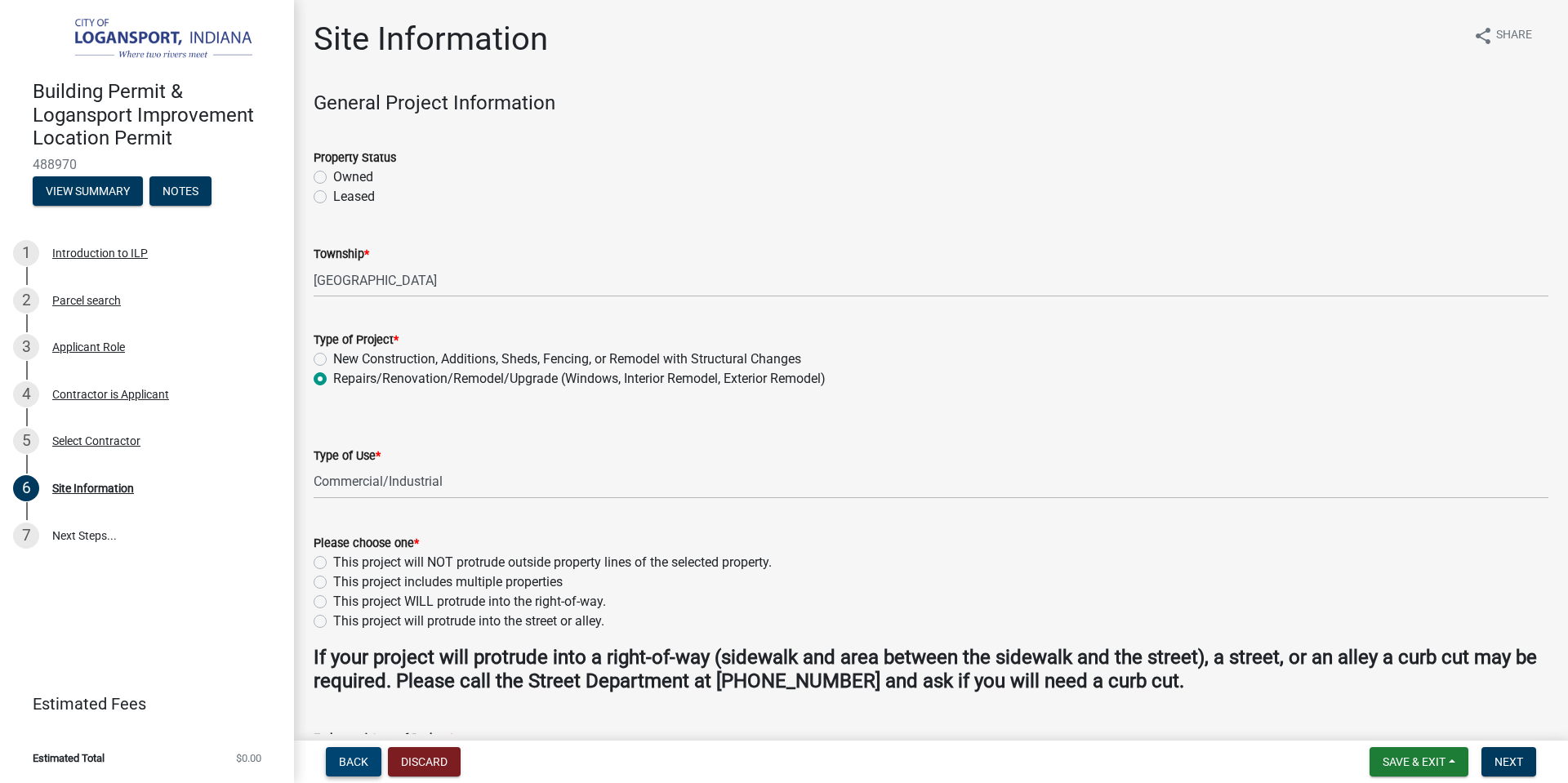
type input "10000"
click at [359, 762] on span "Back" at bounding box center [354, 762] width 30 height 13
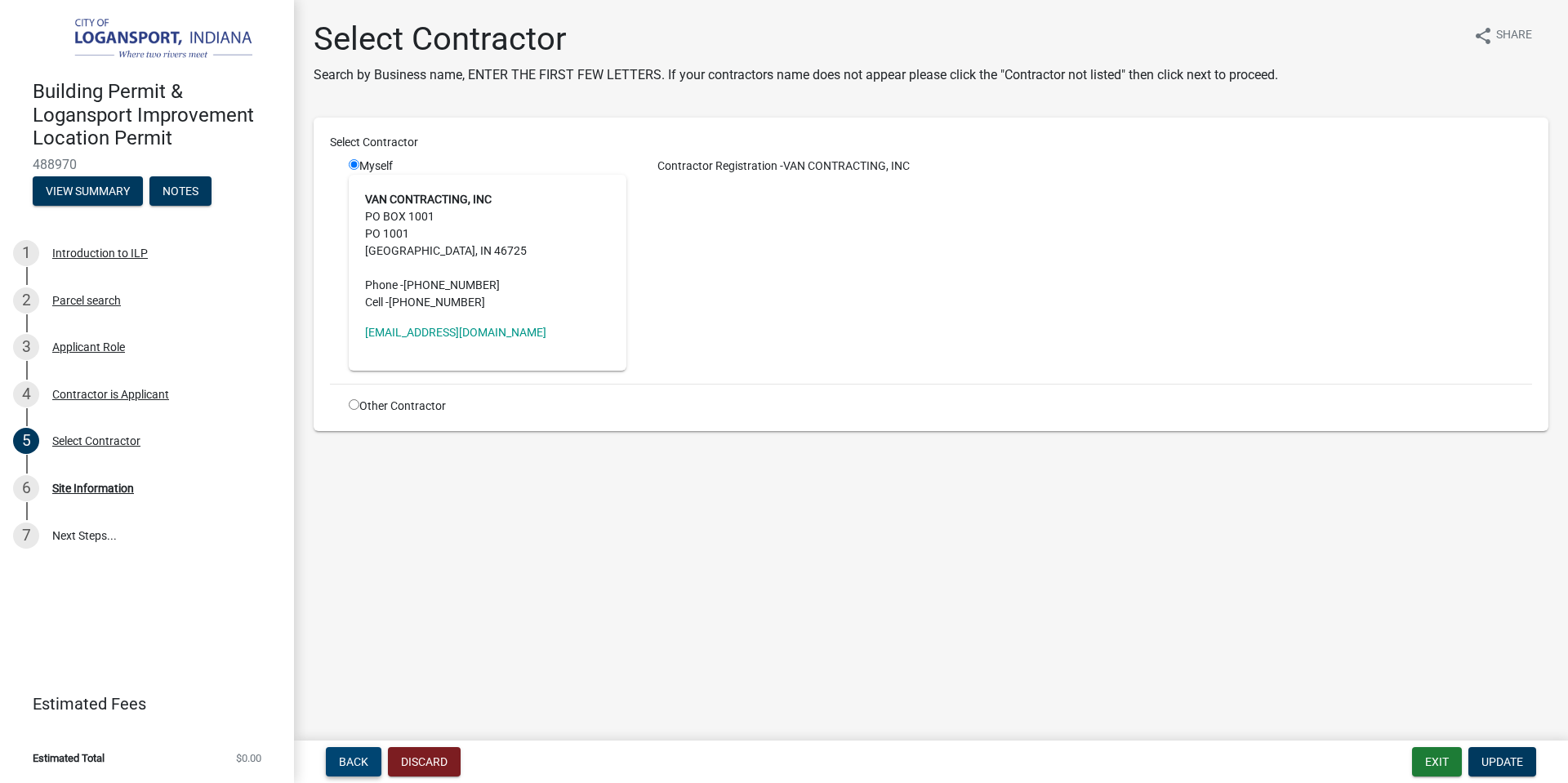
click at [355, 766] on span "Back" at bounding box center [354, 762] width 30 height 13
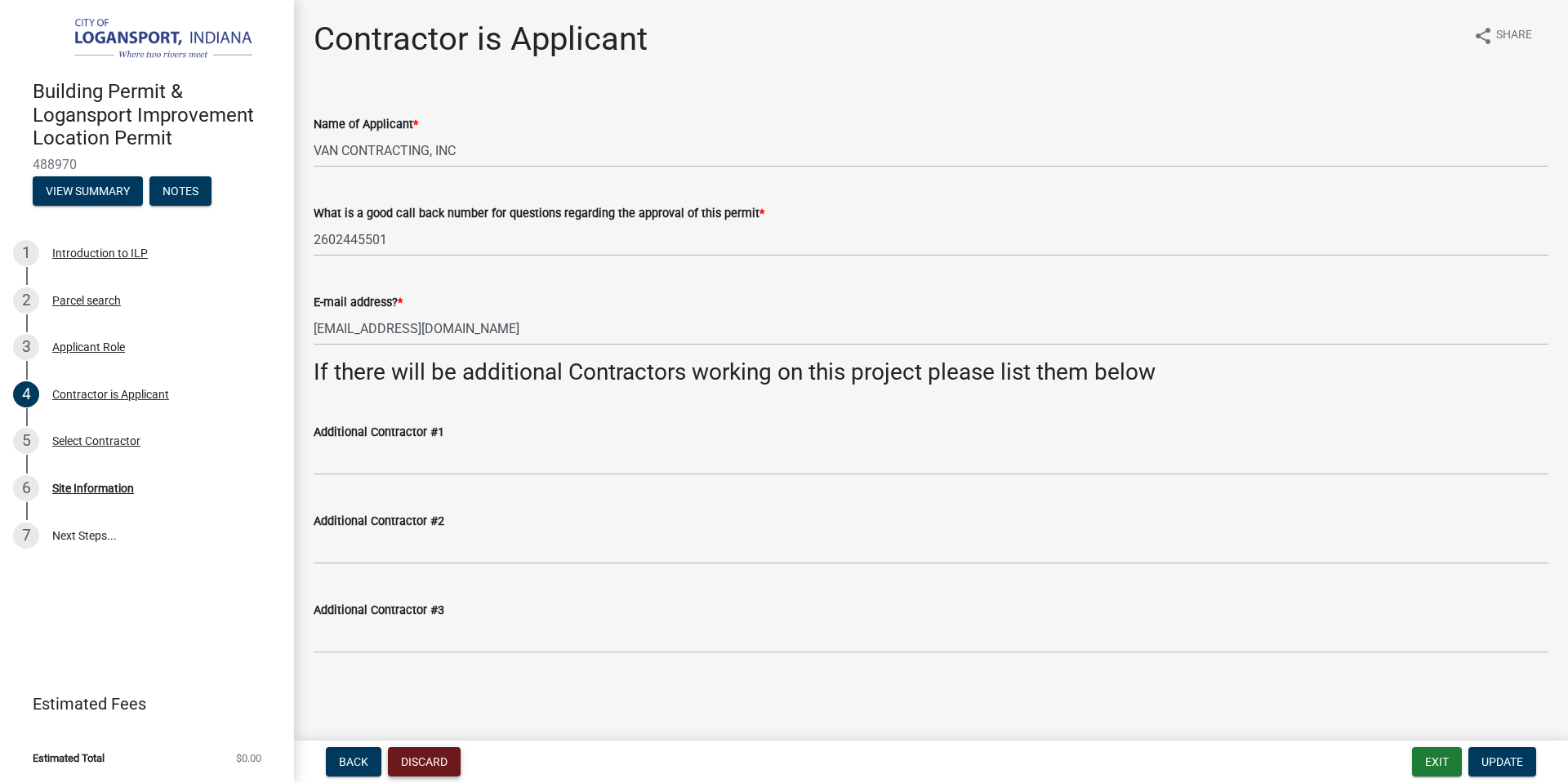
click at [411, 767] on button "Discard" at bounding box center [425, 762] width 73 height 30
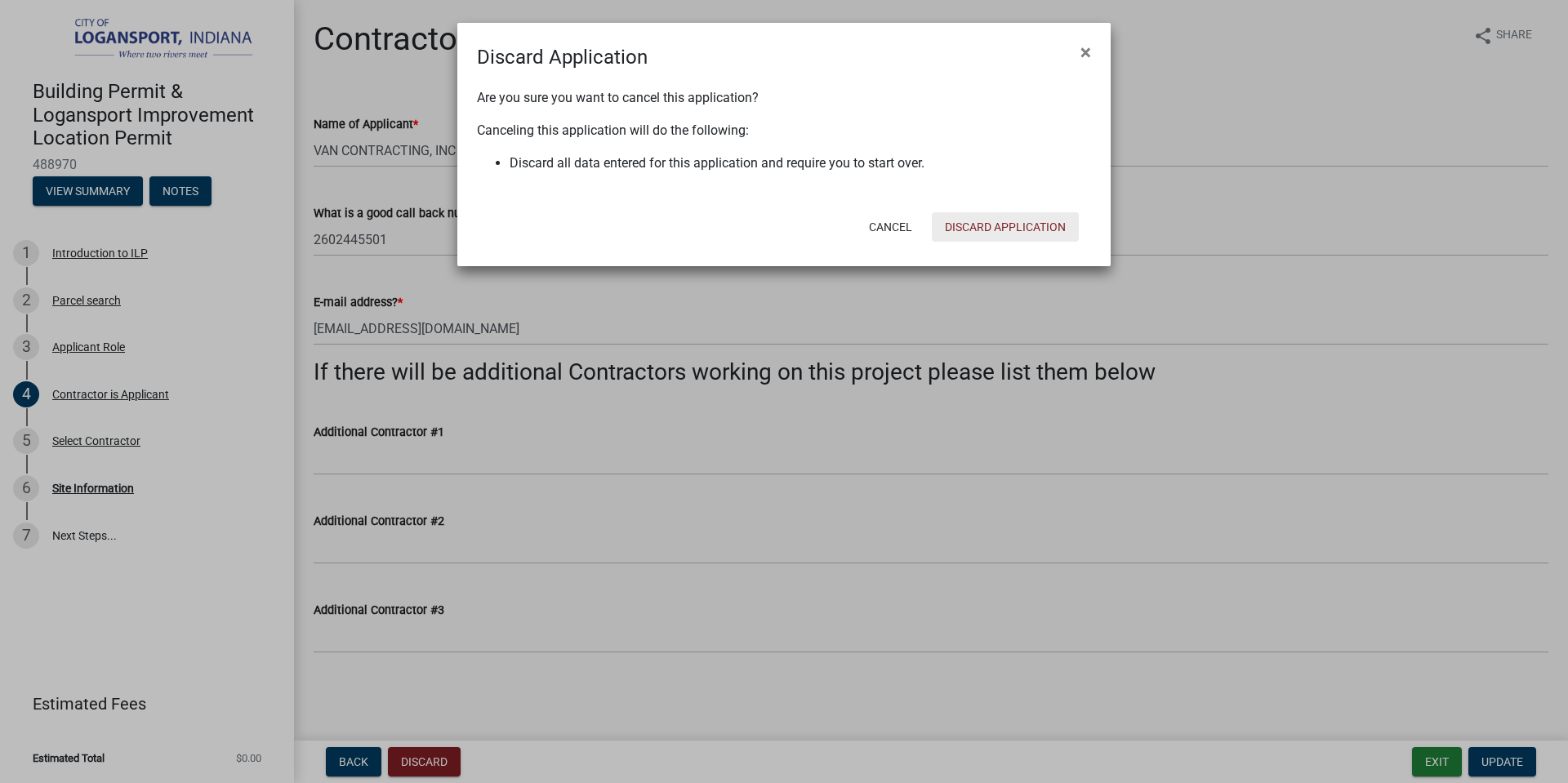
click at [974, 227] on button "Discard Application" at bounding box center [1006, 227] width 147 height 30
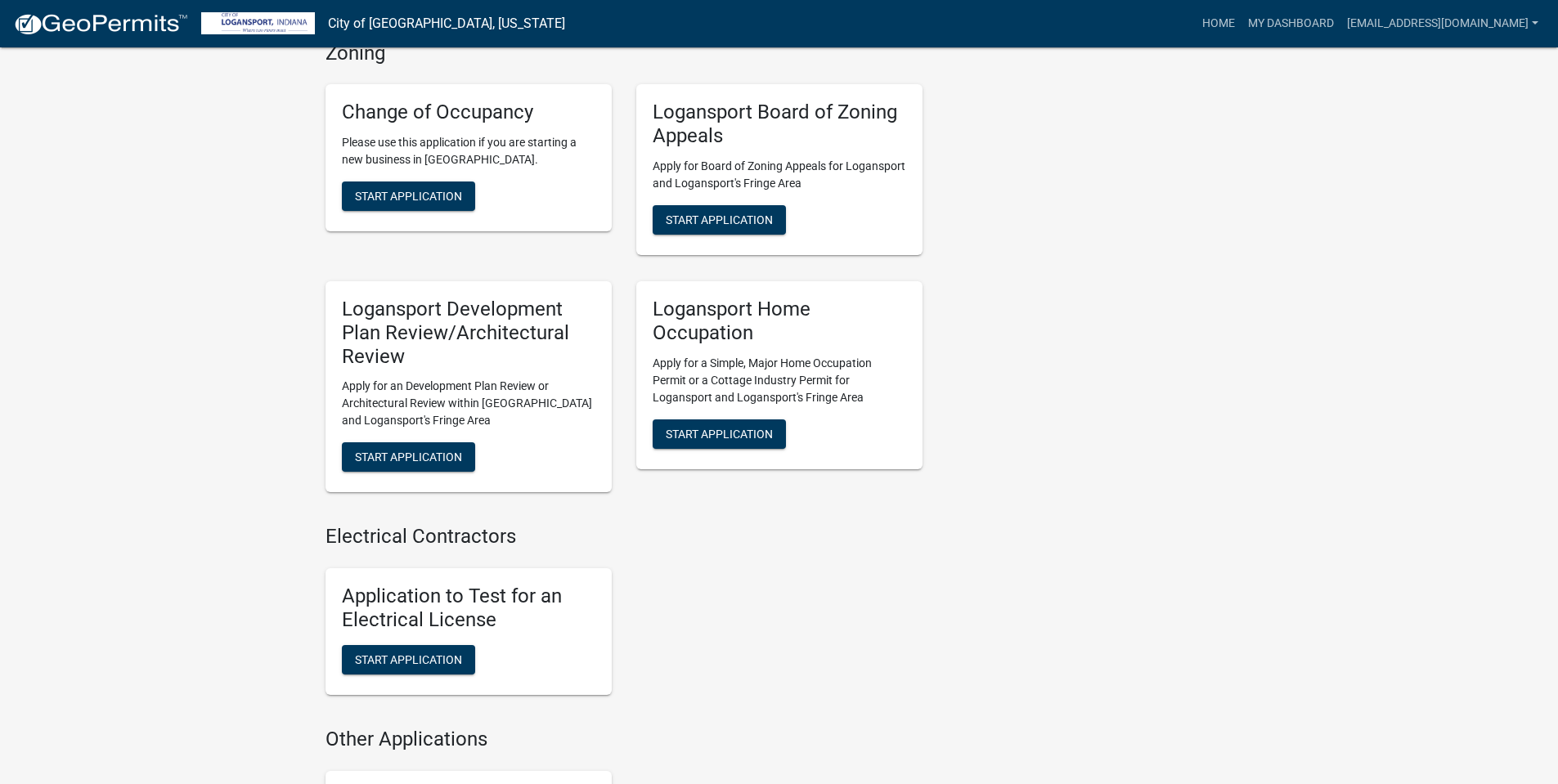
scroll to position [1390, 0]
